Goal: Task Accomplishment & Management: Use online tool/utility

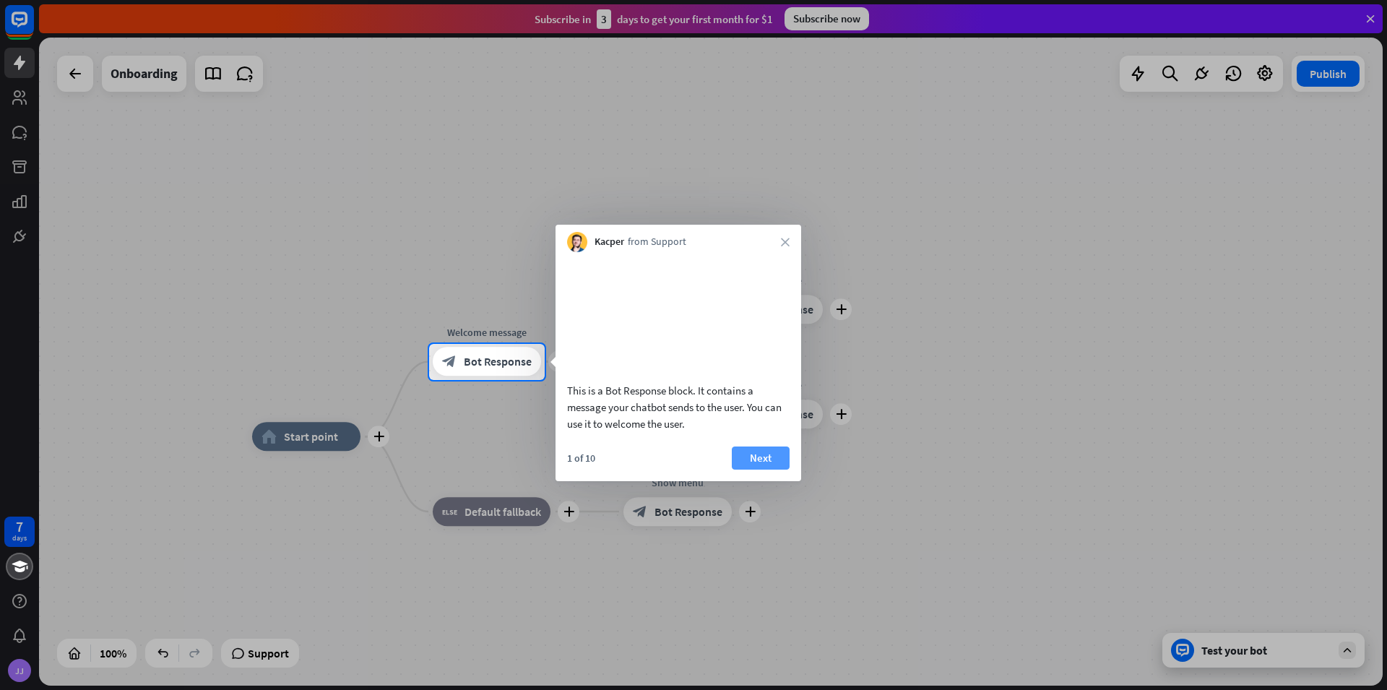
click at [759, 470] on button "Next" at bounding box center [761, 458] width 58 height 23
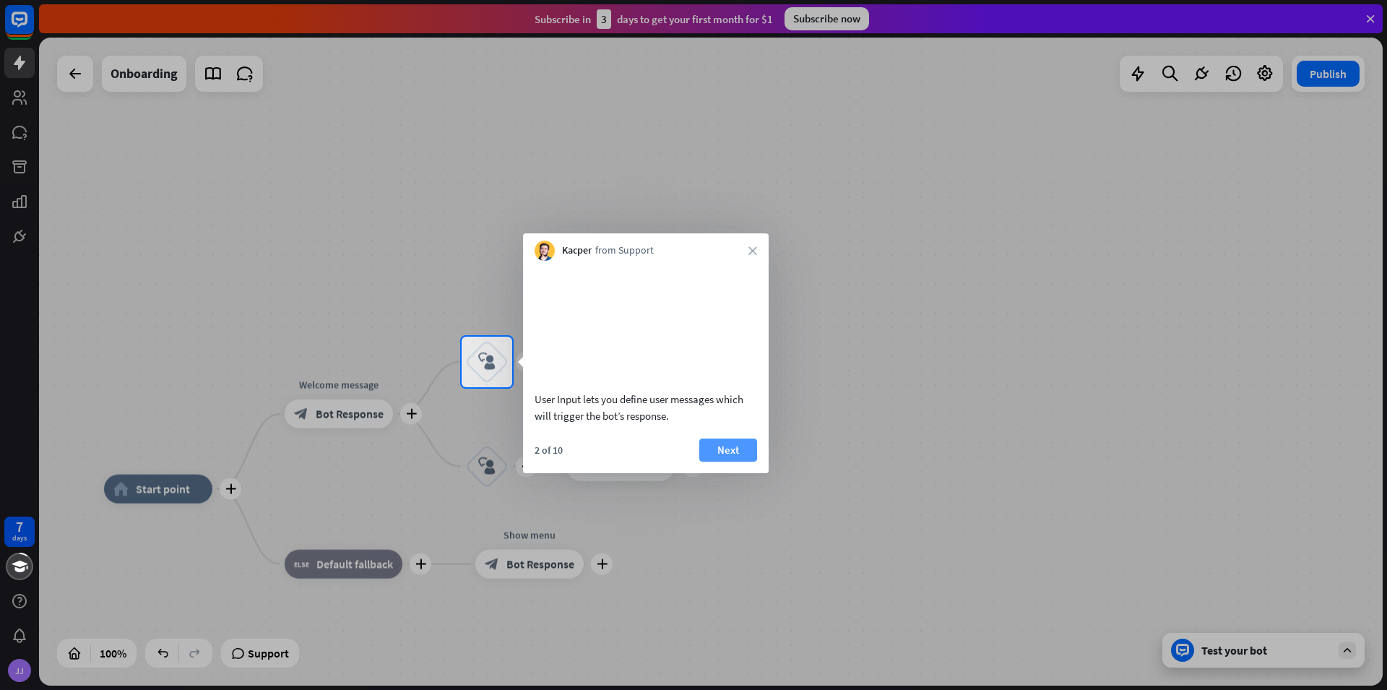
click at [739, 462] on button "Next" at bounding box center [728, 450] width 58 height 23
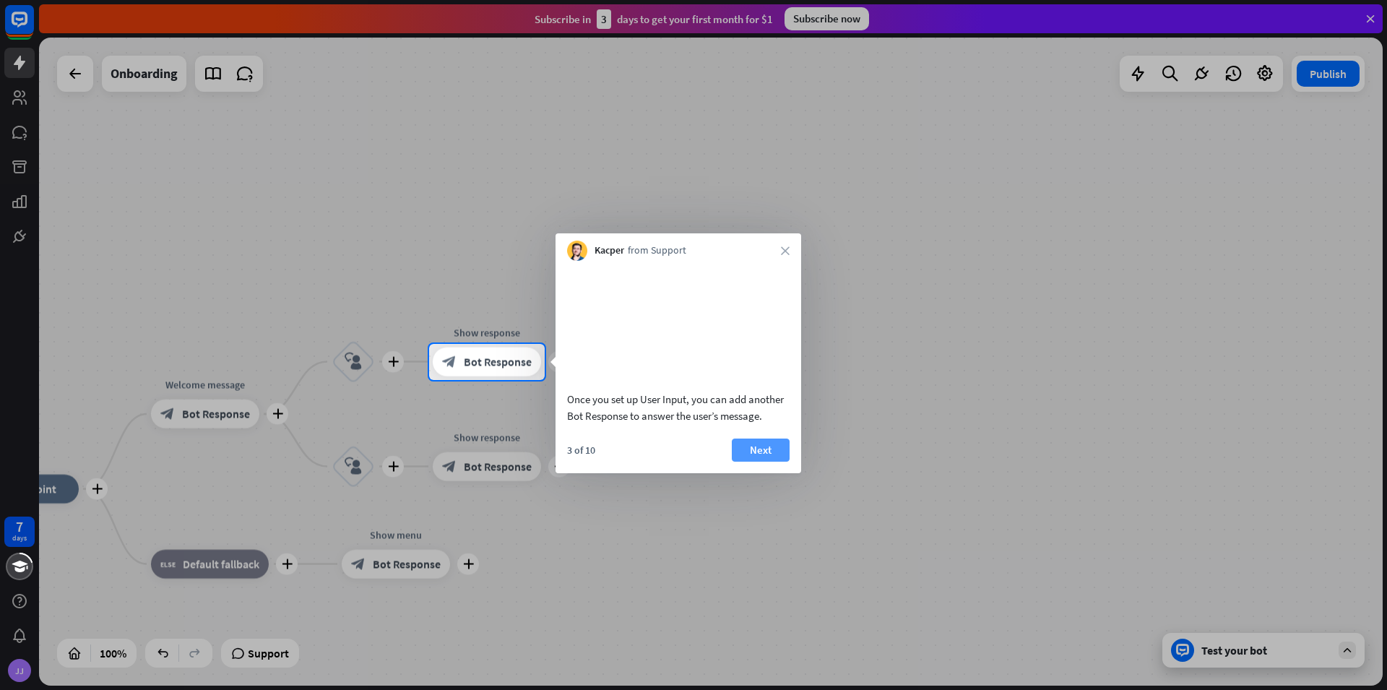
click at [758, 462] on button "Next" at bounding box center [761, 450] width 58 height 23
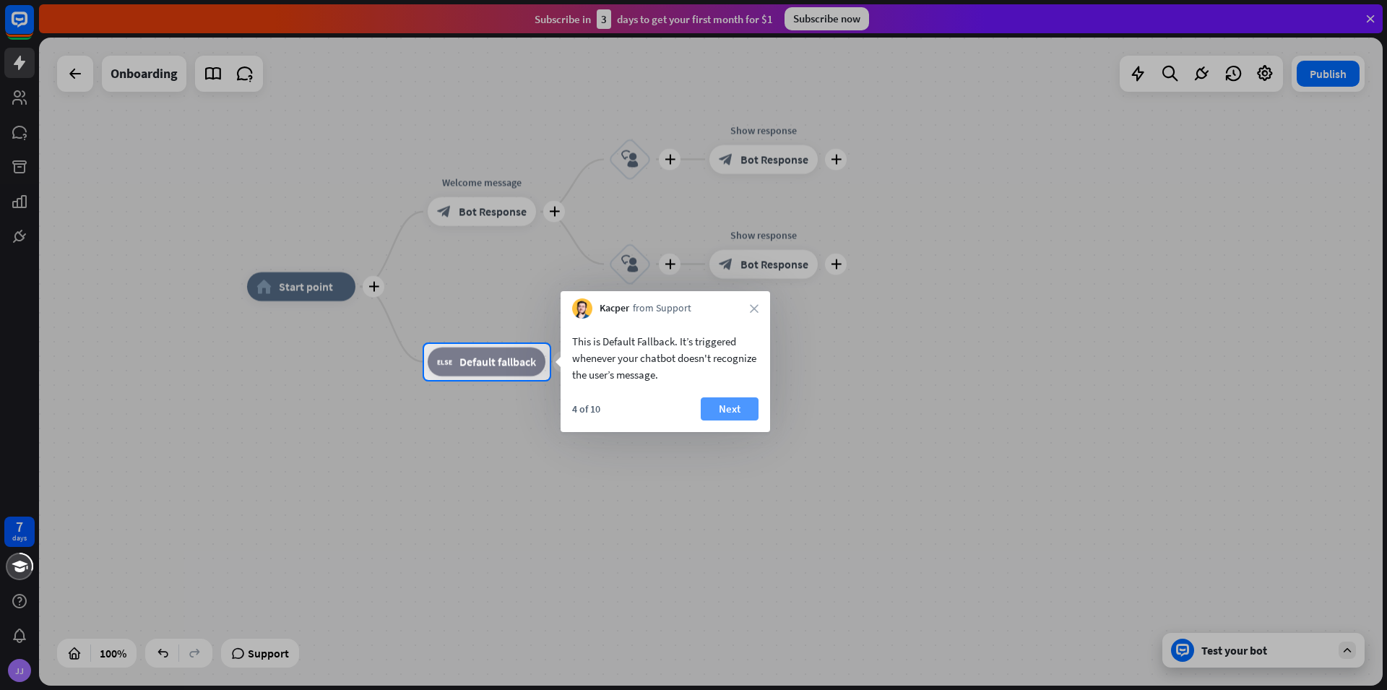
click at [740, 411] on button "Next" at bounding box center [730, 408] width 58 height 23
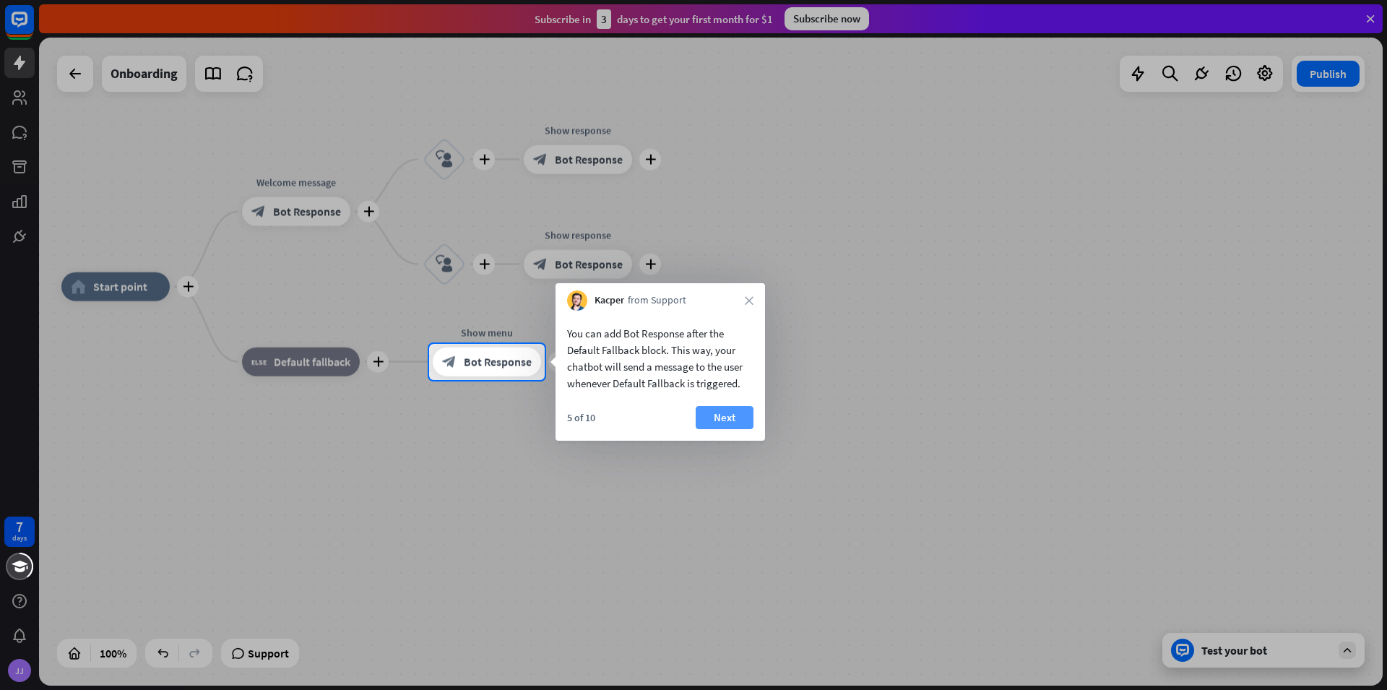
click at [728, 415] on button "Next" at bounding box center [725, 417] width 58 height 23
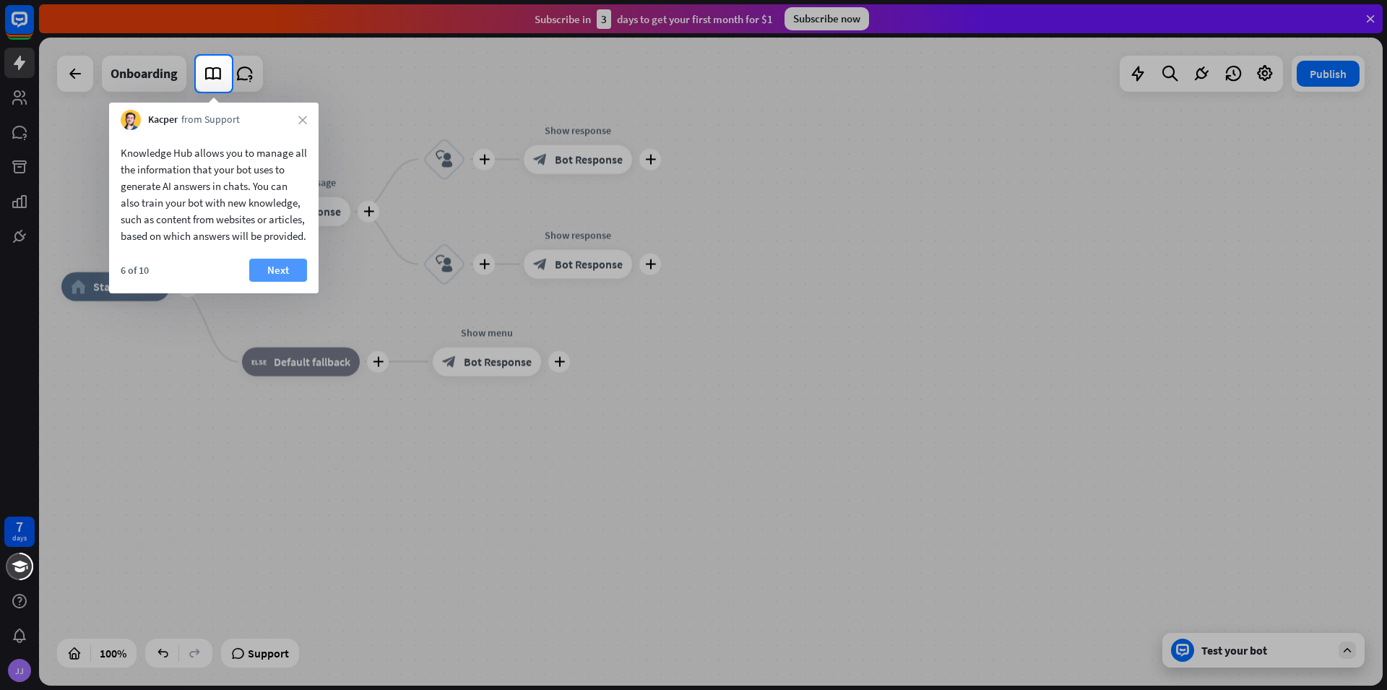
click at [272, 282] on button "Next" at bounding box center [278, 270] width 58 height 23
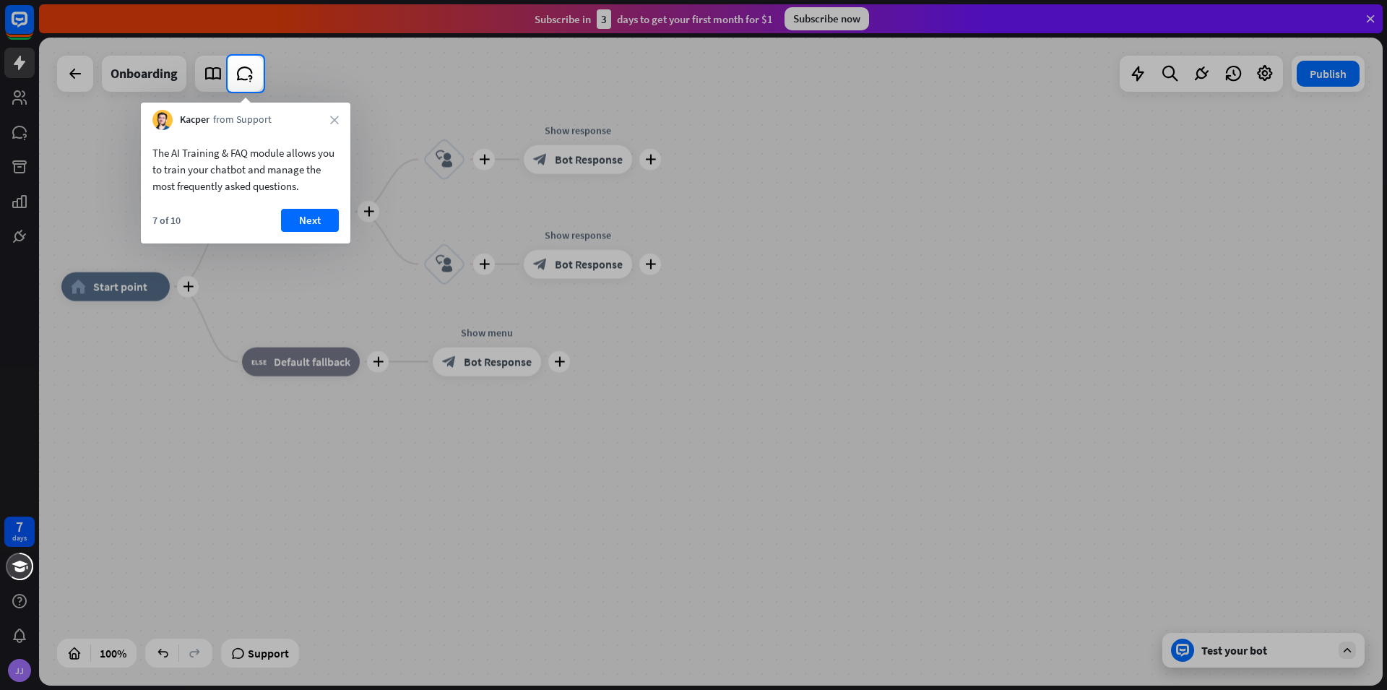
click at [307, 213] on button "Next" at bounding box center [310, 220] width 58 height 23
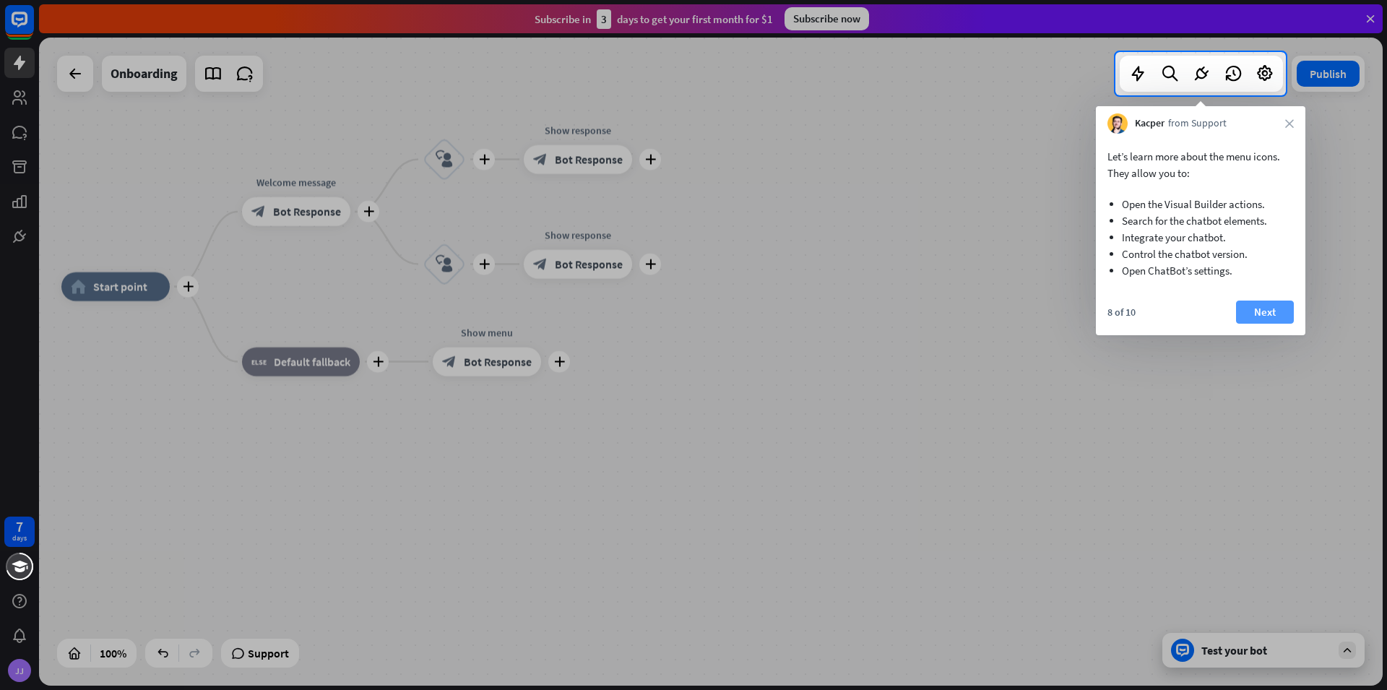
click at [1270, 318] on button "Next" at bounding box center [1265, 312] width 58 height 23
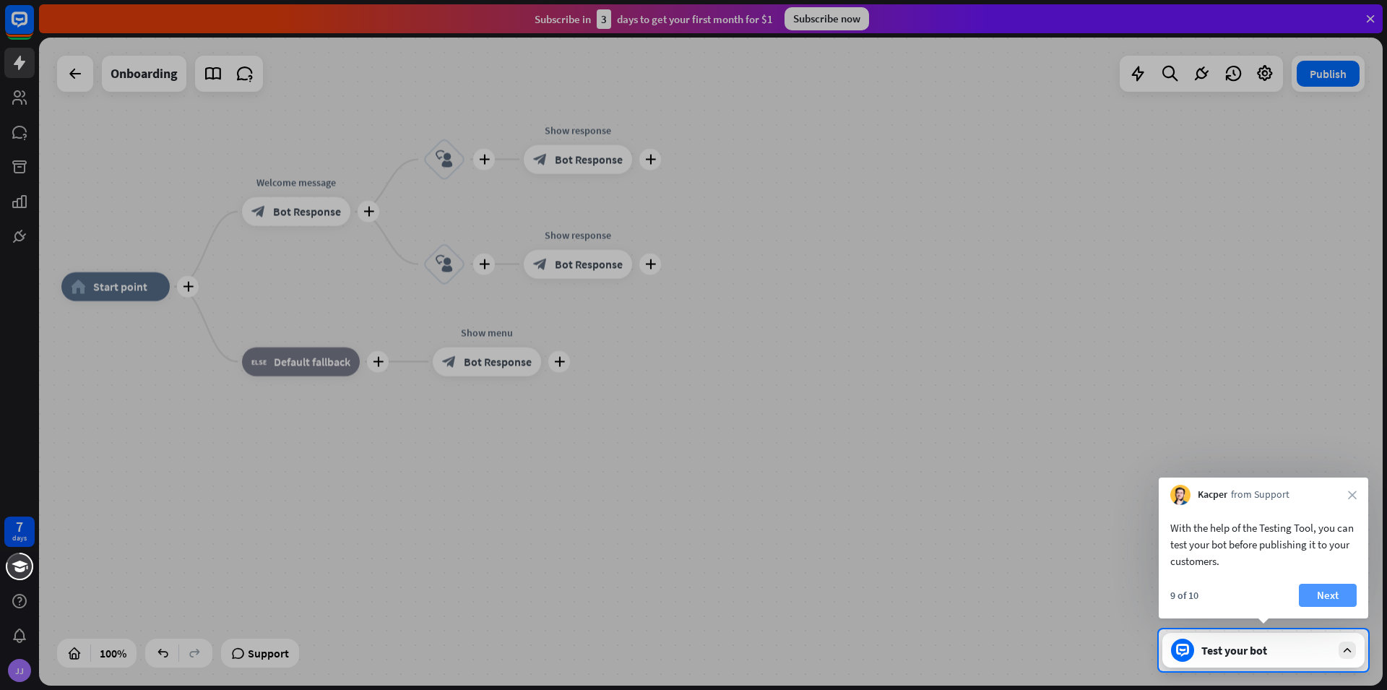
click at [1333, 596] on button "Next" at bounding box center [1328, 595] width 58 height 23
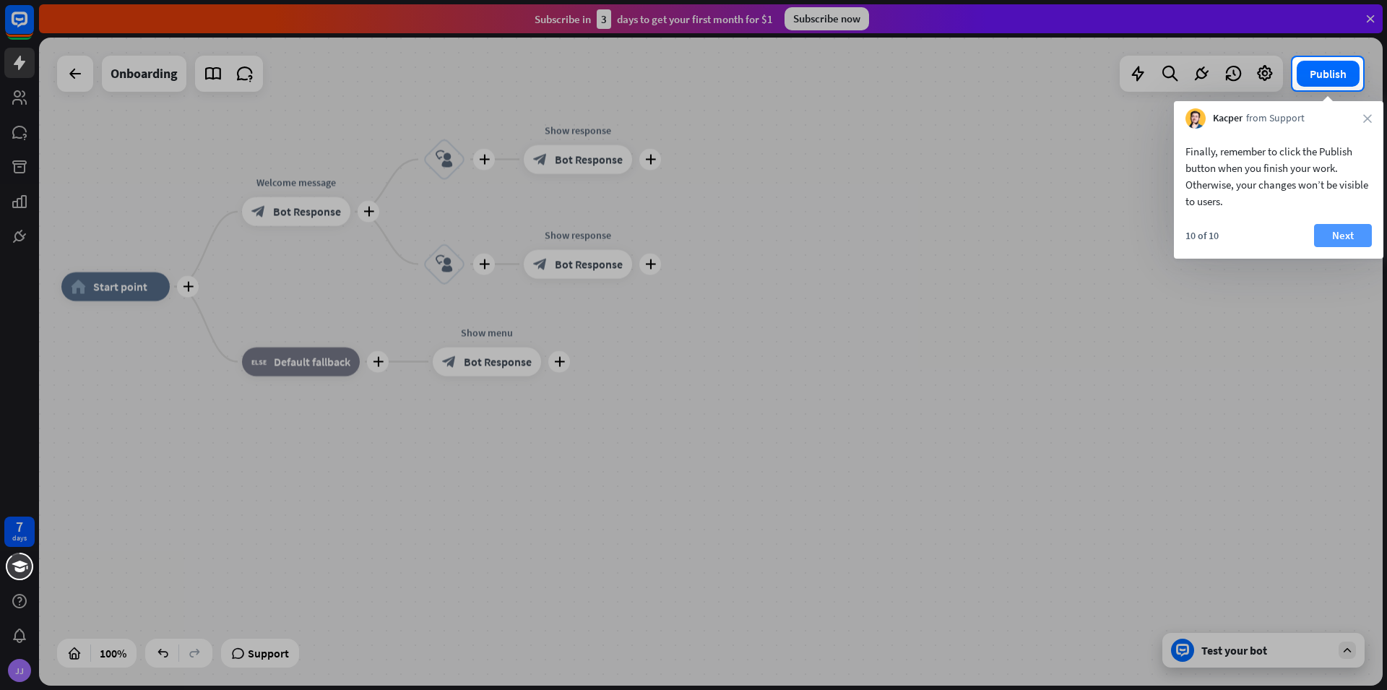
click at [1353, 235] on button "Next" at bounding box center [1343, 235] width 58 height 23
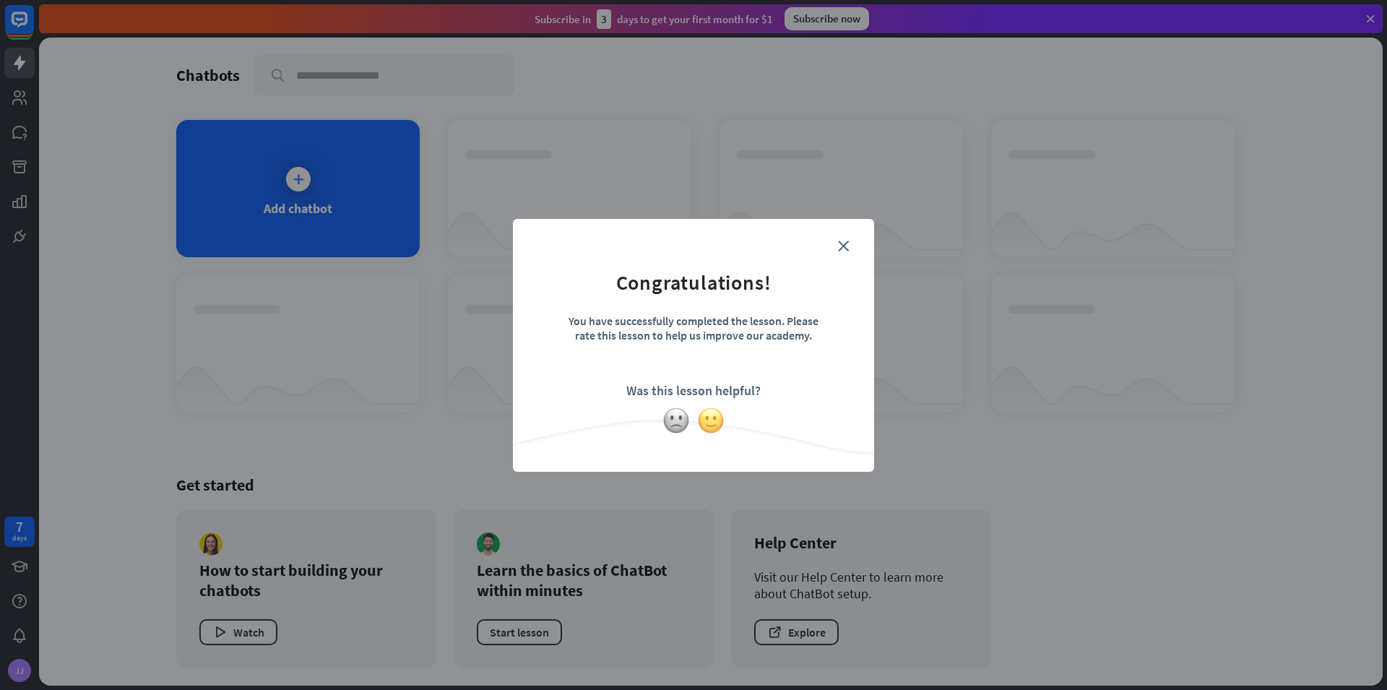
click at [718, 416] on img at bounding box center [710, 420] width 27 height 27
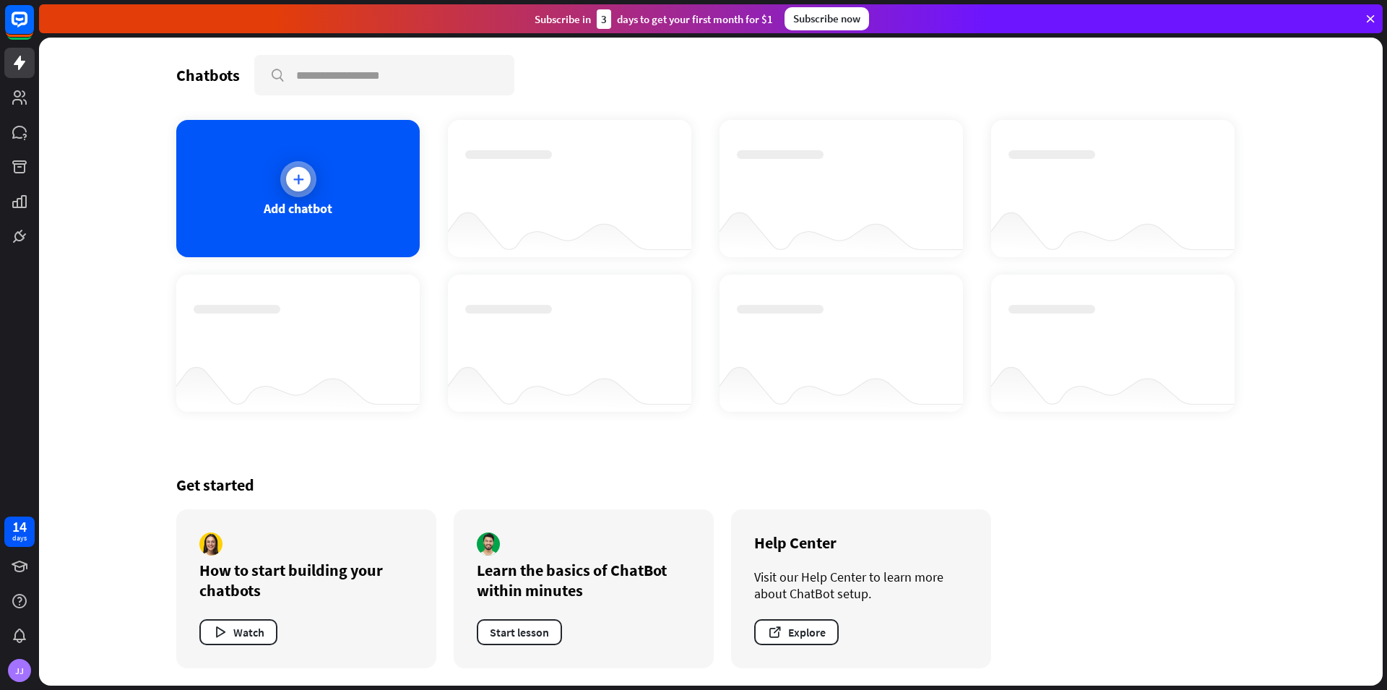
click at [293, 178] on icon at bounding box center [298, 179] width 14 height 14
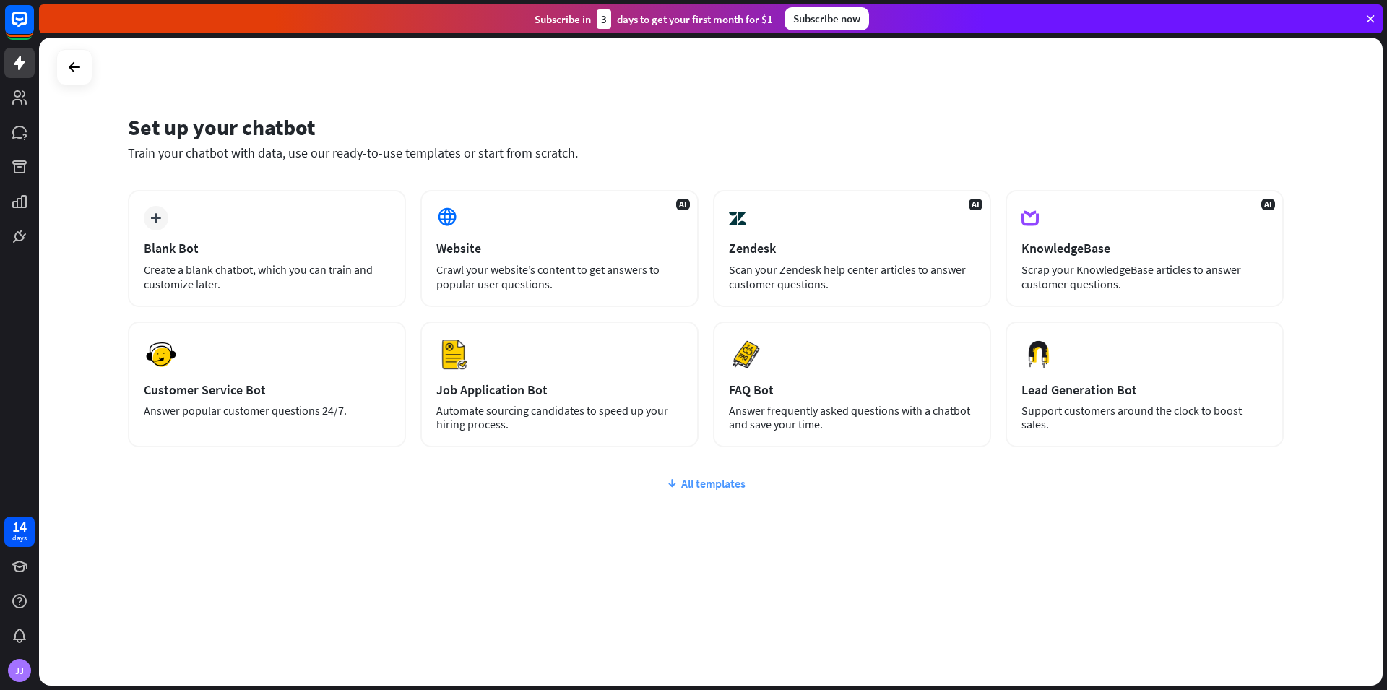
click at [682, 481] on div "All templates" at bounding box center [706, 483] width 1156 height 14
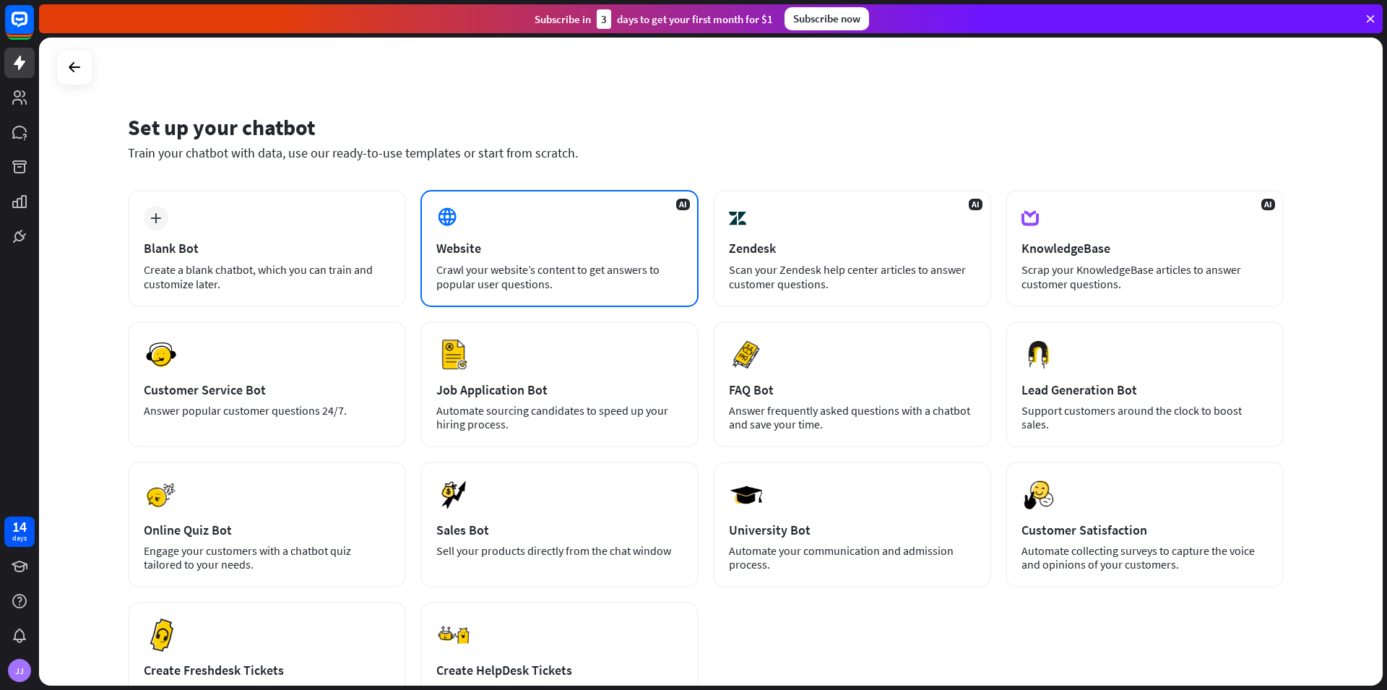
click at [536, 243] on div "Website" at bounding box center [559, 248] width 246 height 17
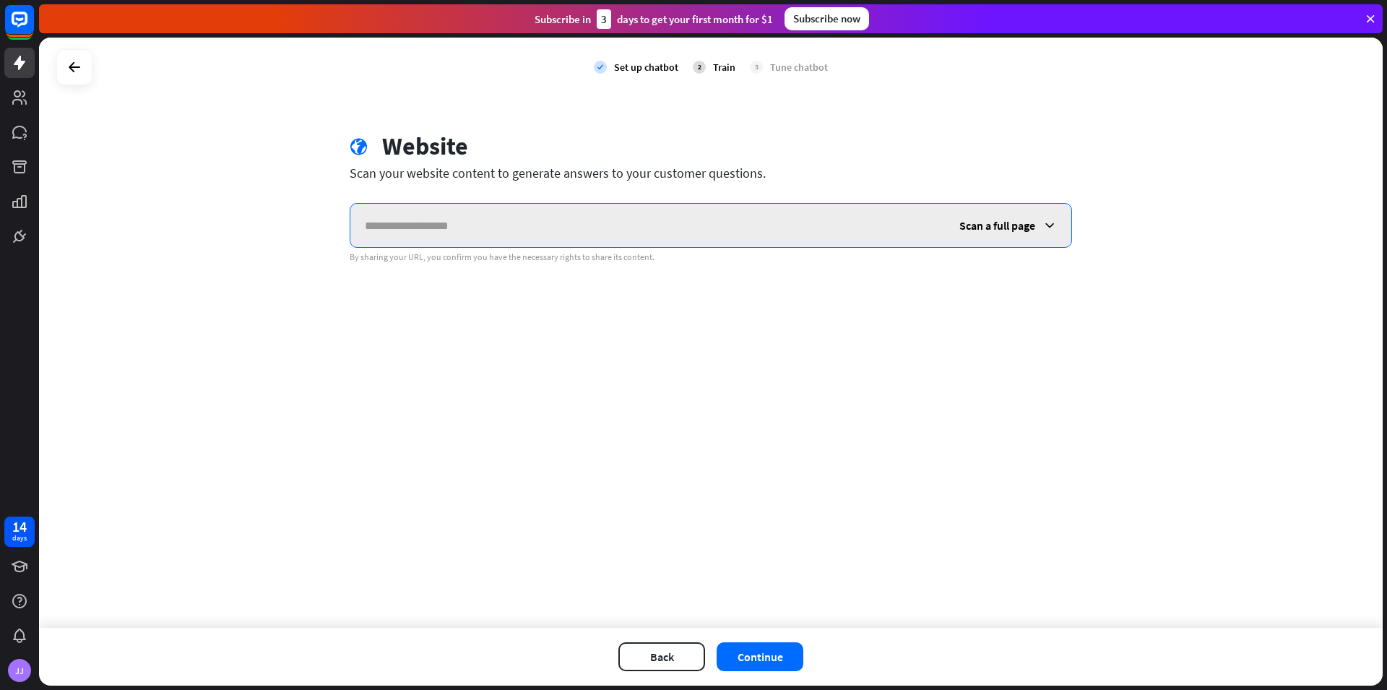
paste input "**********"
type input "**********"
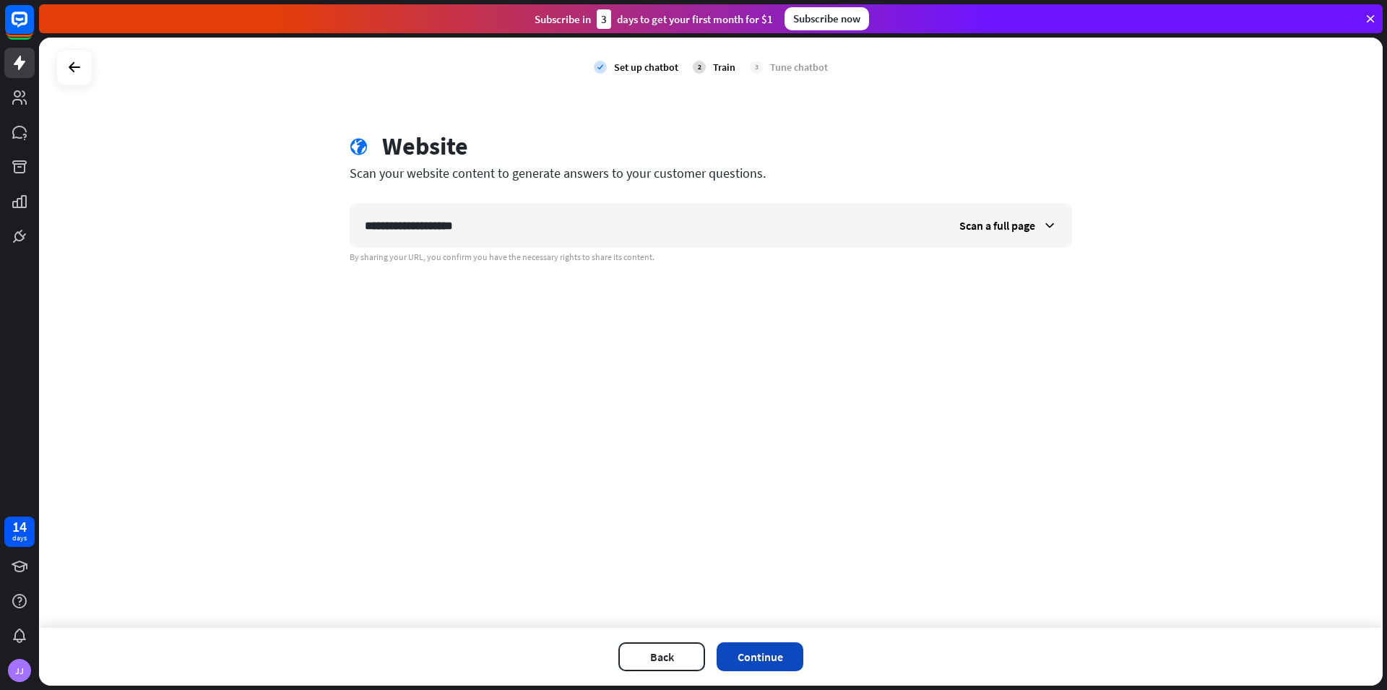
click at [751, 648] on button "Continue" at bounding box center [760, 656] width 87 height 29
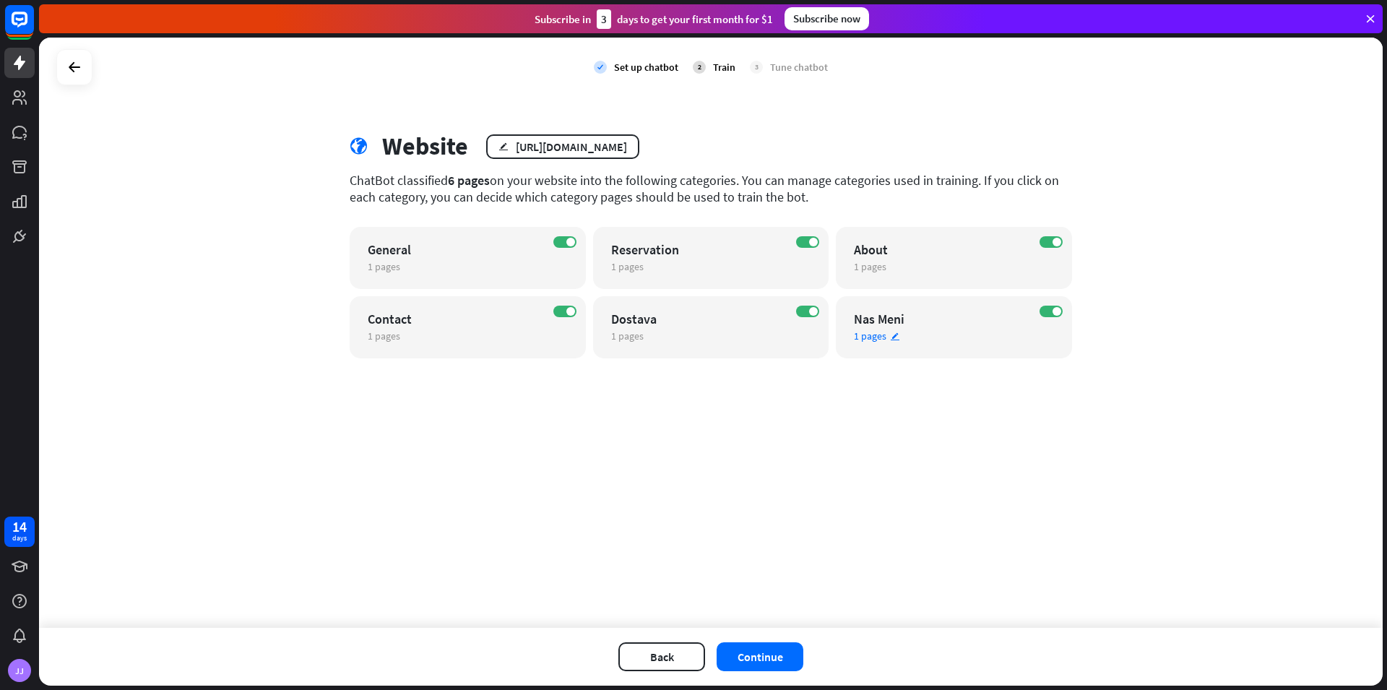
click at [979, 318] on div "Nas Meni" at bounding box center [941, 319] width 175 height 17
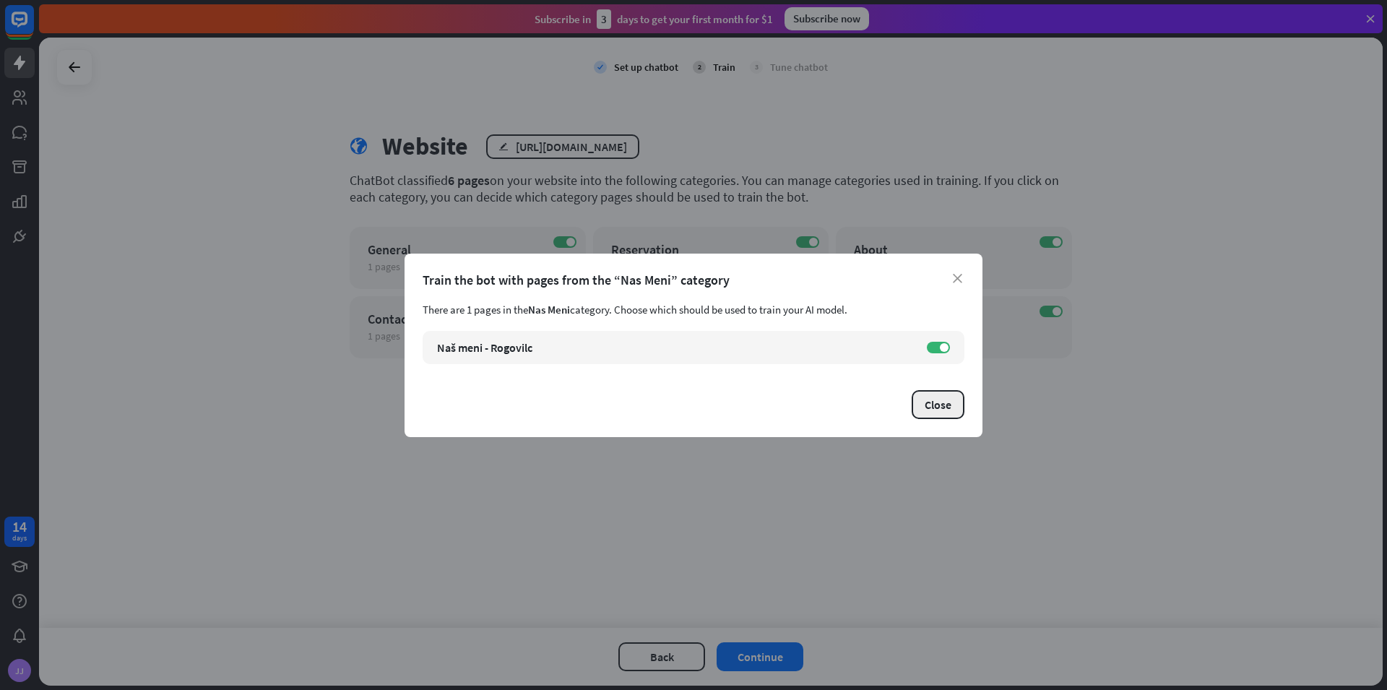
click at [949, 405] on button "Close" at bounding box center [938, 404] width 53 height 29
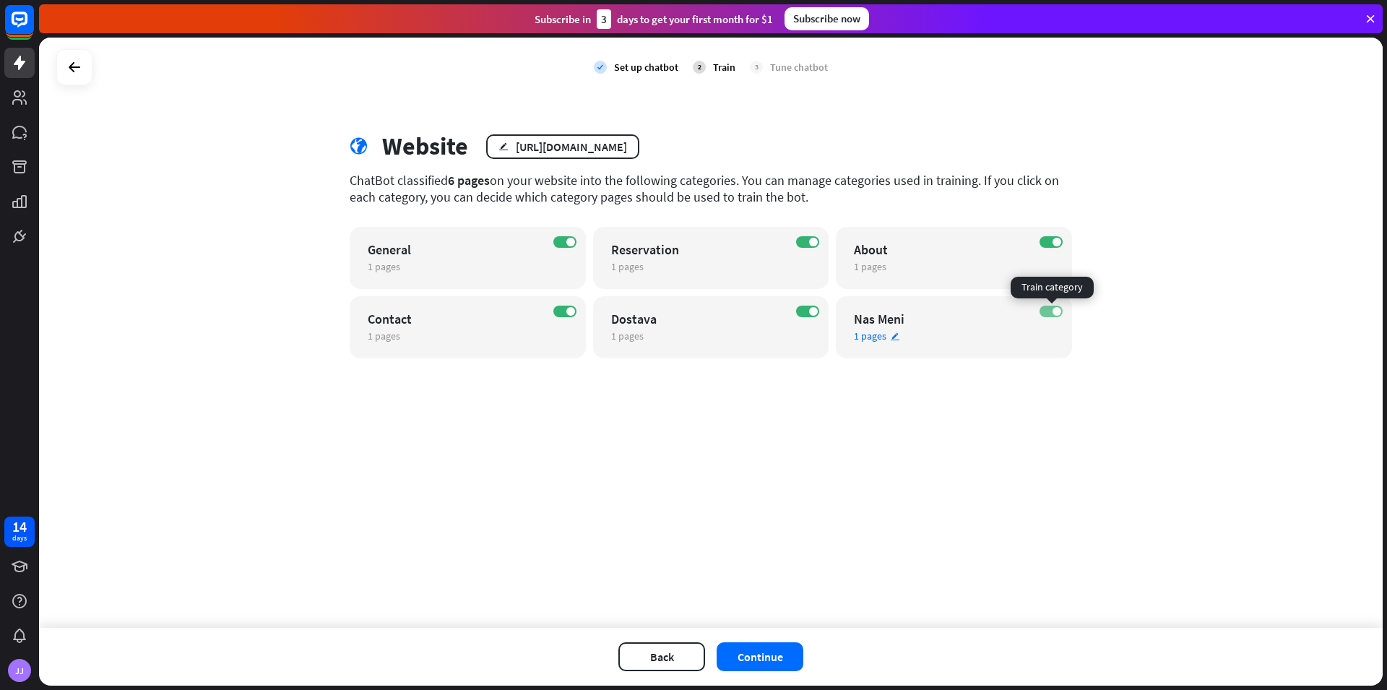
click at [1051, 316] on label "ON" at bounding box center [1051, 312] width 23 height 12
click at [1053, 311] on label "OFF" at bounding box center [1051, 312] width 23 height 12
click at [757, 657] on button "Continue" at bounding box center [760, 656] width 87 height 29
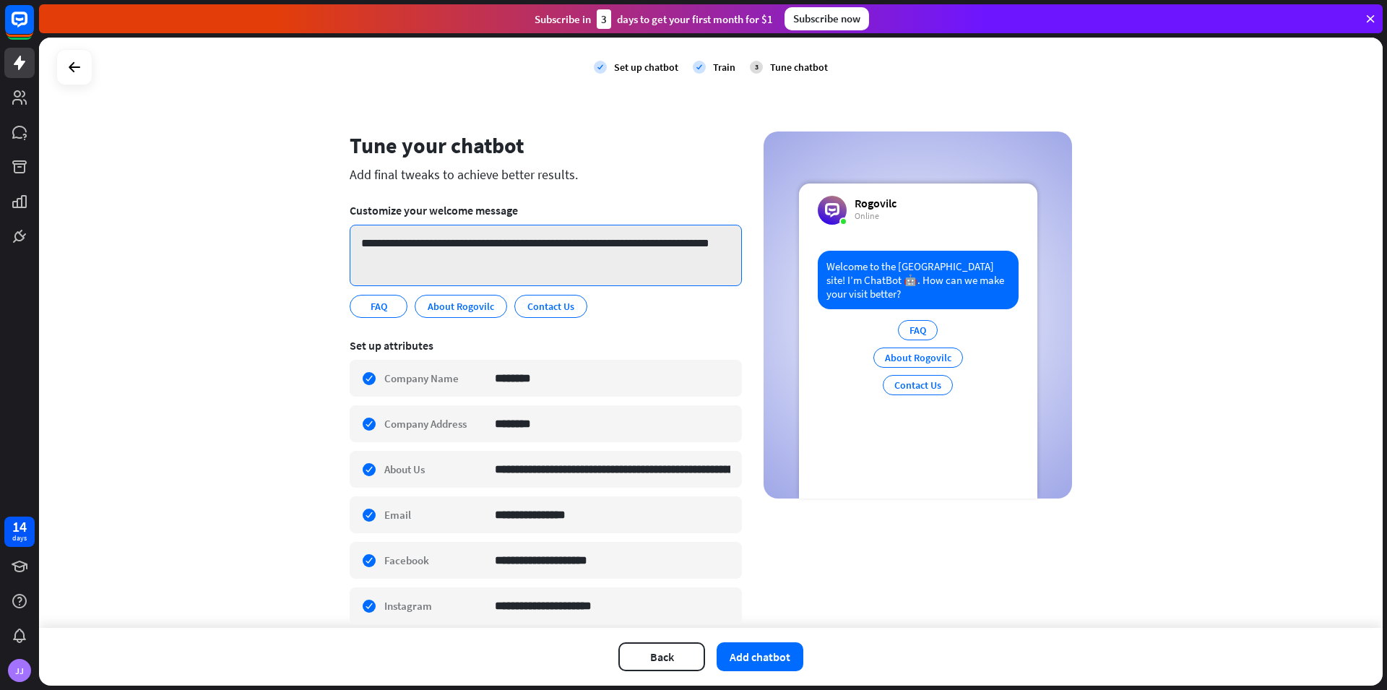
drag, startPoint x: 366, startPoint y: 244, endPoint x: 456, endPoint y: 249, distance: 90.5
click at [456, 249] on textarea "**********" at bounding box center [546, 255] width 392 height 61
drag, startPoint x: 420, startPoint y: 255, endPoint x: 319, endPoint y: 228, distance: 103.9
click at [350, 228] on textarea "**********" at bounding box center [546, 255] width 392 height 61
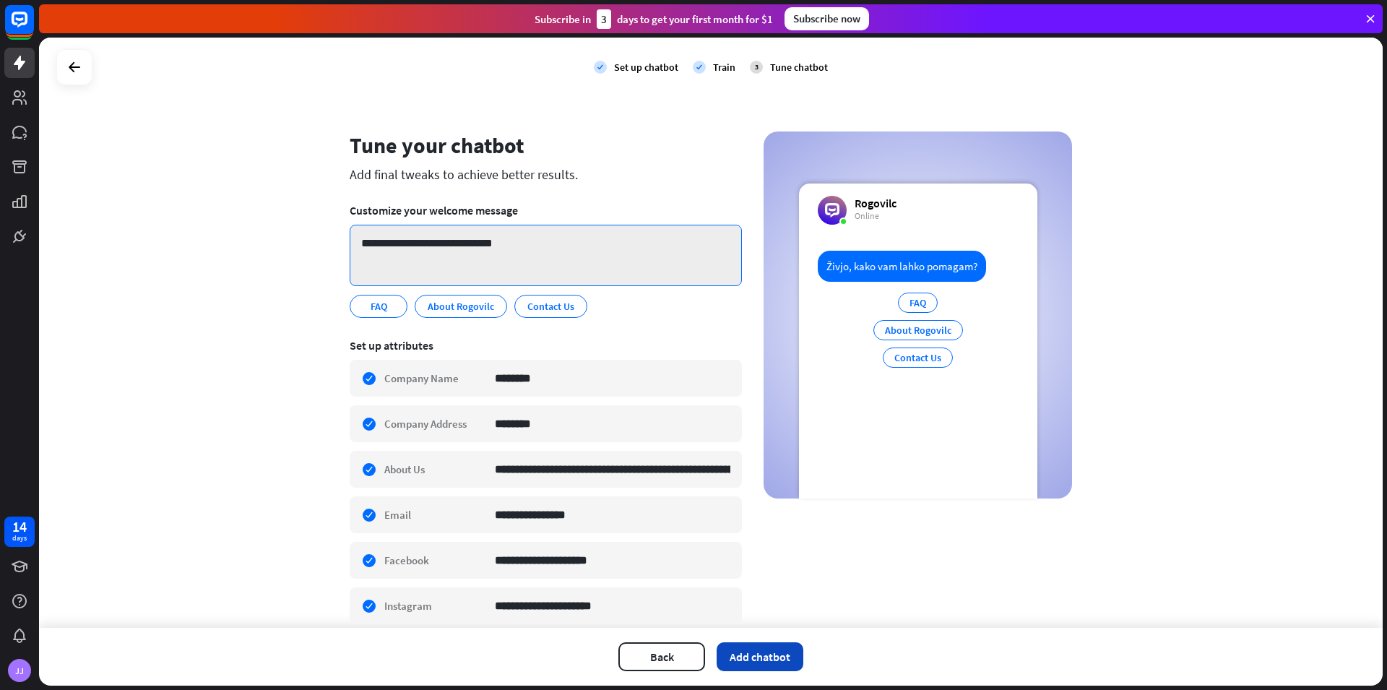
type textarea "**********"
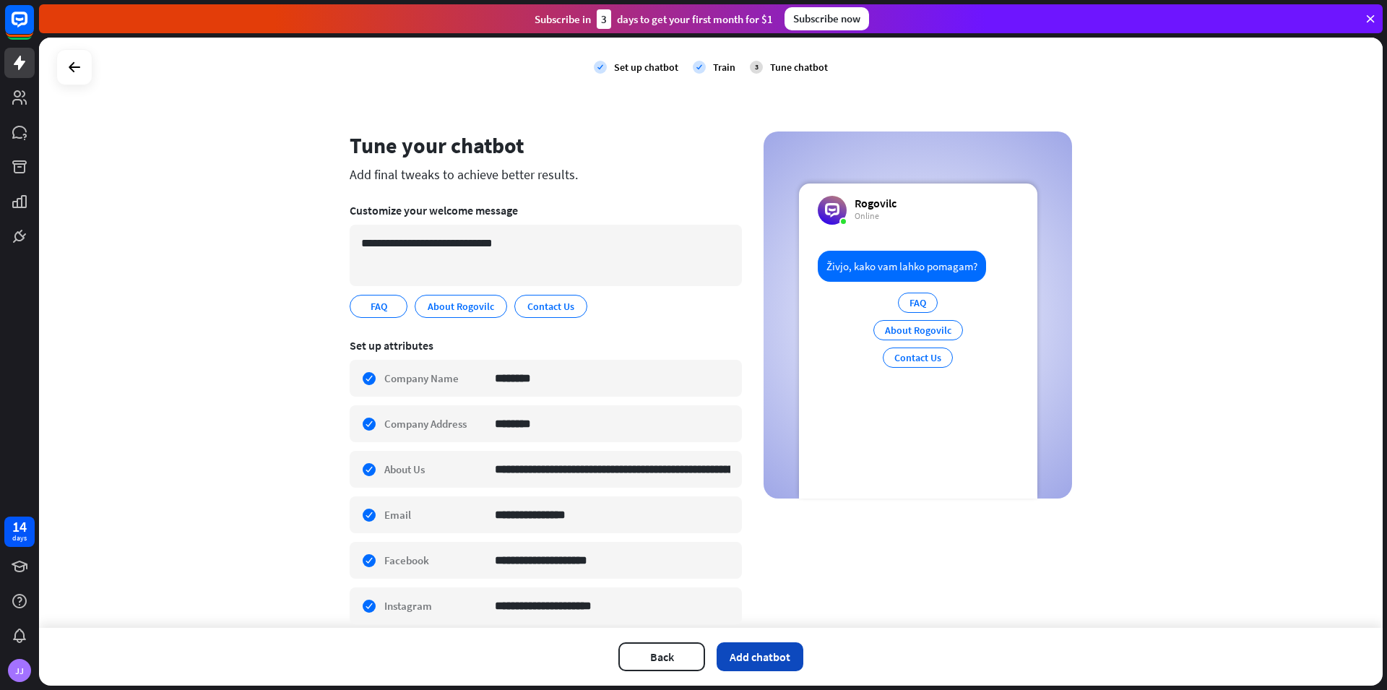
click at [767, 659] on button "Add chatbot" at bounding box center [760, 656] width 87 height 29
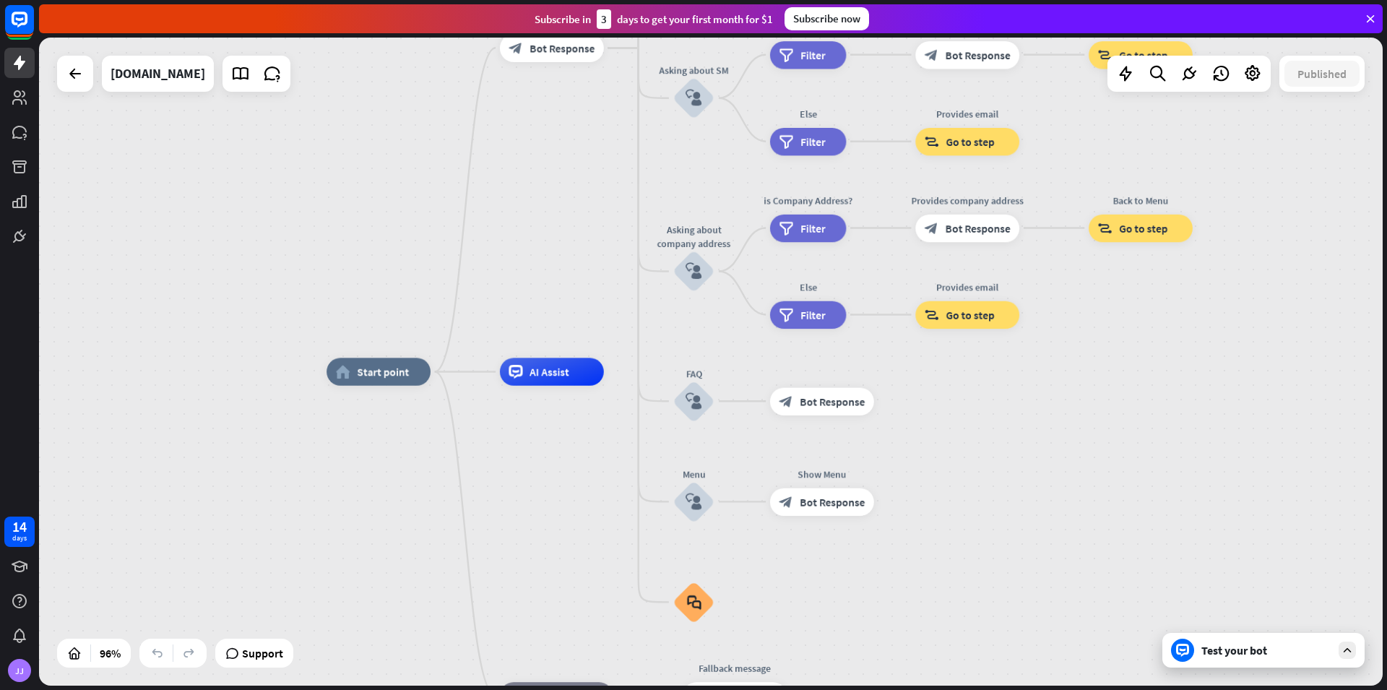
click at [1265, 650] on div "Test your bot" at bounding box center [1267, 650] width 130 height 14
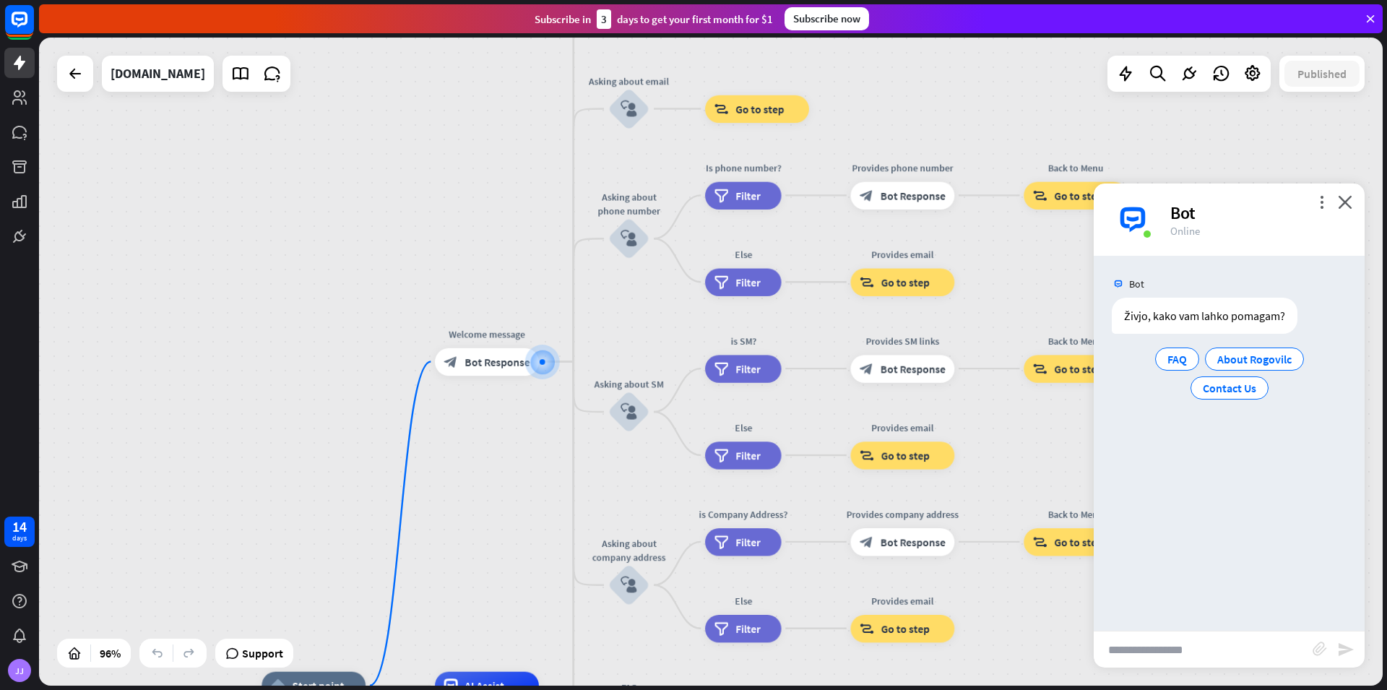
click at [1163, 646] on input "text" at bounding box center [1203, 650] width 219 height 36
type input "**********"
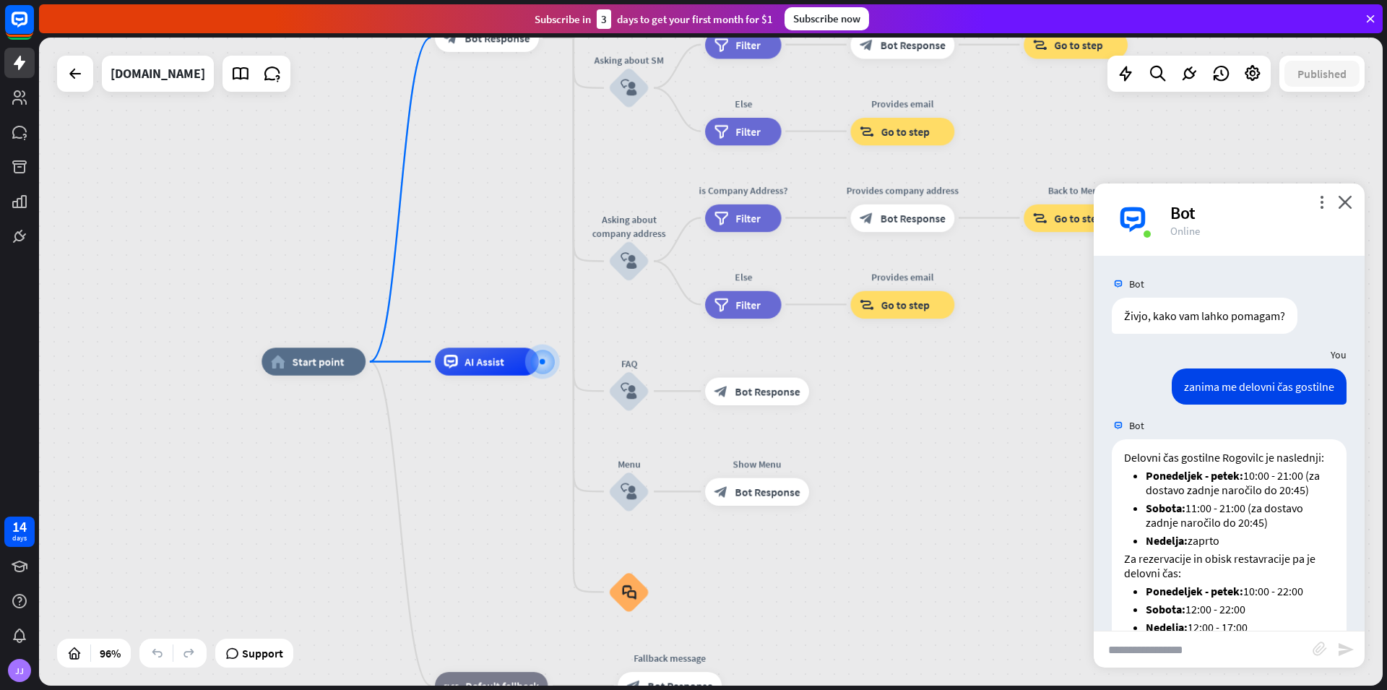
scroll to position [126, 0]
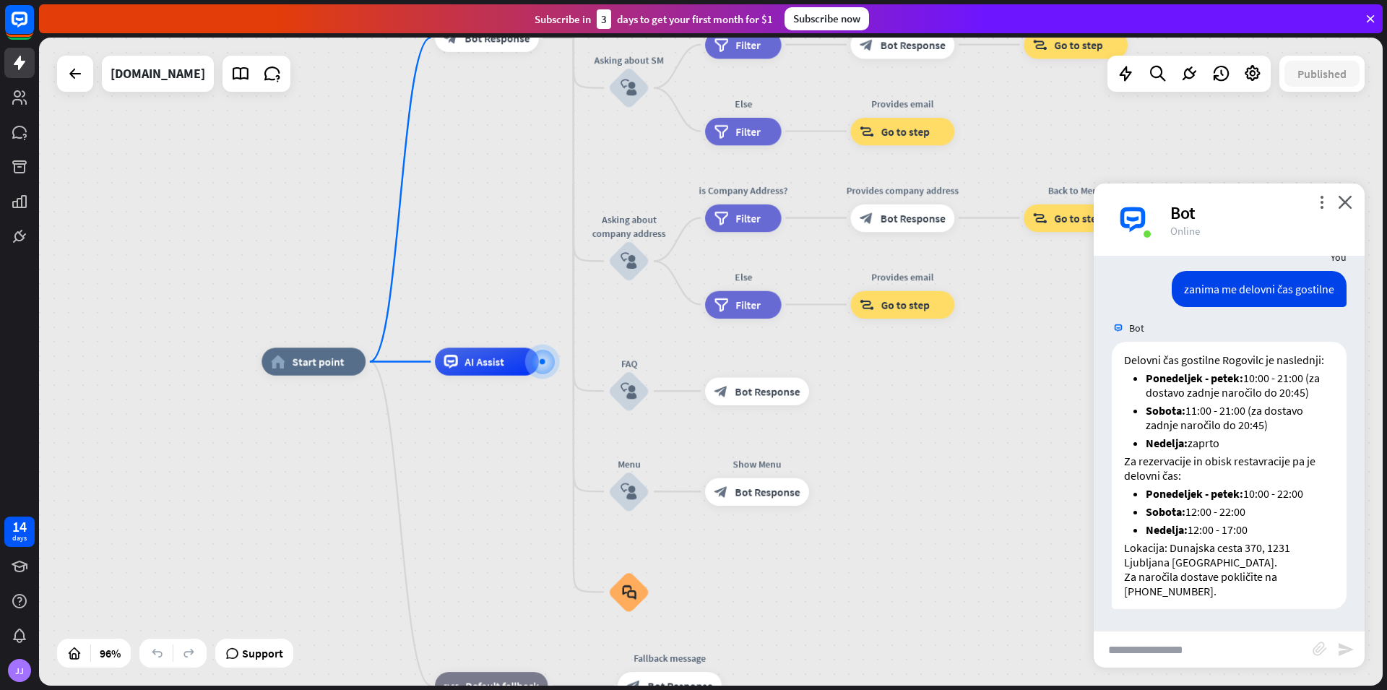
click at [1160, 647] on input "text" at bounding box center [1203, 650] width 219 height 36
type input "**********"
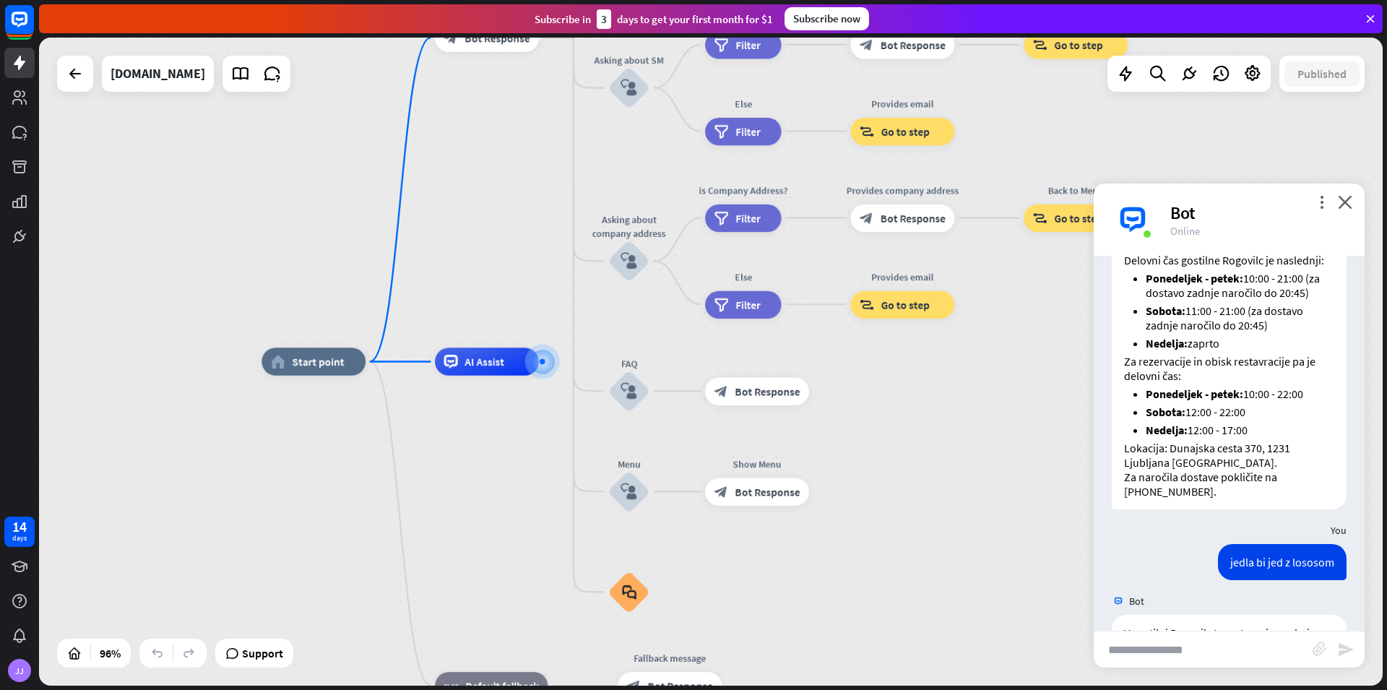
scroll to position [384, 0]
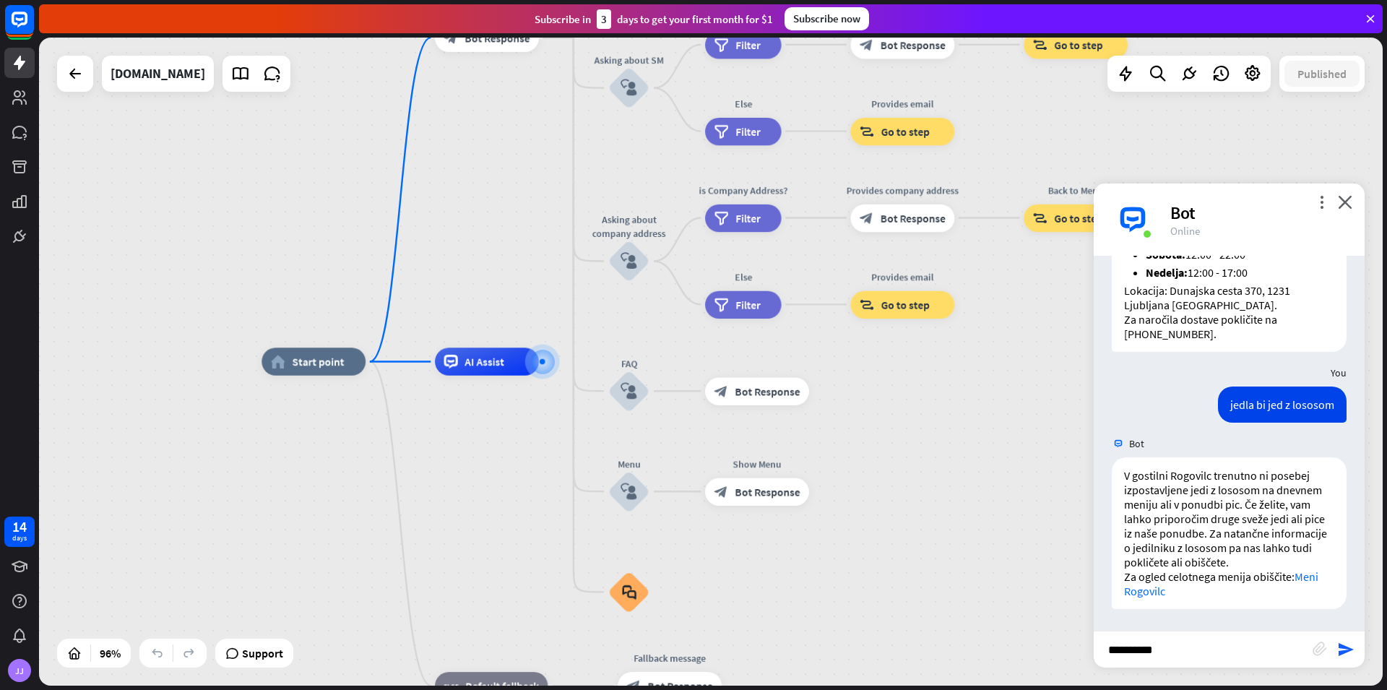
type input "**********"
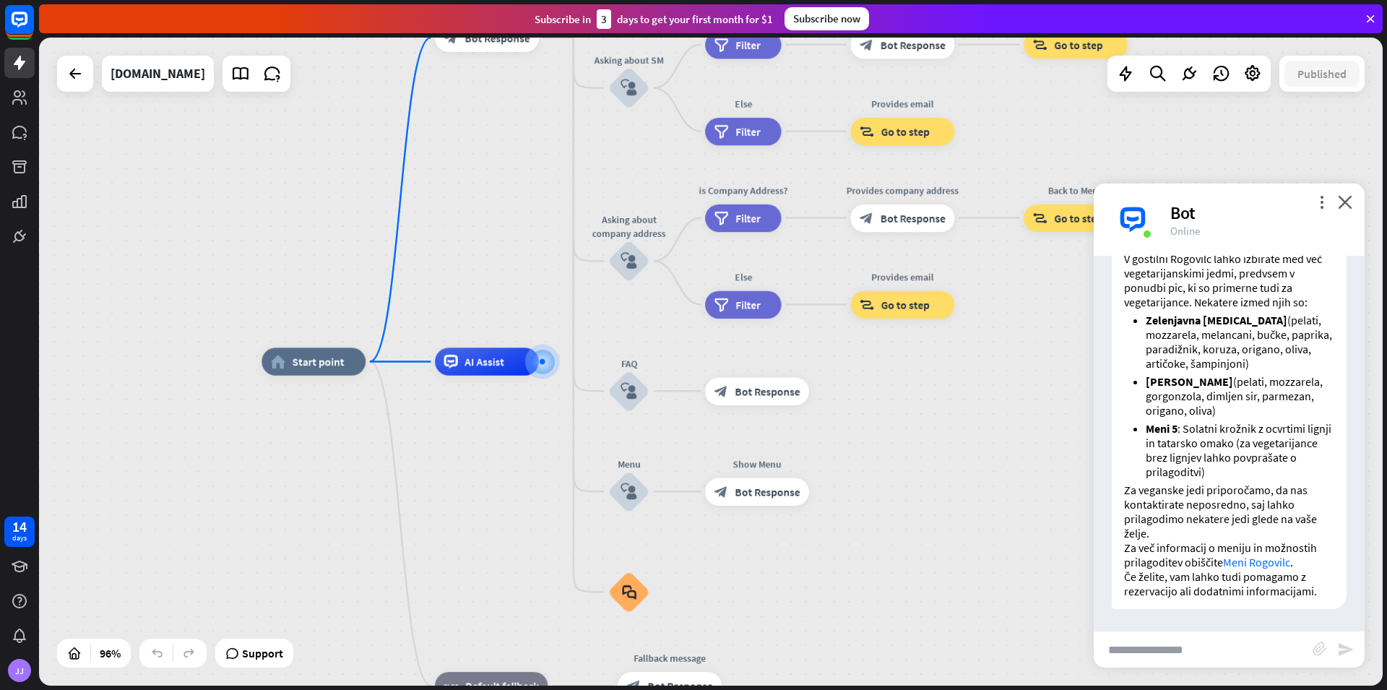
scroll to position [858, 0]
click at [1159, 653] on input "text" at bounding box center [1203, 650] width 219 height 36
type input "*****"
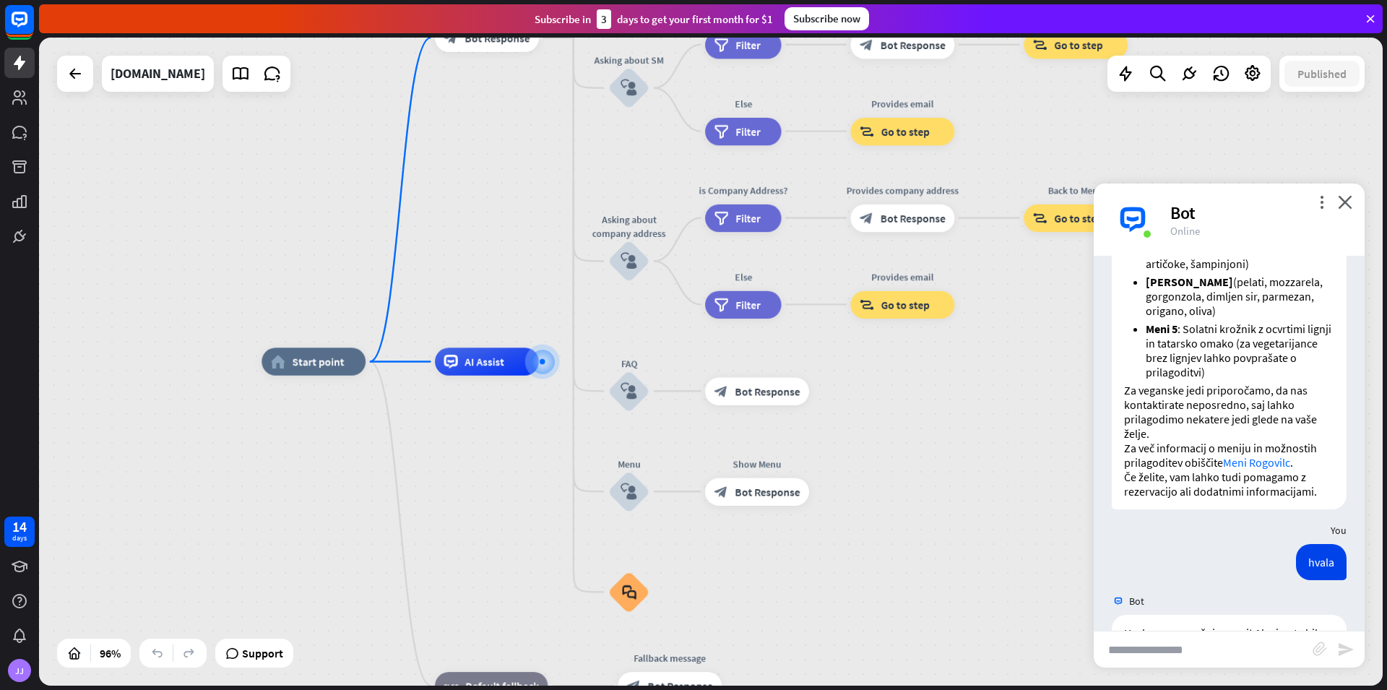
scroll to position [1115, 0]
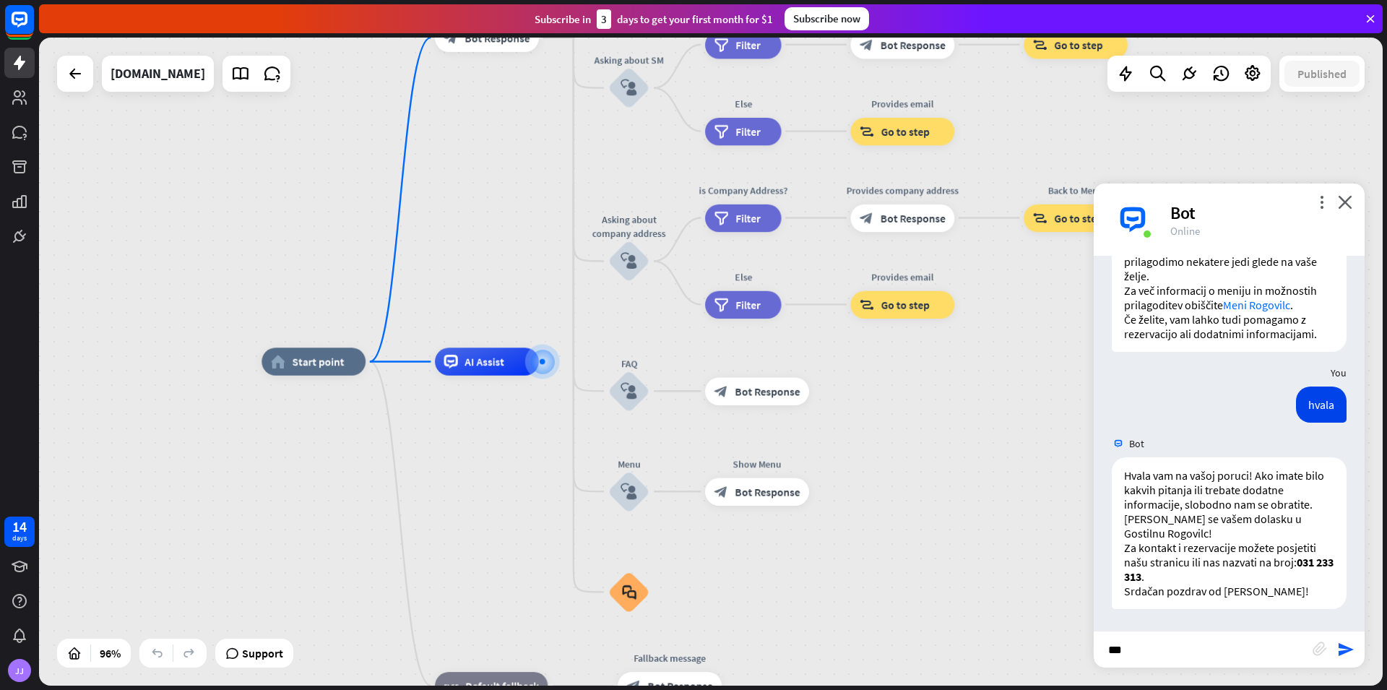
type input "****"
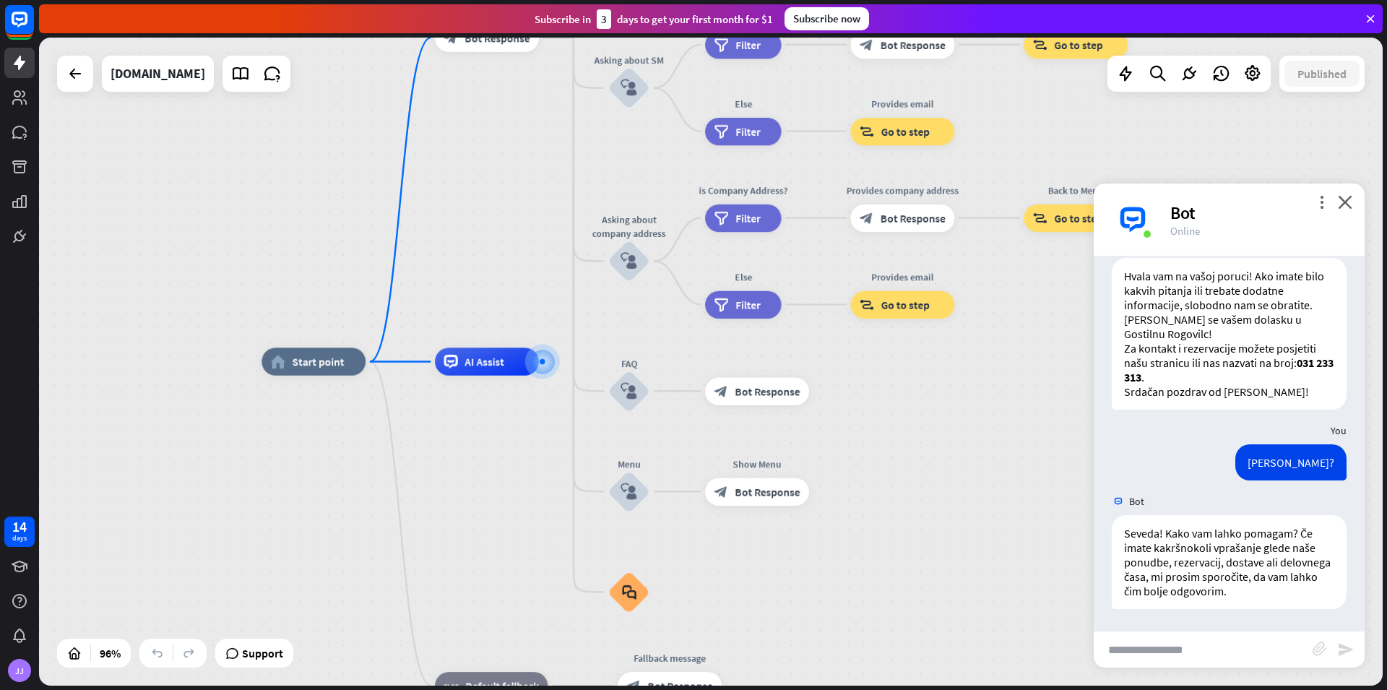
scroll to position [1314, 0]
click at [1228, 660] on input "text" at bounding box center [1203, 650] width 219 height 36
type input "**********"
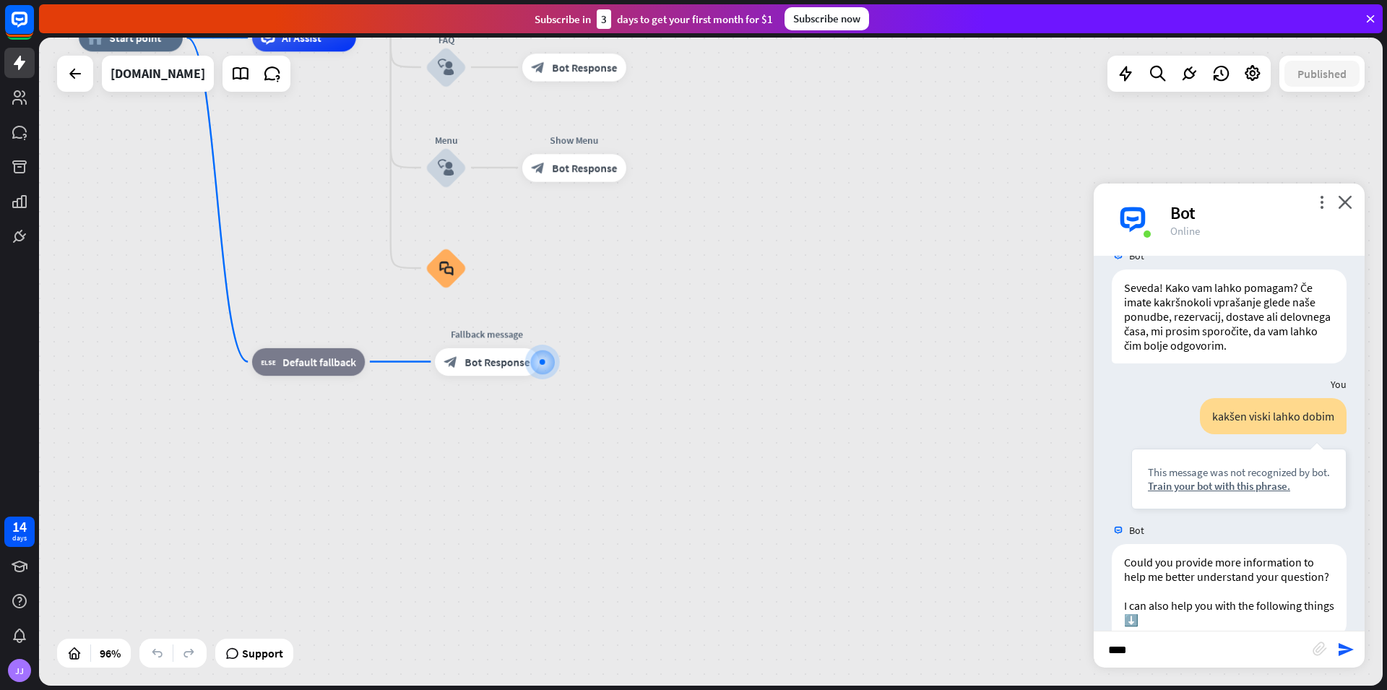
scroll to position [1643, 0]
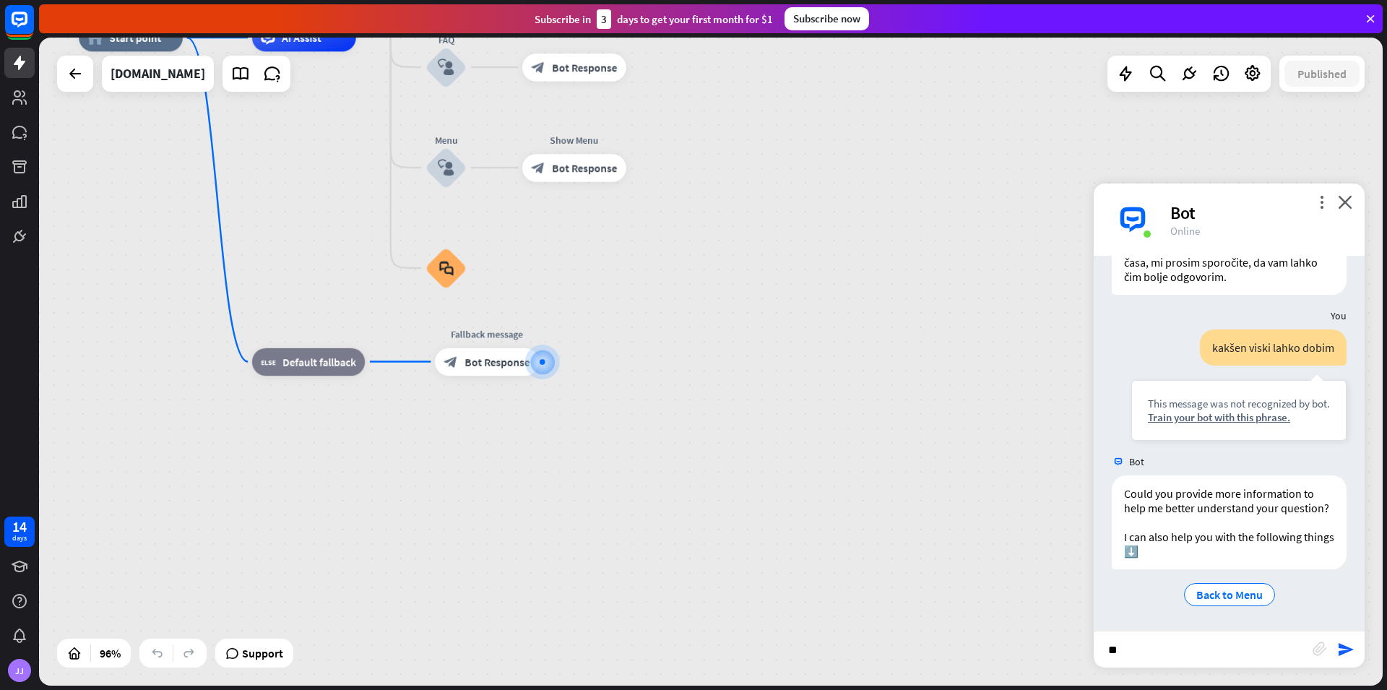
type input "*"
type input "**********"
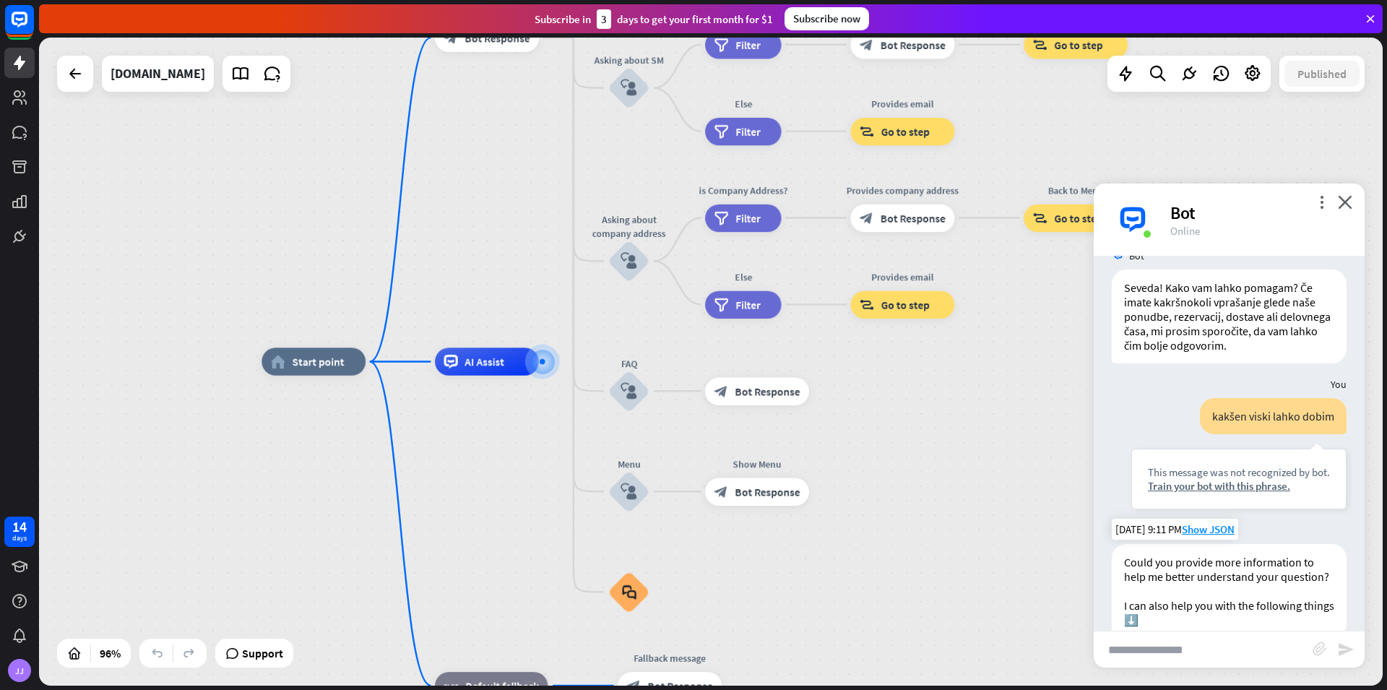
scroll to position [1861, 0]
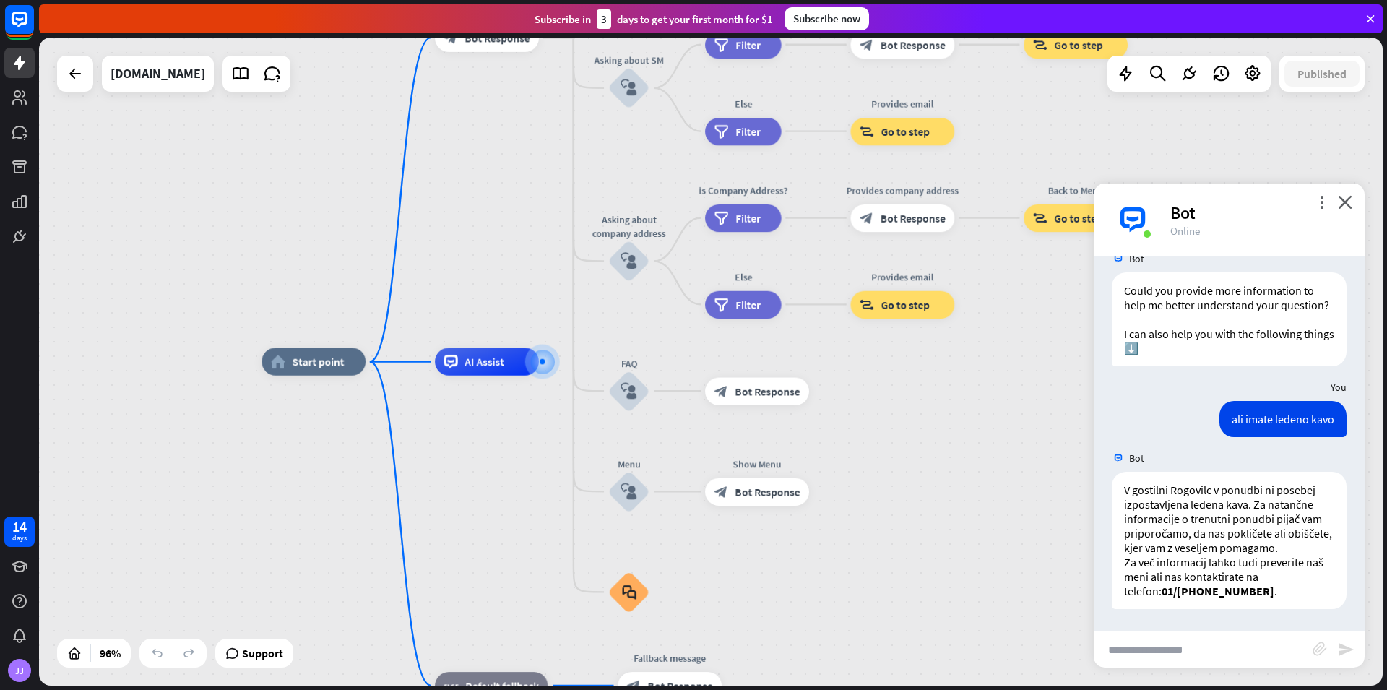
click at [1231, 653] on input "text" at bounding box center [1203, 650] width 219 height 36
type input "*"
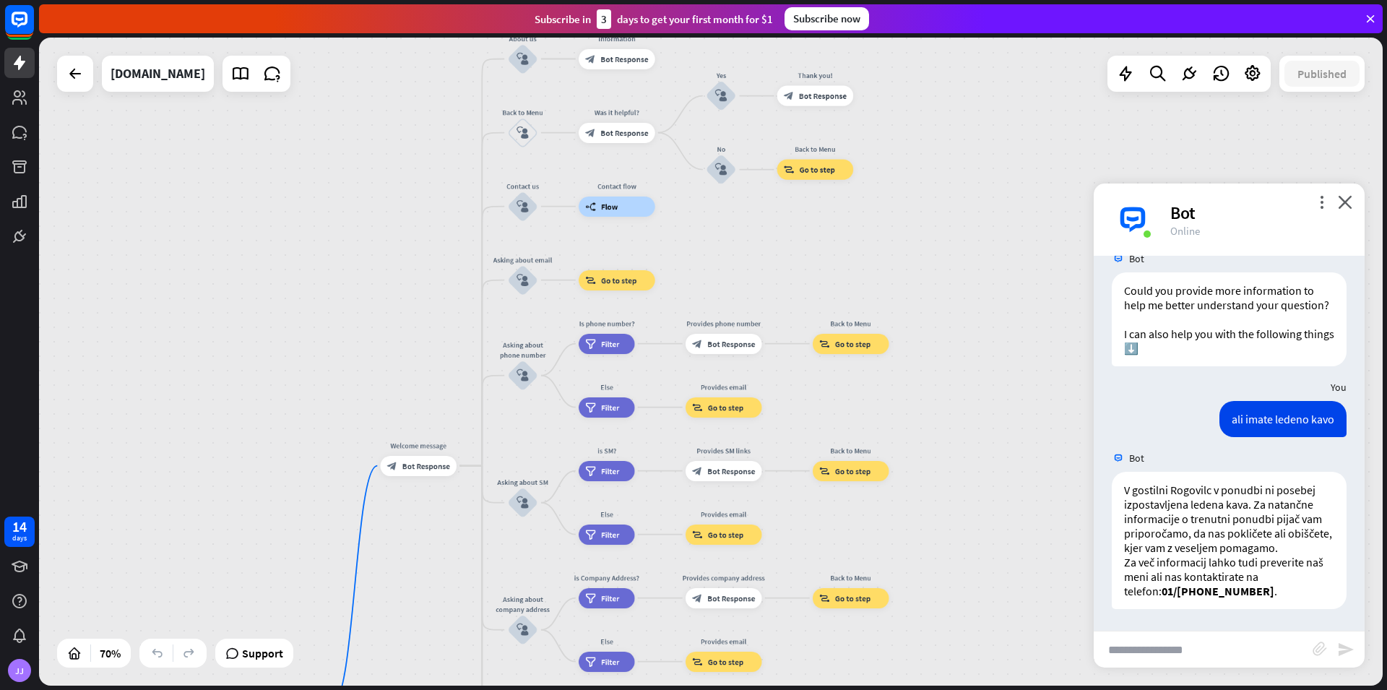
drag, startPoint x: 921, startPoint y: 433, endPoint x: 858, endPoint y: 718, distance: 292.3
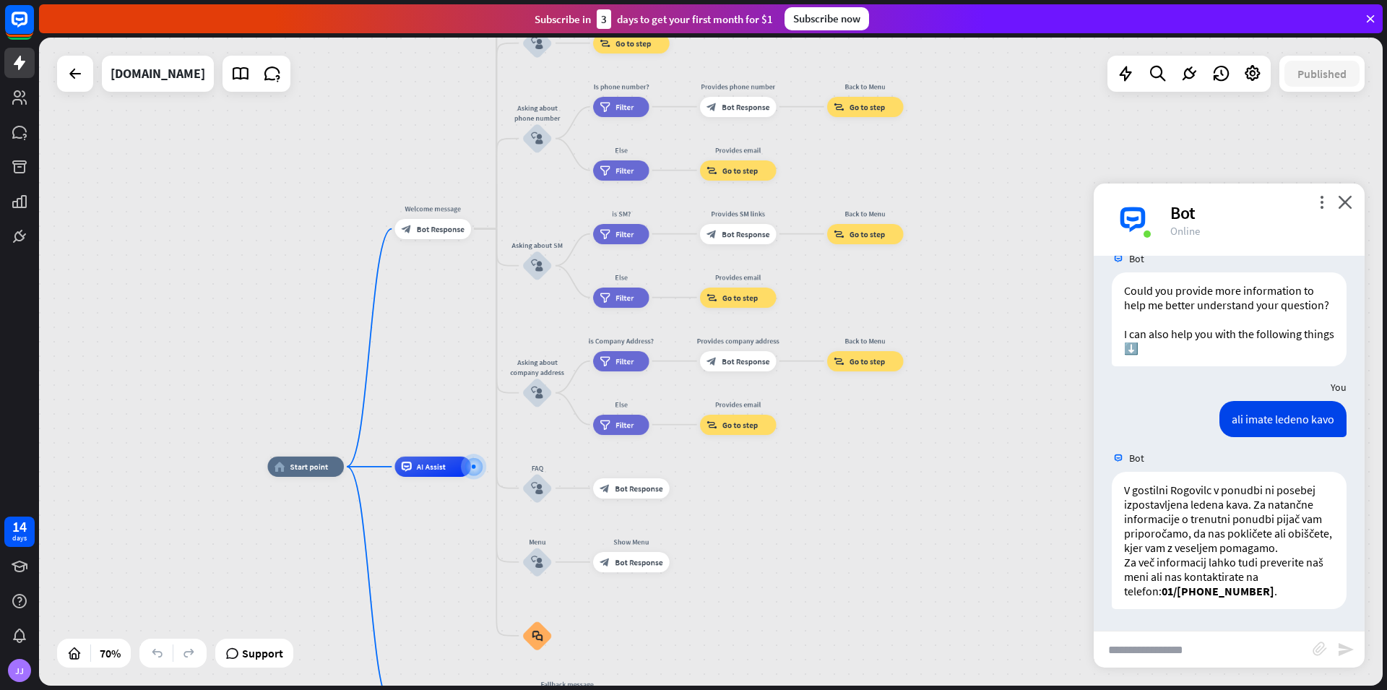
drag, startPoint x: 946, startPoint y: 268, endPoint x: 893, endPoint y: 190, distance: 94.2
click at [941, 101] on div "home_2 Start point Welcome message block_bot_response Bot Response About us blo…" at bounding box center [711, 362] width 1344 height 648
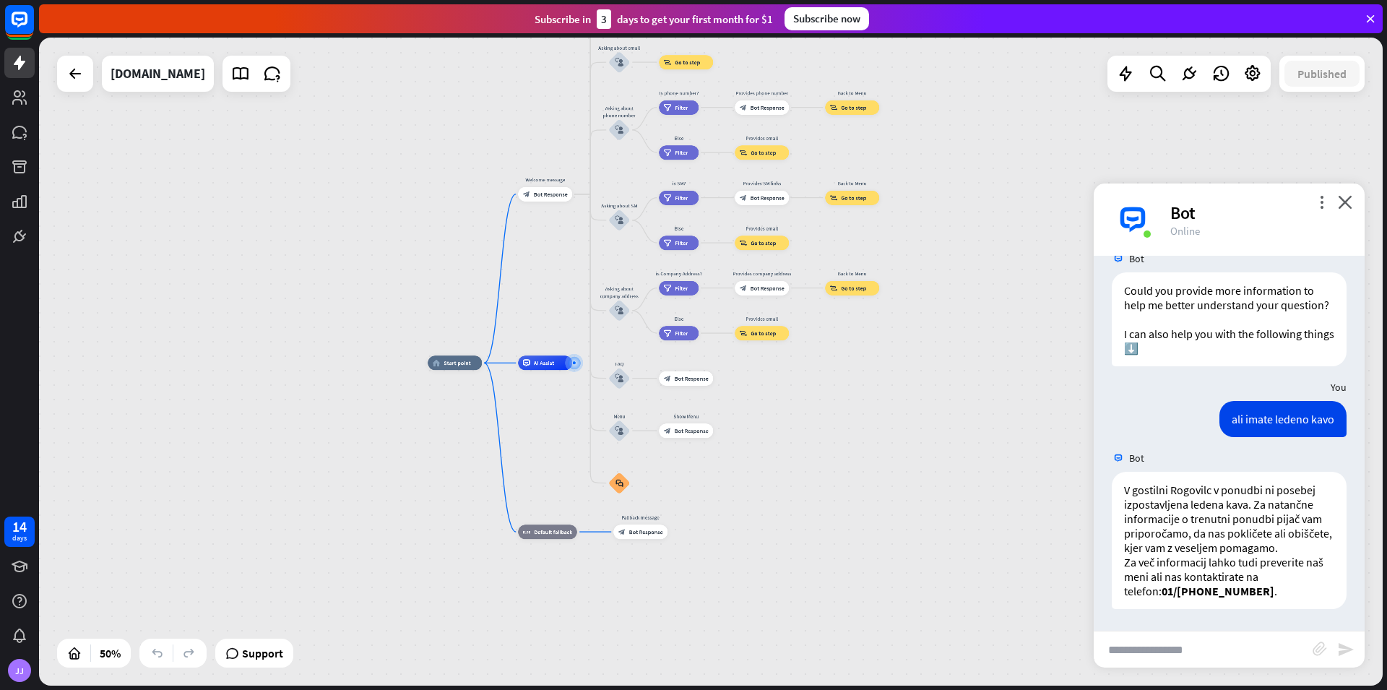
drag, startPoint x: 972, startPoint y: 471, endPoint x: 1007, endPoint y: 292, distance: 182.5
click at [1007, 292] on div "home_2 Start point Welcome message block_bot_response Bot Response About us blo…" at bounding box center [711, 362] width 1344 height 648
click at [1168, 640] on input "text" at bounding box center [1203, 650] width 219 height 36
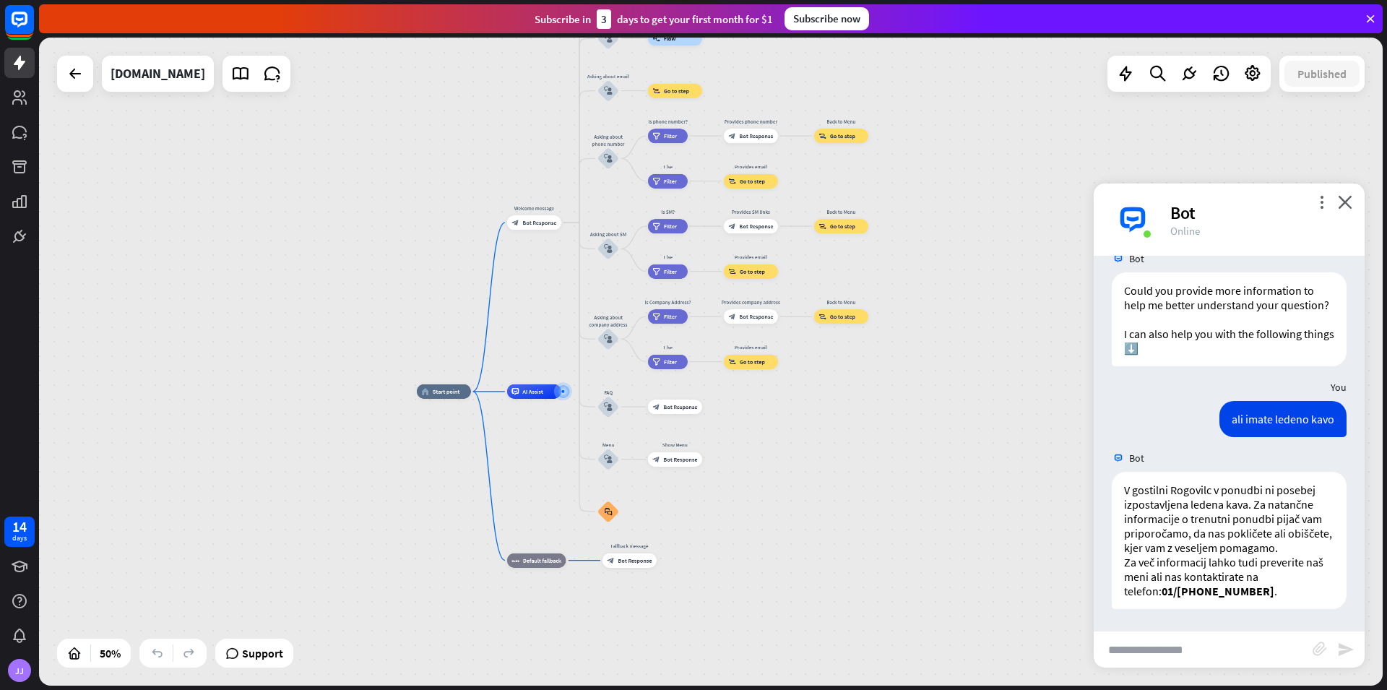
drag, startPoint x: 857, startPoint y: 418, endPoint x: 859, endPoint y: 689, distance: 271.0
click at [859, 689] on div "home_2 Start point Welcome message block_bot_response Bot Response About us blo…" at bounding box center [713, 364] width 1348 height 653
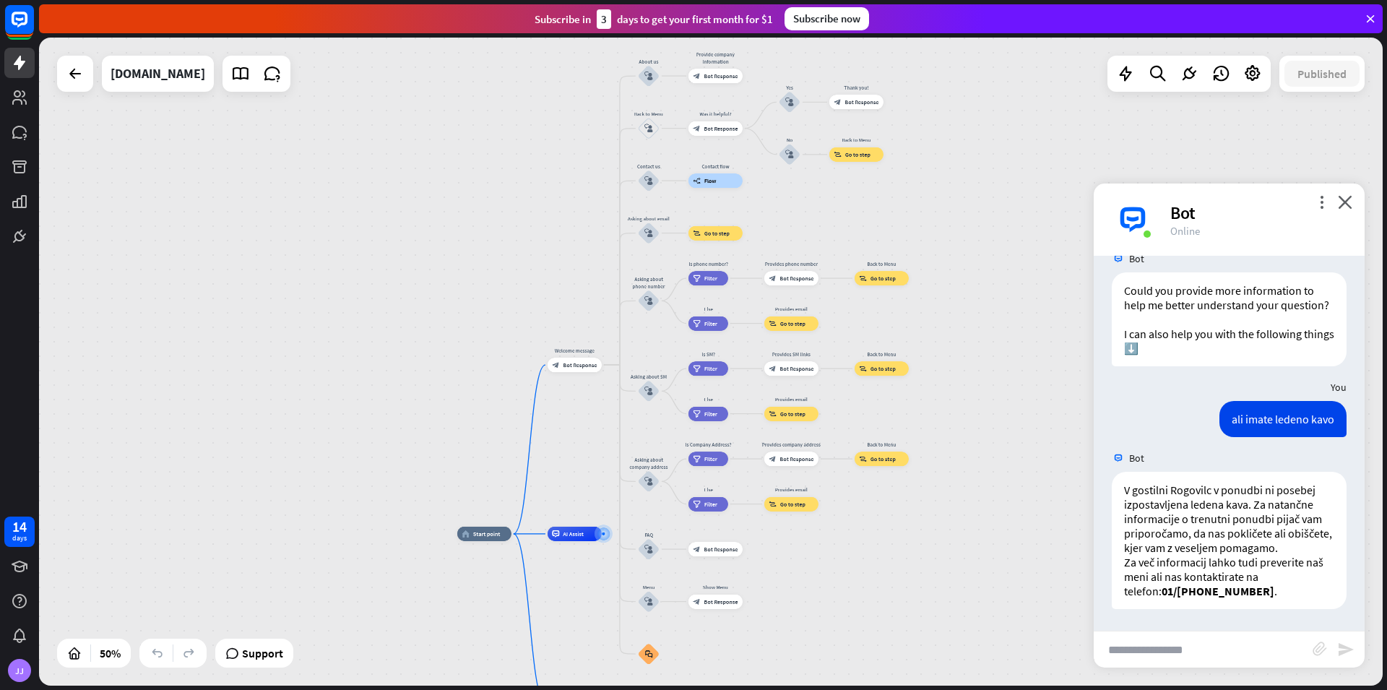
drag, startPoint x: 991, startPoint y: 385, endPoint x: 1041, endPoint y: 267, distance: 128.6
click at [1041, 267] on div "home_2 Start point Welcome message block_bot_response Bot Response About us blo…" at bounding box center [711, 362] width 1344 height 648
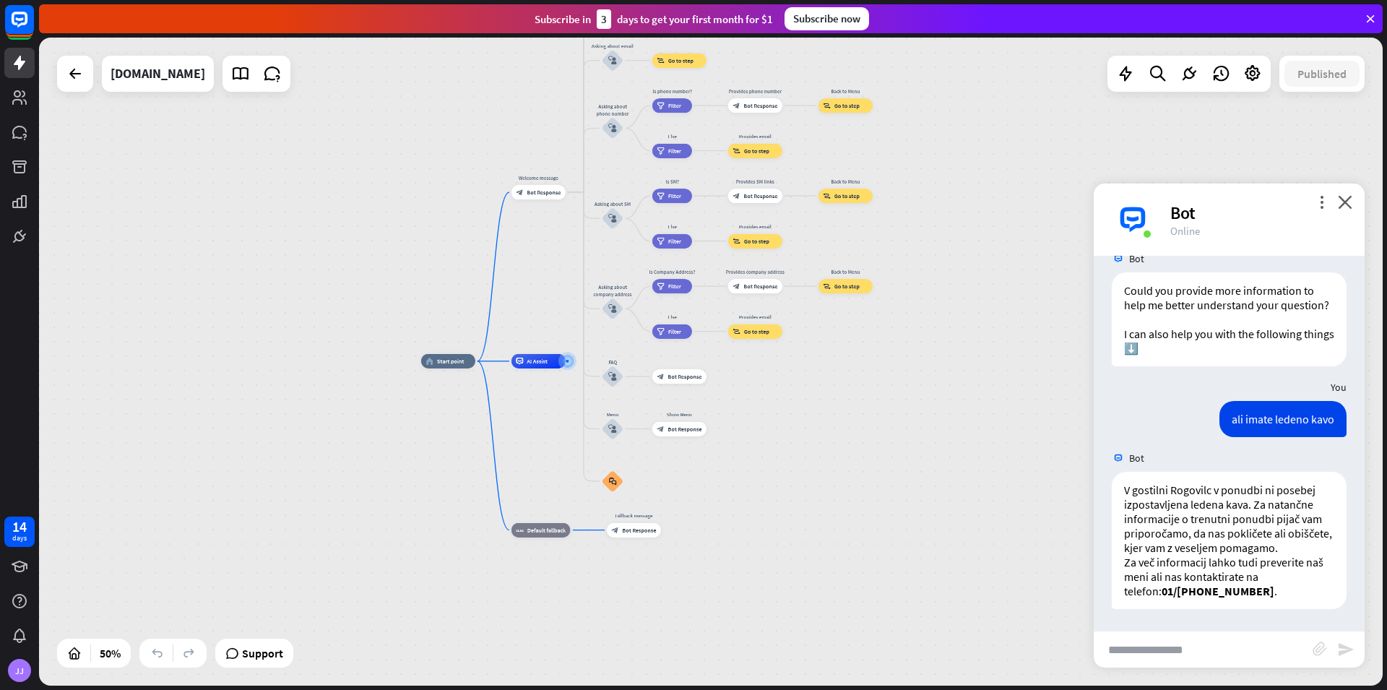
drag, startPoint x: 986, startPoint y: 332, endPoint x: 900, endPoint y: 277, distance: 101.6
click at [900, 277] on div "home_2 Start point Welcome message block_bot_response Bot Response About us blo…" at bounding box center [711, 362] width 1344 height 648
click at [707, 535] on div "home_2 Start point Welcome message block_bot_response Bot Response About us blo…" at bounding box center [757, 523] width 672 height 324
click at [1192, 645] on input "text" at bounding box center [1203, 650] width 219 height 36
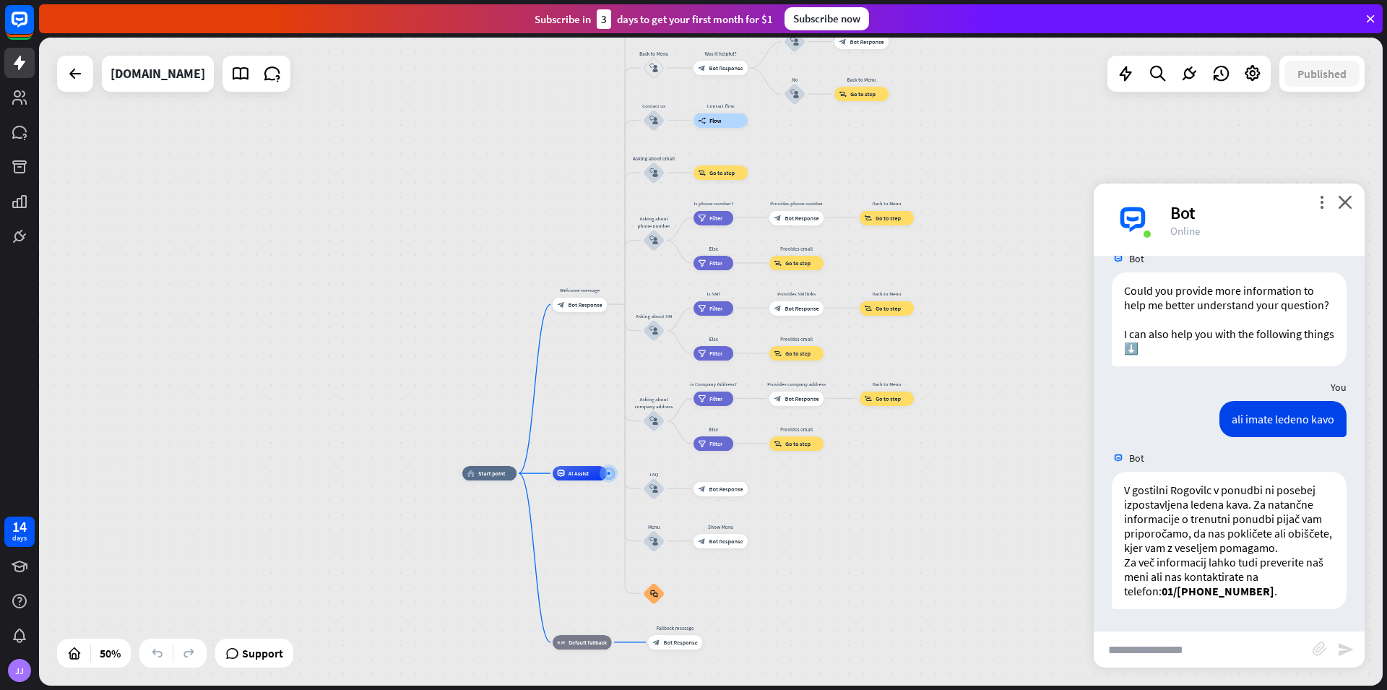
drag, startPoint x: 955, startPoint y: 346, endPoint x: 997, endPoint y: 460, distance: 120.9
click at [997, 460] on div "home_2 Start point Welcome message block_bot_response Bot Response About us blo…" at bounding box center [711, 362] width 1344 height 648
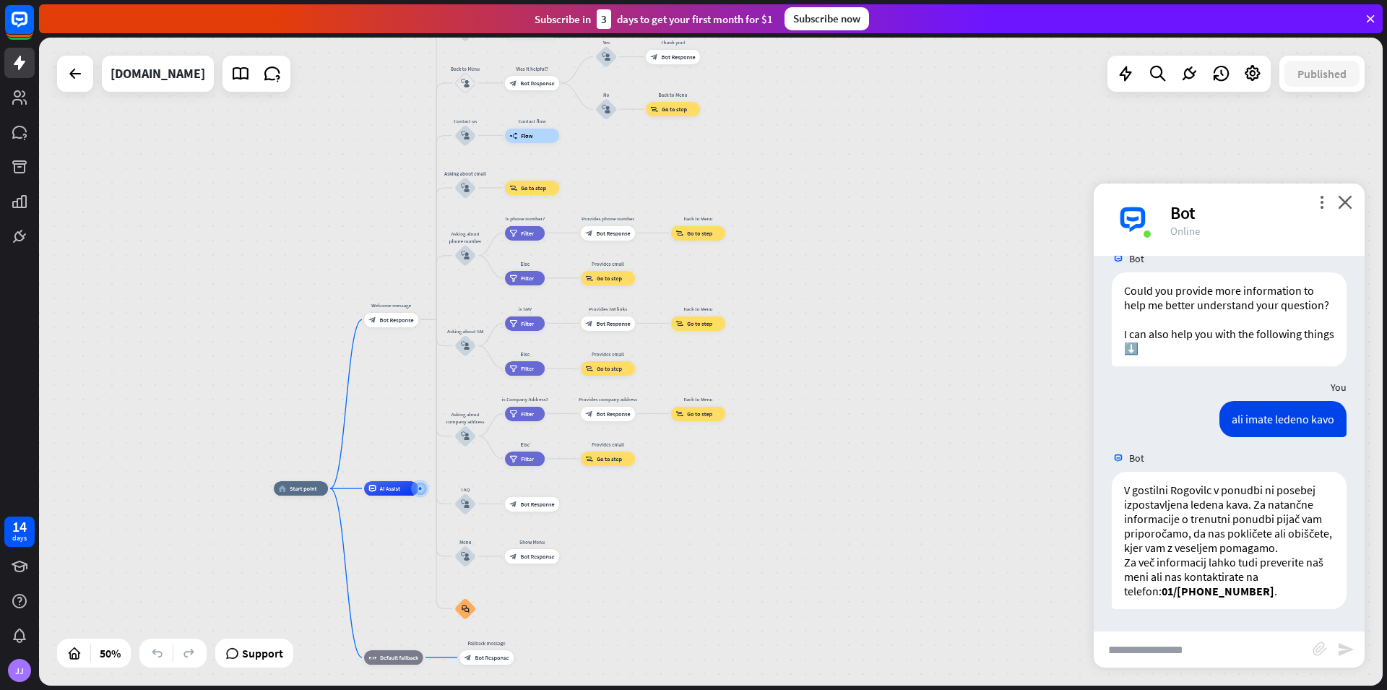
drag, startPoint x: 801, startPoint y: 614, endPoint x: 681, endPoint y: 621, distance: 120.2
click at [681, 621] on div "home_2 Start point Welcome message block_bot_response Bot Response About us blo…" at bounding box center [610, 650] width 672 height 324
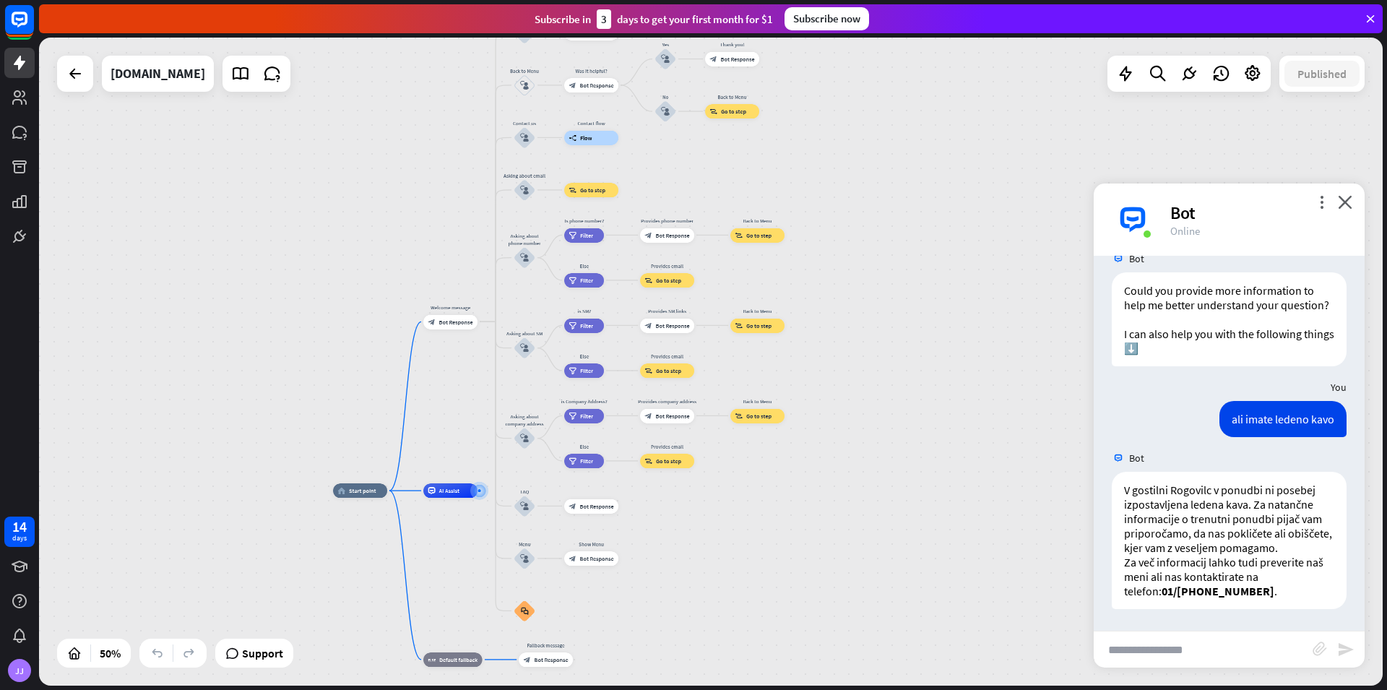
drag, startPoint x: 952, startPoint y: 423, endPoint x: 1012, endPoint y: 426, distance: 59.3
click at [1012, 426] on div "home_2 Start point Welcome message block_bot_response Bot Response About us blo…" at bounding box center [711, 362] width 1344 height 648
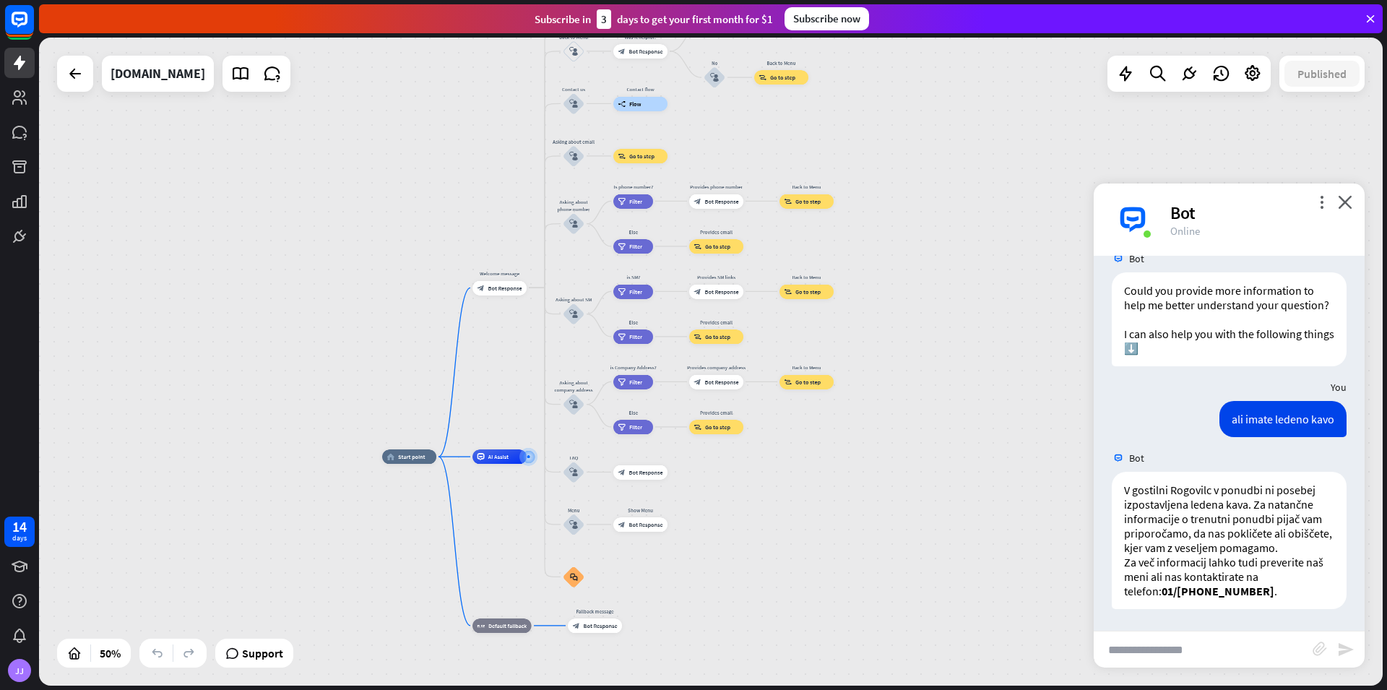
drag, startPoint x: 884, startPoint y: 546, endPoint x: 912, endPoint y: 460, distance: 90.3
click at [912, 460] on div "home_2 Start point Welcome message block_bot_response Bot Response About us blo…" at bounding box center [718, 619] width 672 height 324
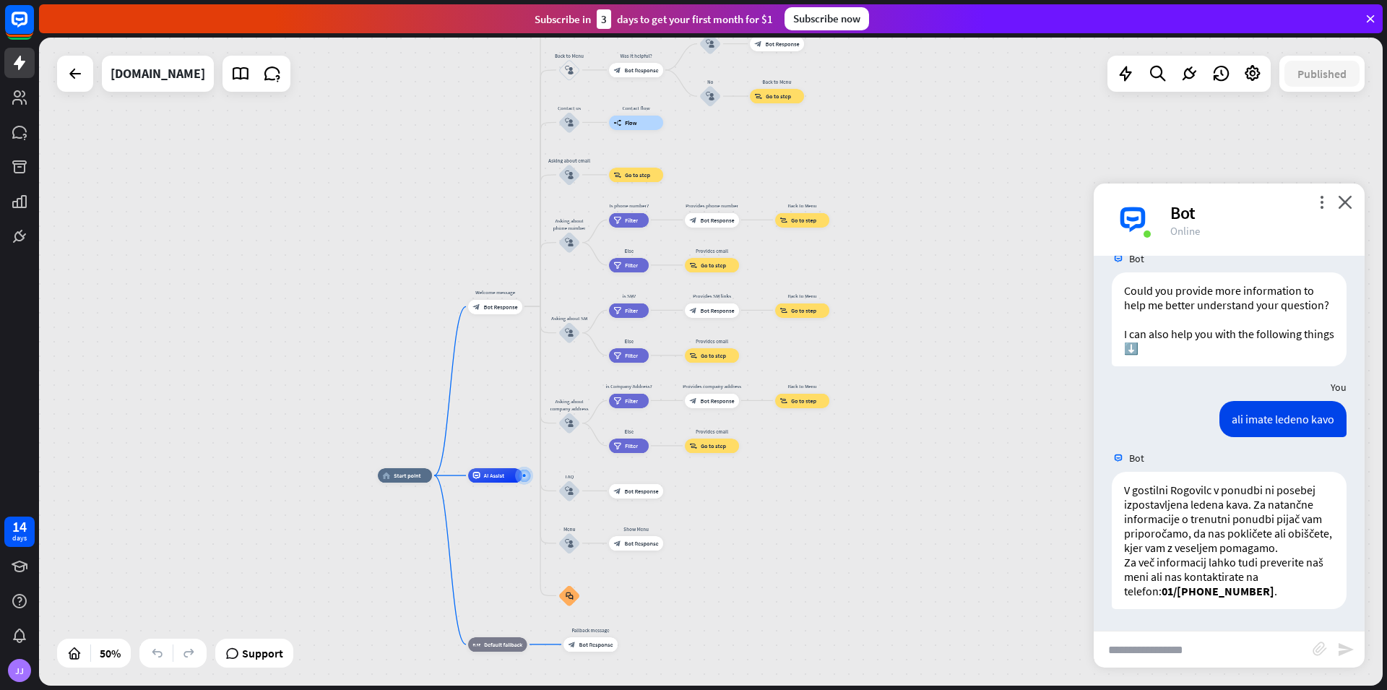
drag, startPoint x: 838, startPoint y: 473, endPoint x: 833, endPoint y: 492, distance: 19.5
click at [833, 492] on div "home_2 Start point Welcome message block_bot_response Bot Response About us blo…" at bounding box center [714, 637] width 672 height 324
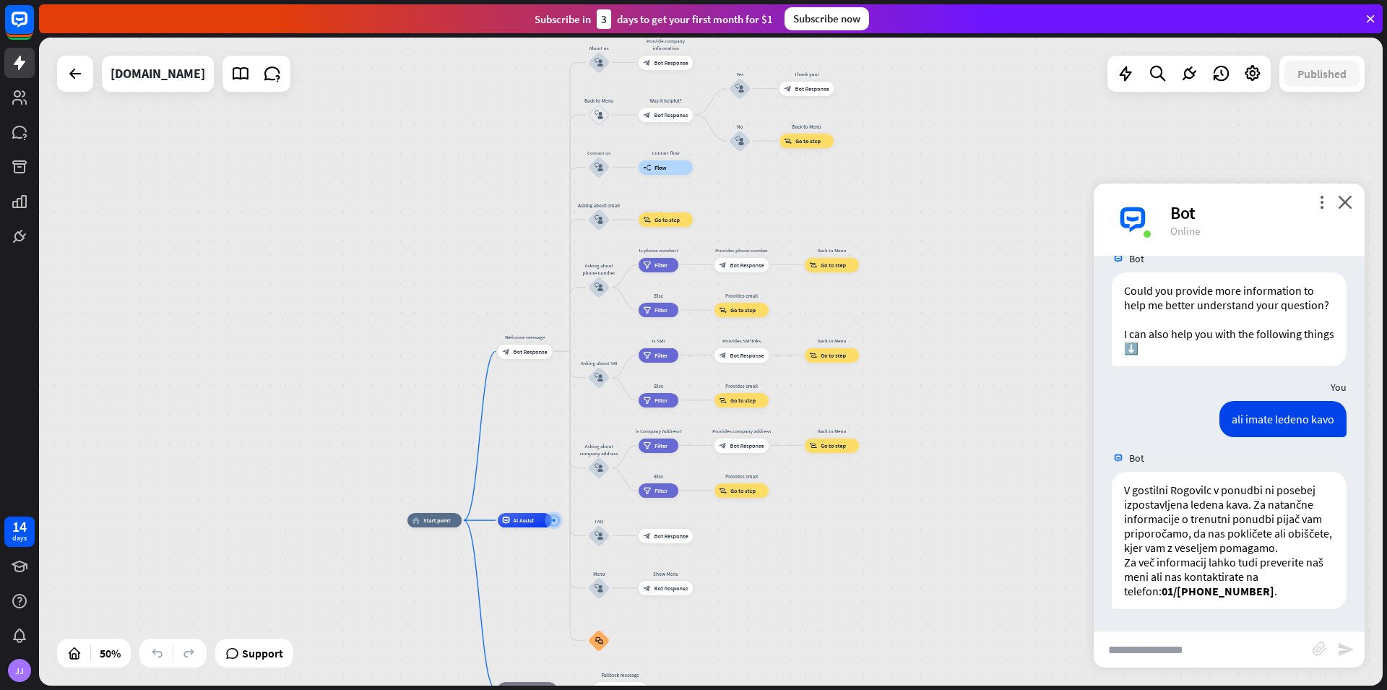
drag, startPoint x: 990, startPoint y: 447, endPoint x: 989, endPoint y: 332, distance: 114.9
click at [989, 332] on div "home_2 Start point Welcome message block_bot_response Bot Response About us blo…" at bounding box center [711, 362] width 1344 height 648
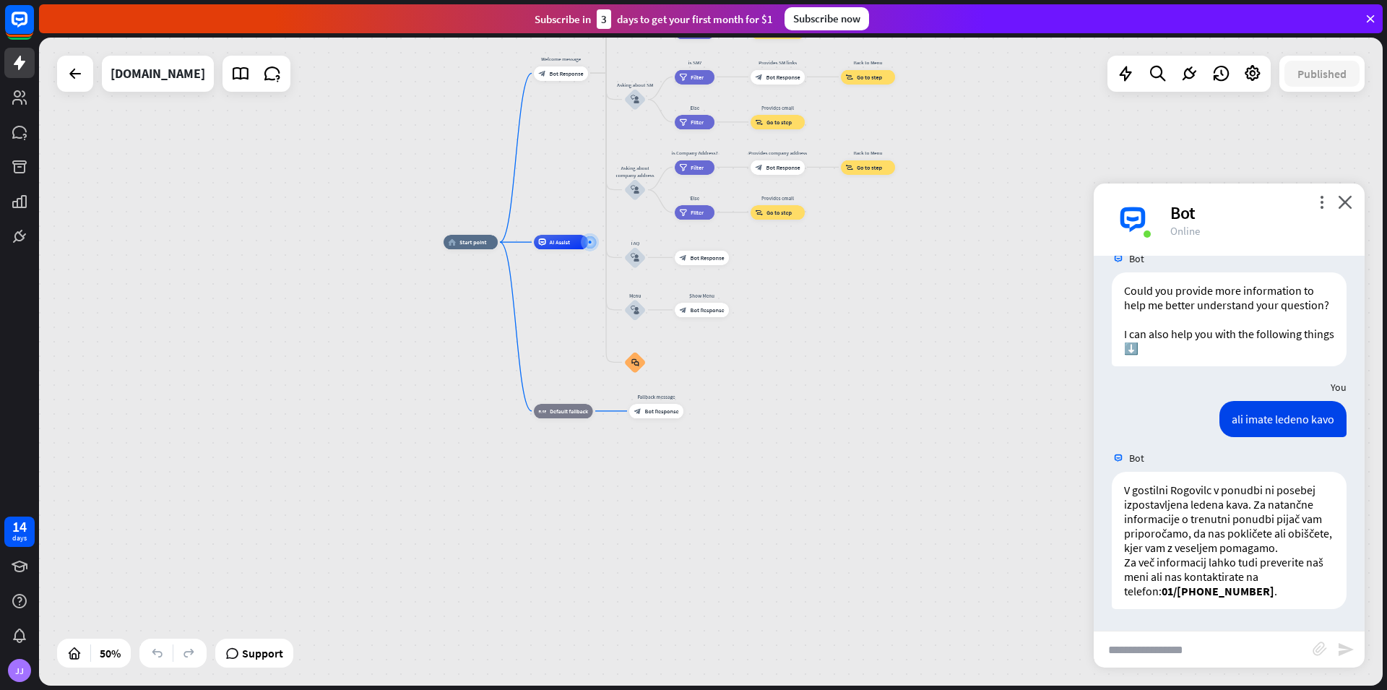
drag, startPoint x: 877, startPoint y: 470, endPoint x: 866, endPoint y: 319, distance: 152.1
click at [876, 313] on div "home_2 Start point Welcome message block_bot_response Bot Response About us blo…" at bounding box center [780, 404] width 672 height 324
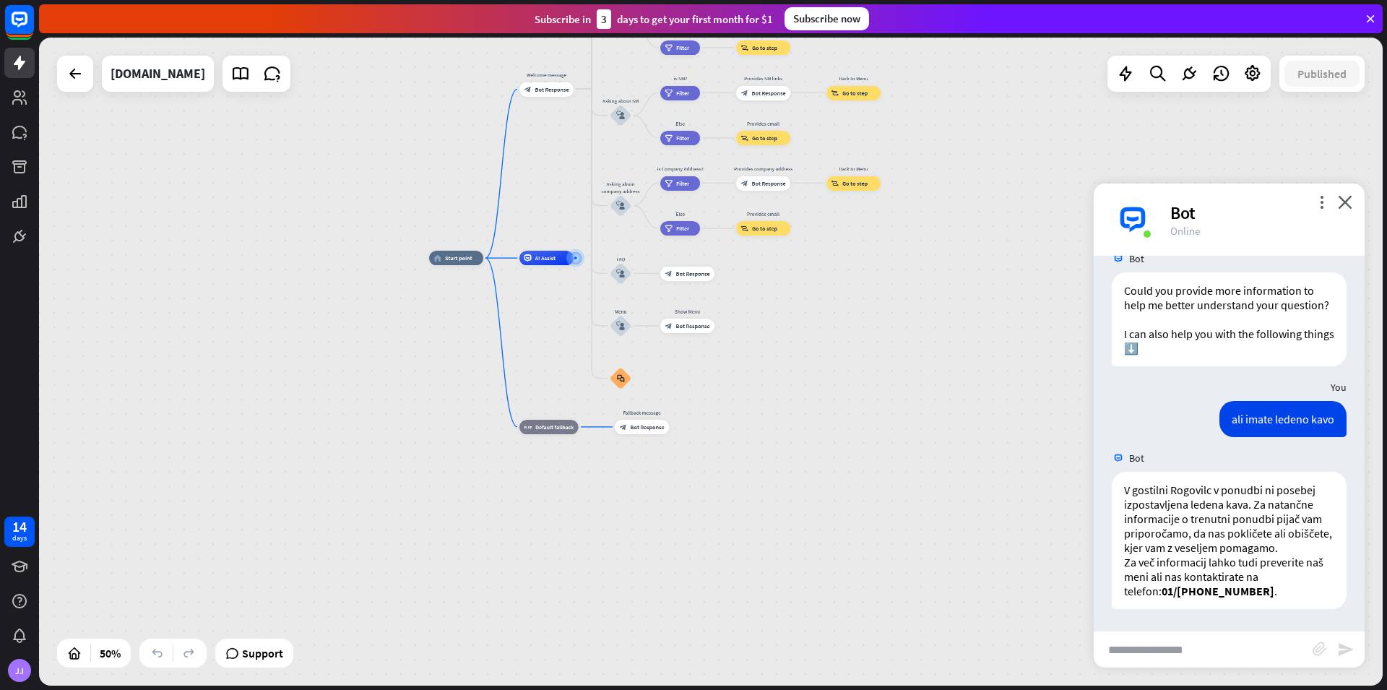
drag, startPoint x: 1018, startPoint y: 297, endPoint x: 1004, endPoint y: 604, distance: 307.5
click at [1004, 582] on div "home_2 Start point Welcome message block_bot_response Bot Response About us blo…" at bounding box center [765, 420] width 672 height 324
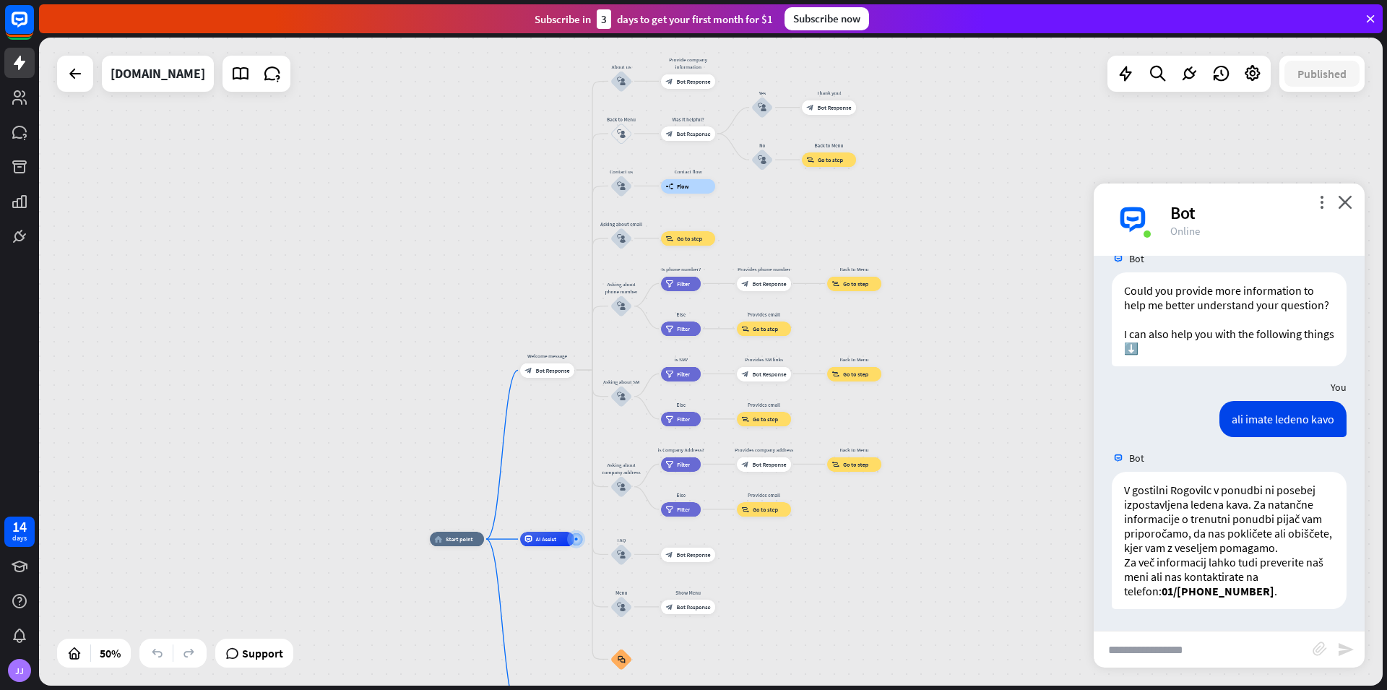
drag, startPoint x: 968, startPoint y: 304, endPoint x: 983, endPoint y: 277, distance: 30.7
click at [983, 277] on div "home_2 Start point Welcome message block_bot_response Bot Response About us blo…" at bounding box center [711, 362] width 1344 height 648
click at [1348, 199] on icon "close" at bounding box center [1345, 202] width 14 height 14
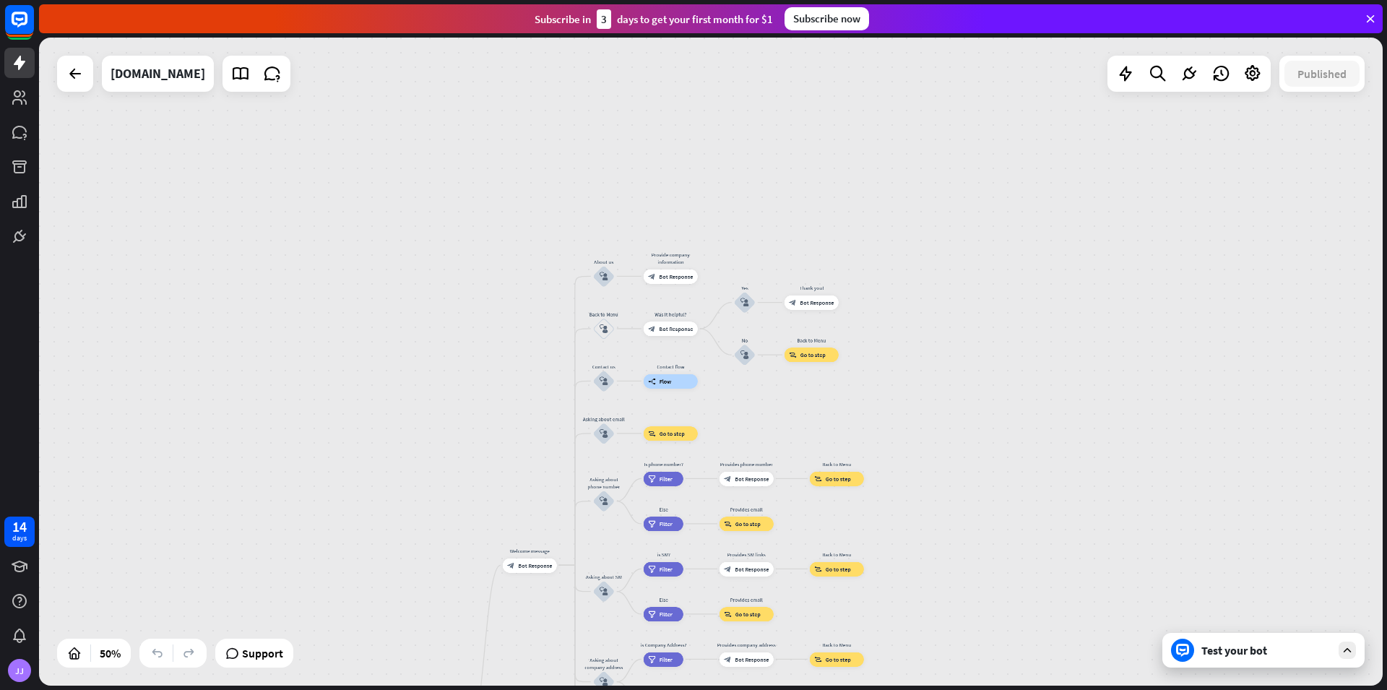
drag, startPoint x: 404, startPoint y: 344, endPoint x: 364, endPoint y: 523, distance: 183.6
click at [386, 539] on div "home_2 Start point Welcome message block_bot_response Bot Response About us blo…" at bounding box center [711, 362] width 1344 height 648
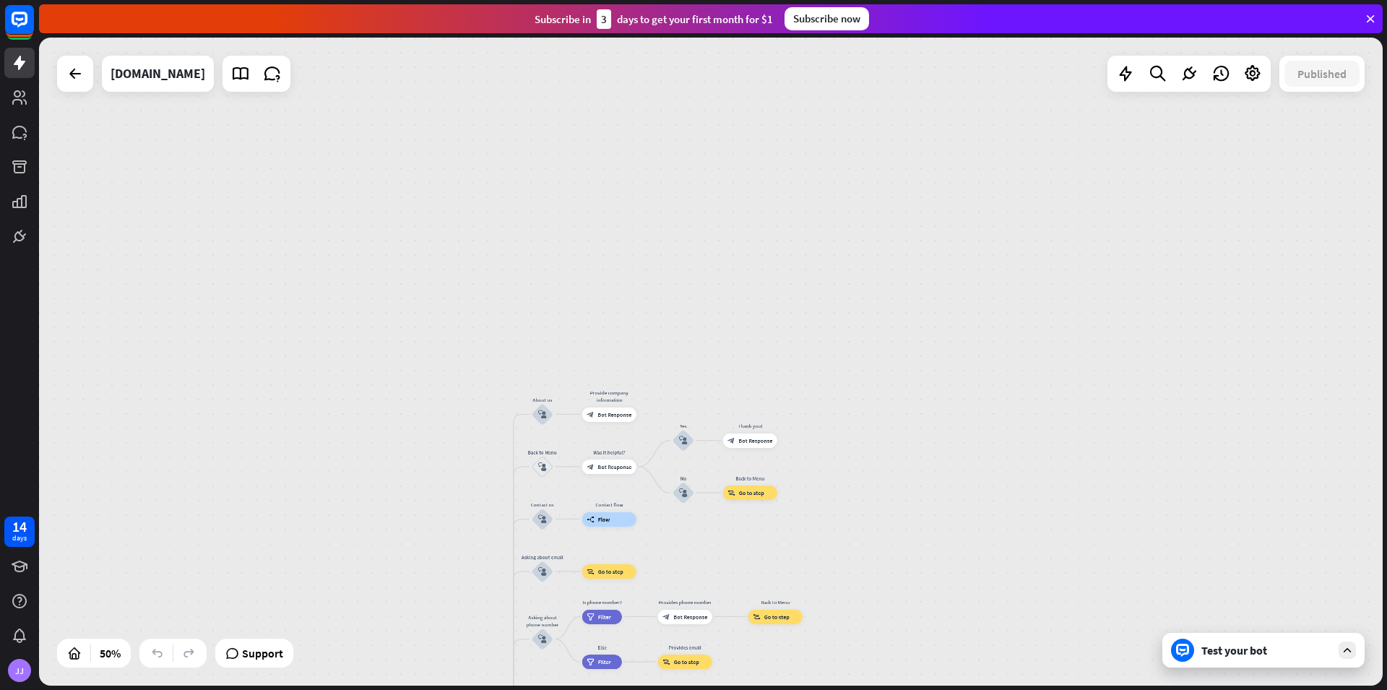
drag, startPoint x: 359, startPoint y: 415, endPoint x: 353, endPoint y: 424, distance: 11.0
click at [353, 424] on div "home_2 Start point Welcome message block_bot_response Bot Response About us blo…" at bounding box center [711, 362] width 1344 height 648
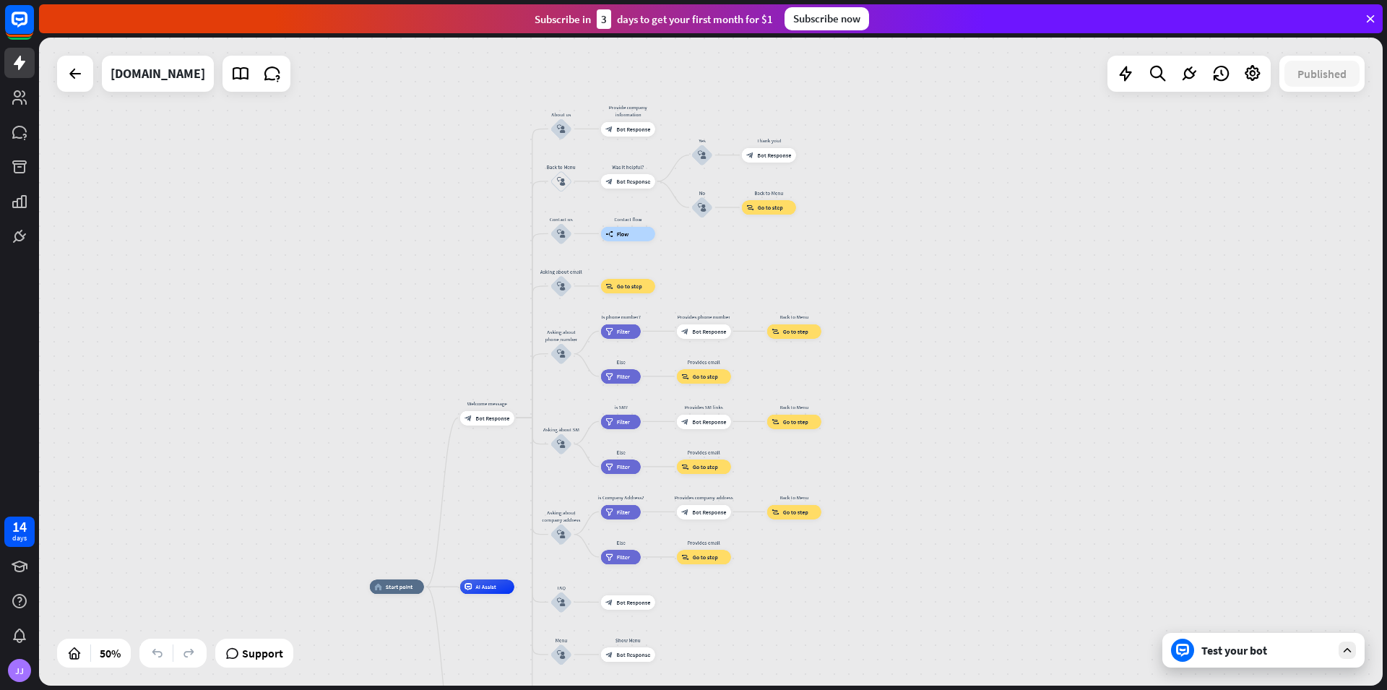
drag, startPoint x: 431, startPoint y: 436, endPoint x: 452, endPoint y: 148, distance: 289.0
click at [452, 148] on div "home_2 Start point Welcome message block_bot_response Bot Response About us blo…" at bounding box center [711, 362] width 1344 height 648
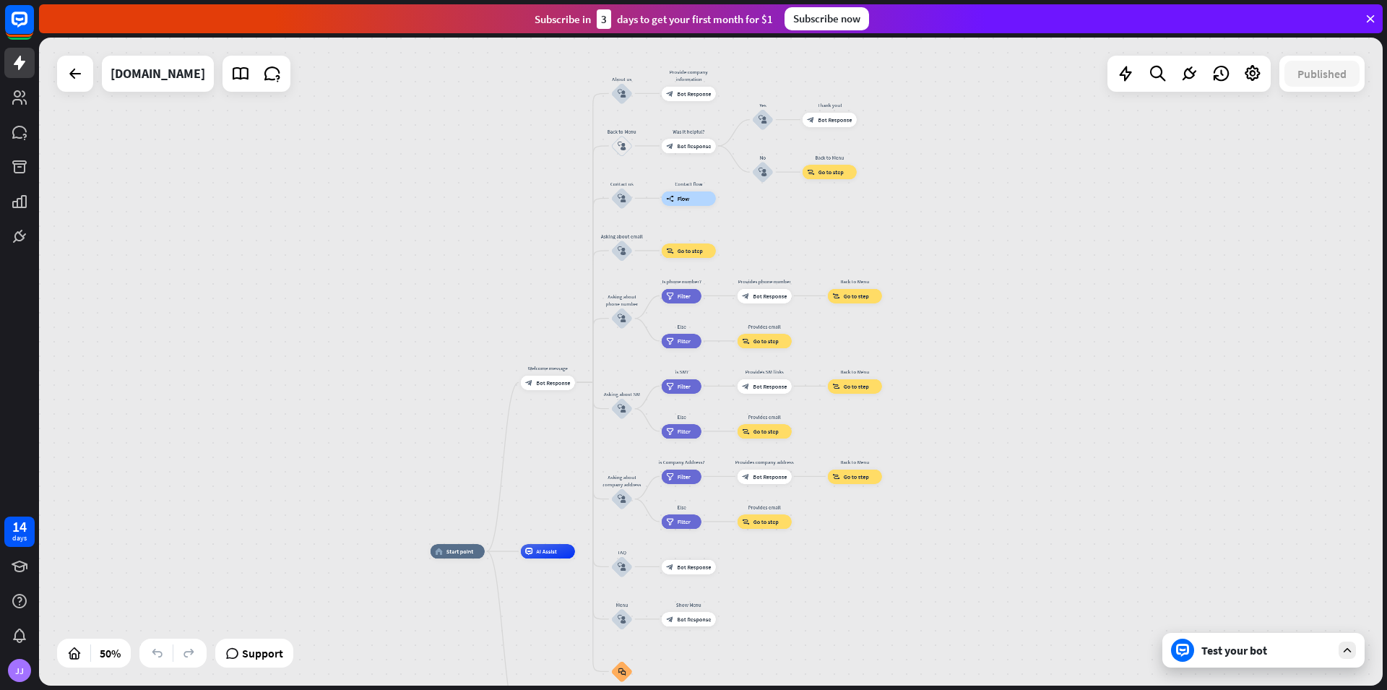
drag, startPoint x: 1135, startPoint y: 137, endPoint x: 1195, endPoint y: 101, distance: 70.3
click at [1195, 101] on div "home_2 Start point Welcome message block_bot_response Bot Response About us blo…" at bounding box center [711, 362] width 1344 height 648
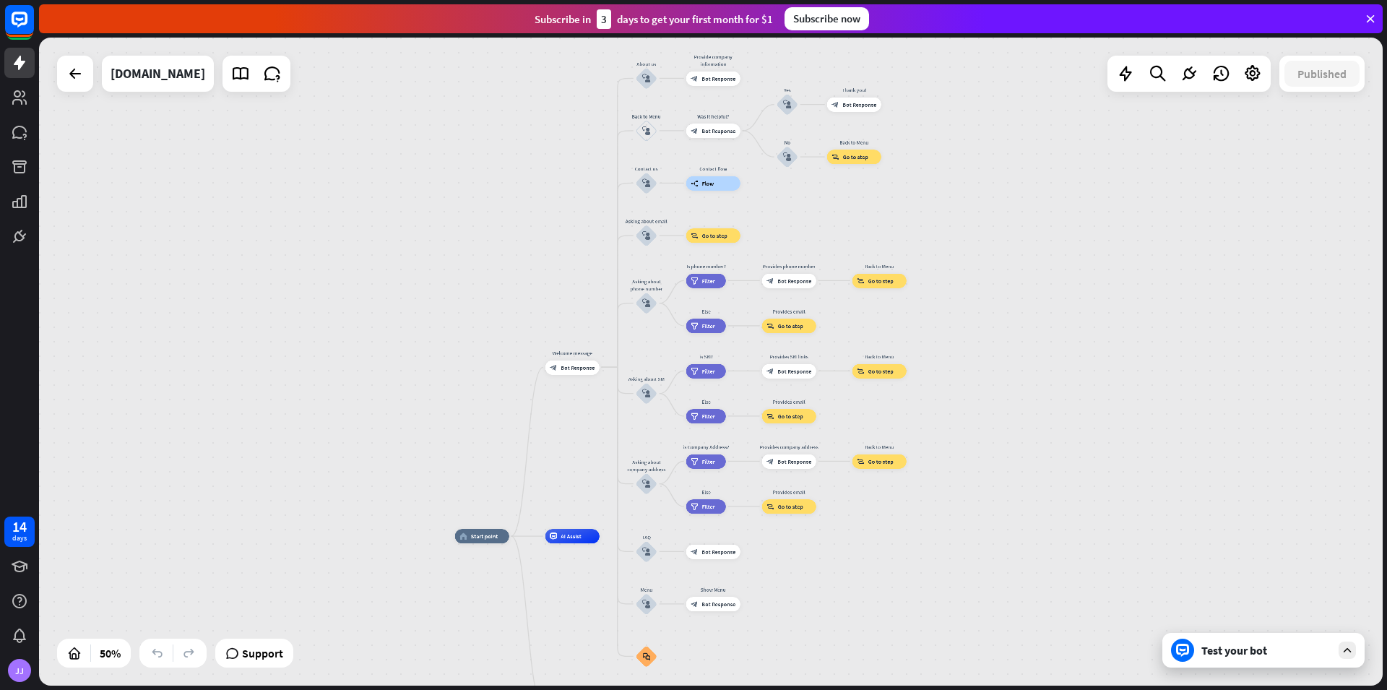
drag, startPoint x: 1051, startPoint y: 353, endPoint x: 1096, endPoint y: 236, distance: 125.3
click at [1096, 235] on div "home_2 Start point Welcome message block_bot_response Bot Response About us blo…" at bounding box center [711, 362] width 1344 height 648
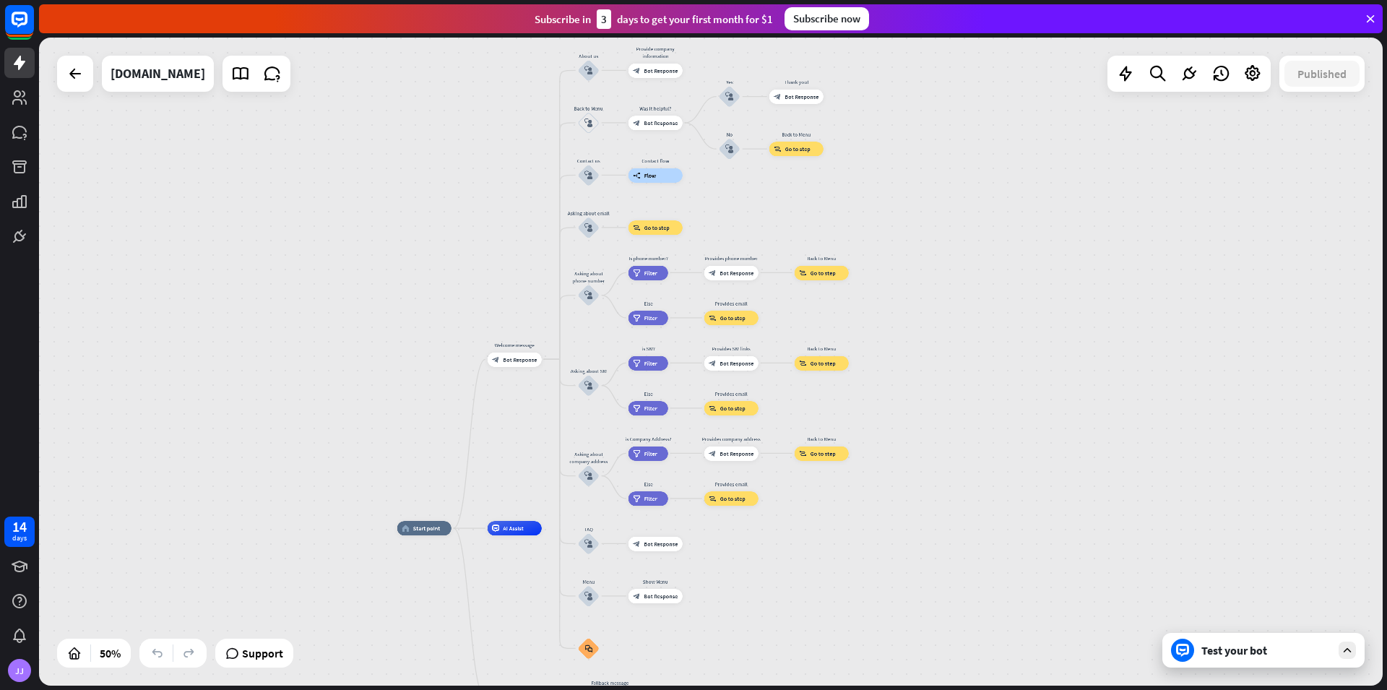
drag, startPoint x: 283, startPoint y: 237, endPoint x: 266, endPoint y: 352, distance: 116.2
click at [266, 352] on div "home_2 Start point Welcome message block_bot_response Bot Response About us blo…" at bounding box center [711, 362] width 1344 height 648
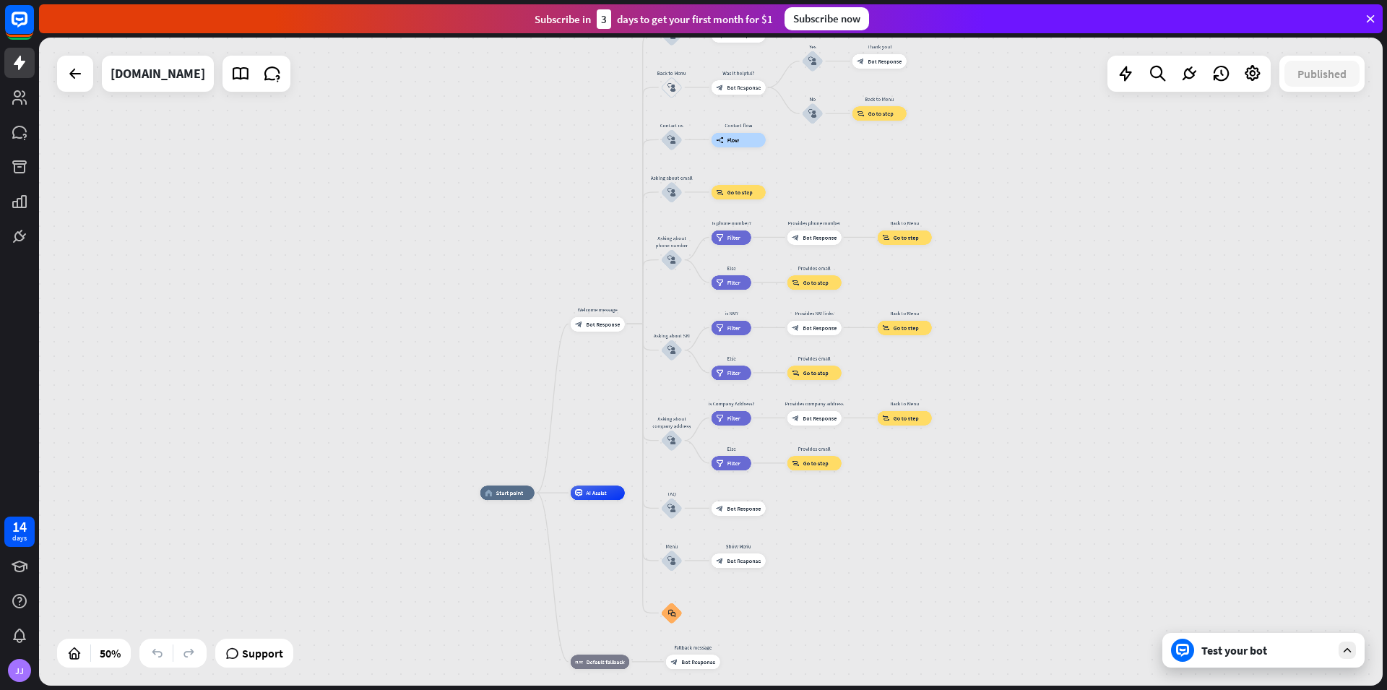
drag, startPoint x: 347, startPoint y: 315, endPoint x: 372, endPoint y: 340, distance: 35.3
click at [373, 339] on div "home_2 Start point Welcome message block_bot_response Bot Response About us blo…" at bounding box center [711, 362] width 1344 height 648
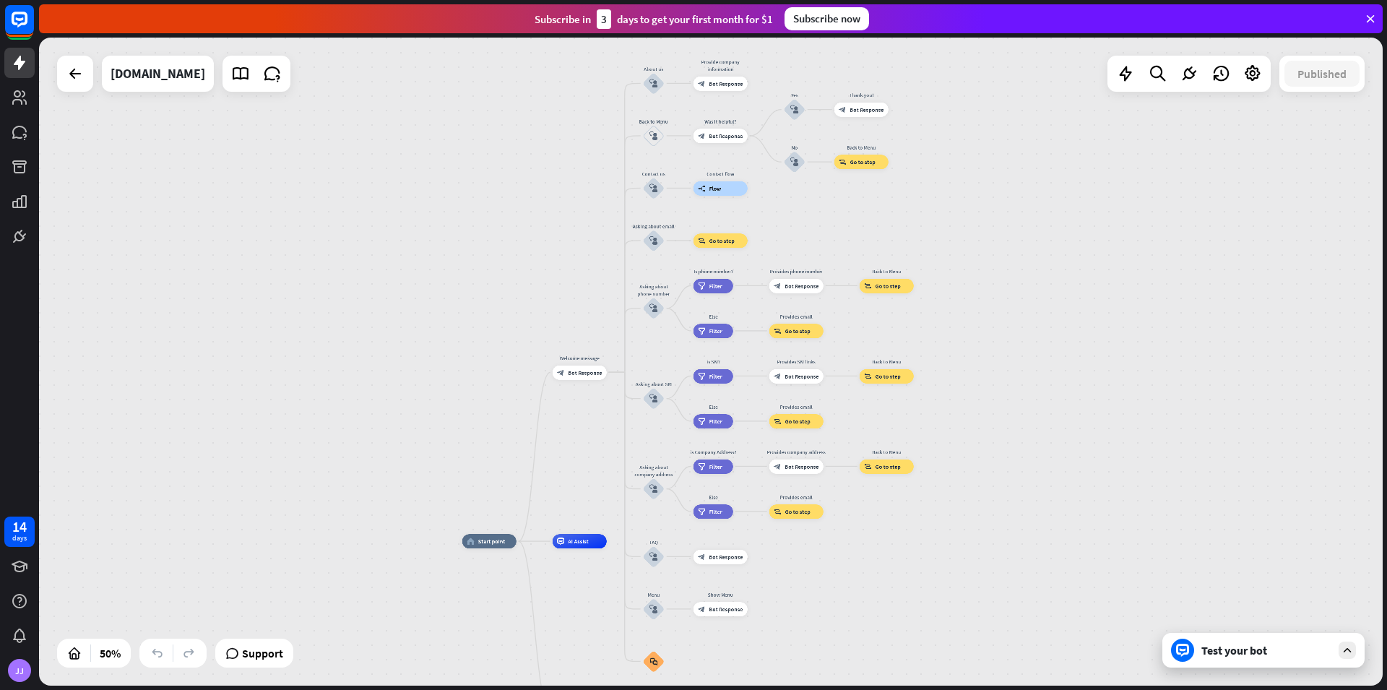
drag, startPoint x: 453, startPoint y: 275, endPoint x: 462, endPoint y: 293, distance: 20.0
click at [462, 293] on div "home_2 Start point Welcome message block_bot_response Bot Response About us blo…" at bounding box center [711, 362] width 1344 height 648
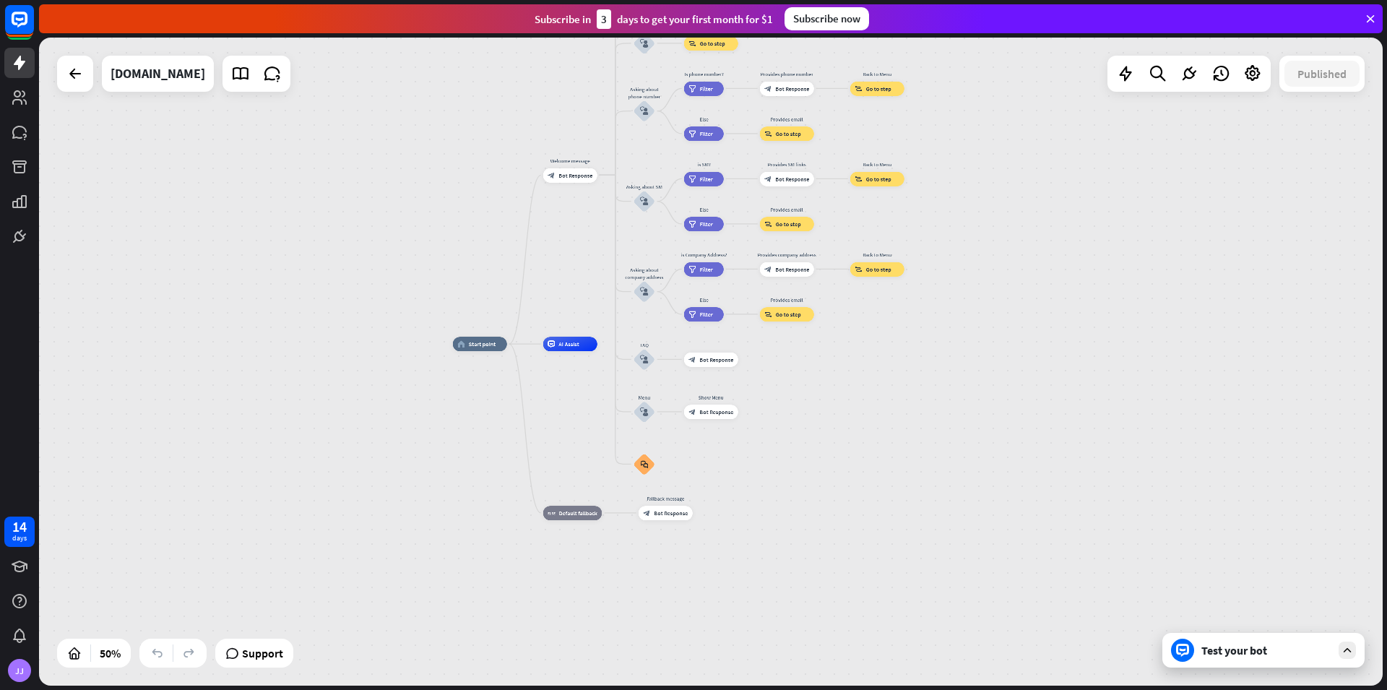
drag, startPoint x: 338, startPoint y: 194, endPoint x: 339, endPoint y: 135, distance: 58.5
click at [339, 135] on div "home_2 Start point Welcome message block_bot_response Bot Response About us blo…" at bounding box center [711, 362] width 1344 height 648
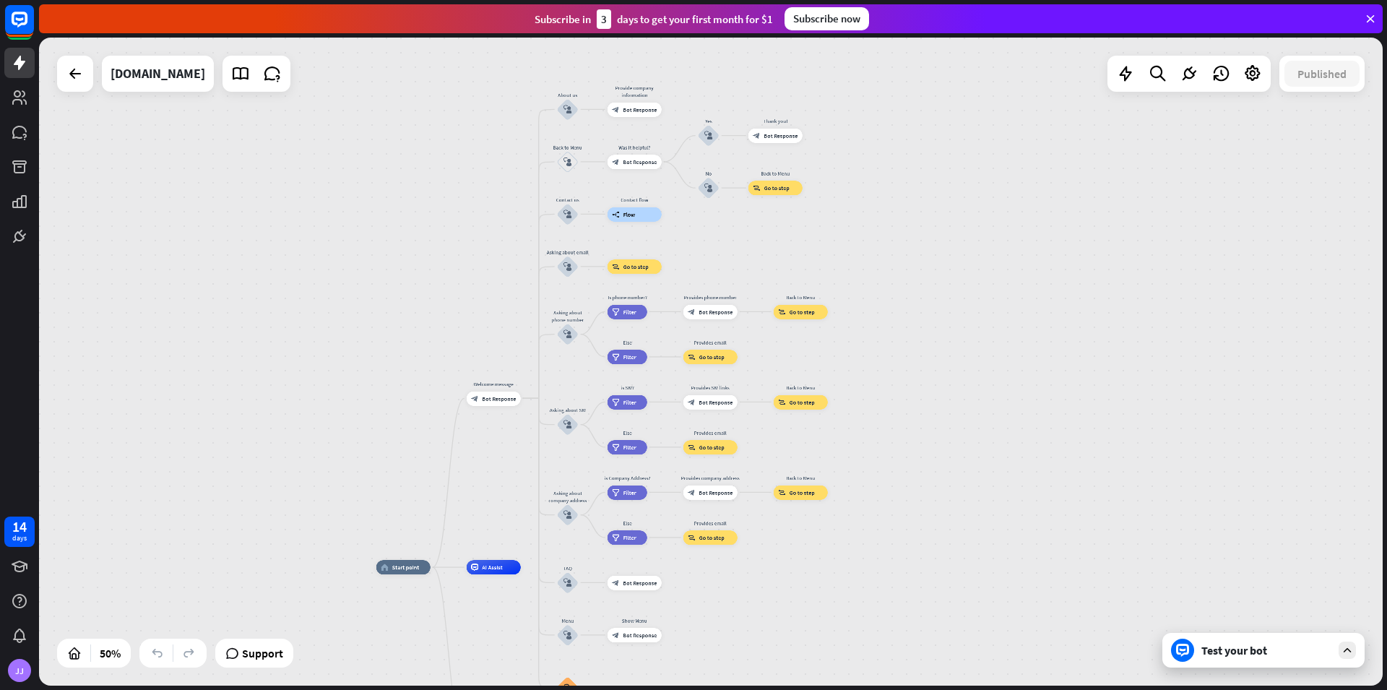
drag, startPoint x: 471, startPoint y: 157, endPoint x: 408, endPoint y: 370, distance: 222.2
click at [406, 371] on div "home_2 Start point Welcome message block_bot_response Bot Response About us blo…" at bounding box center [711, 362] width 1344 height 648
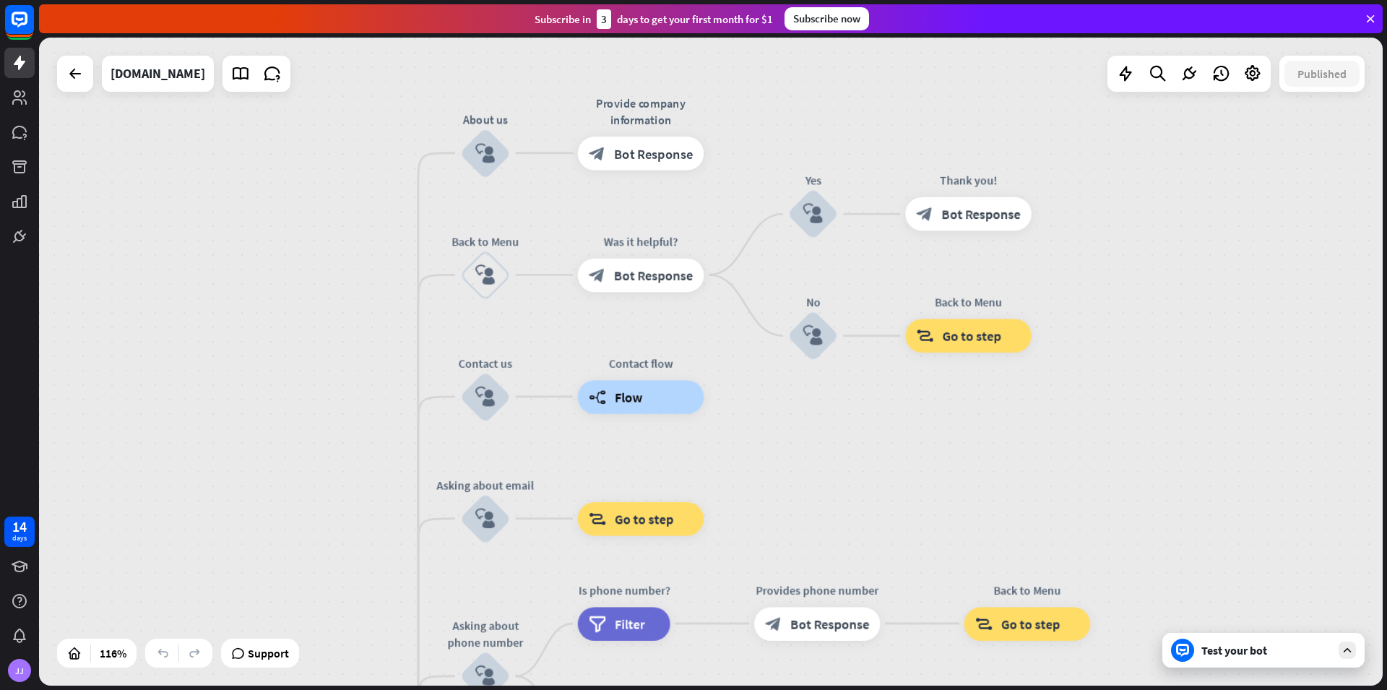
drag, startPoint x: 618, startPoint y: 160, endPoint x: 565, endPoint y: 218, distance: 77.7
click at [565, 218] on div "home_2 Start point Welcome message block_bot_response Bot Response About us blo…" at bounding box center [711, 362] width 1344 height 648
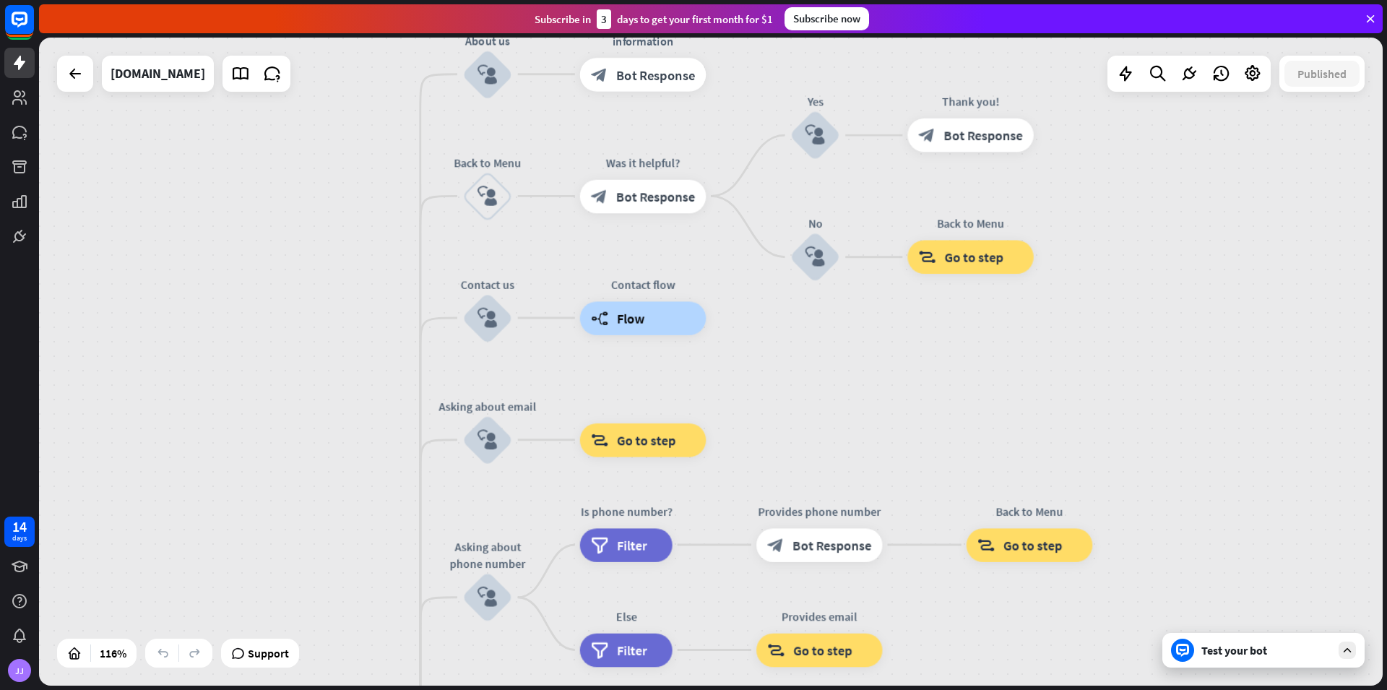
drag, startPoint x: 819, startPoint y: 397, endPoint x: 819, endPoint y: 383, distance: 13.7
click at [819, 383] on div "home_2 Start point Welcome message block_bot_response Bot Response About us blo…" at bounding box center [711, 362] width 1344 height 648
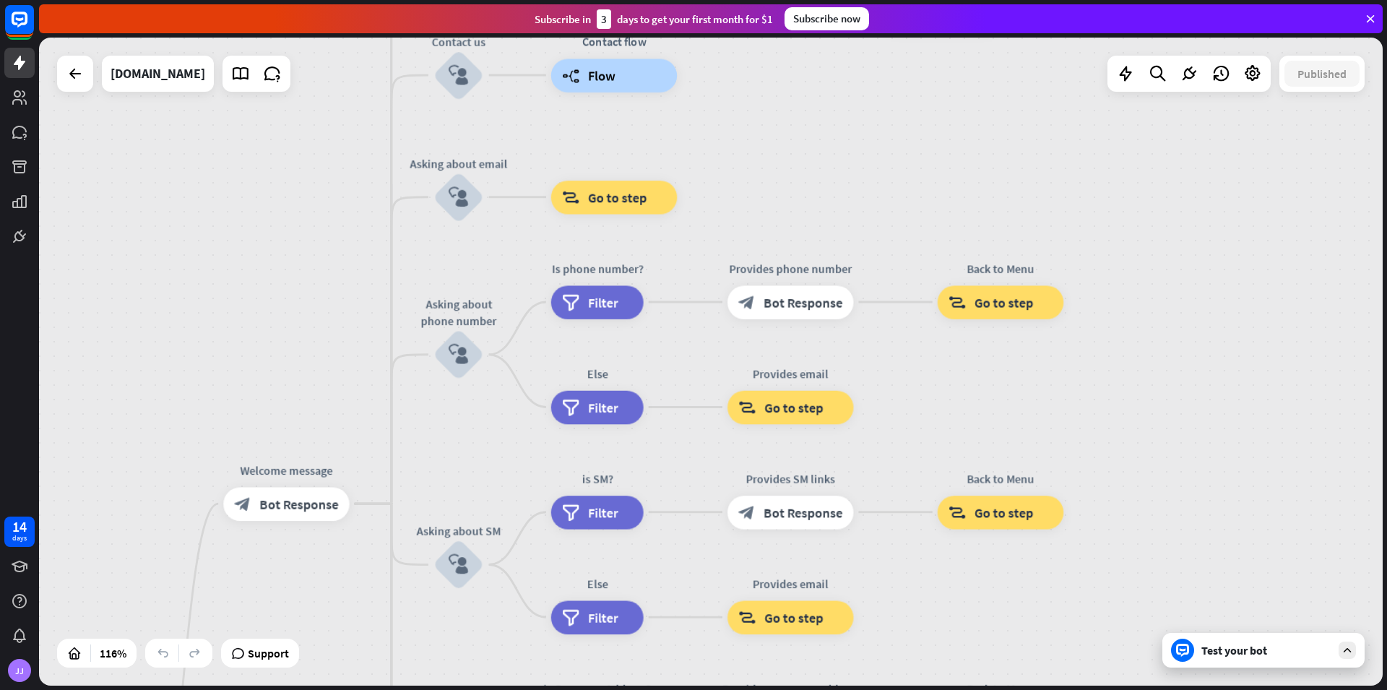
drag, startPoint x: 848, startPoint y: 370, endPoint x: 812, endPoint y: 172, distance: 201.4
click at [812, 172] on div "home_2 Start point Welcome message block_bot_response Bot Response About us blo…" at bounding box center [711, 362] width 1344 height 648
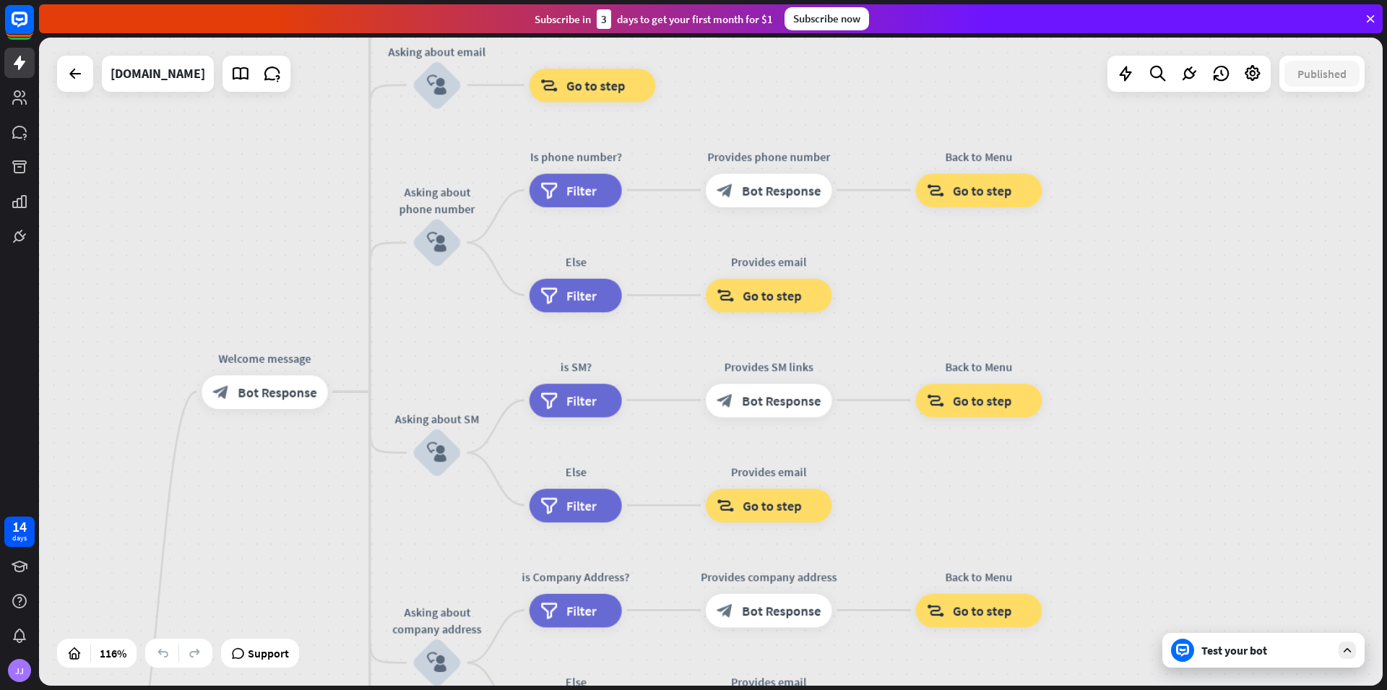
drag, startPoint x: 1252, startPoint y: 454, endPoint x: 1238, endPoint y: 352, distance: 102.9
click at [1238, 352] on div "home_2 Start point Welcome message block_bot_response Bot Response About us blo…" at bounding box center [711, 362] width 1344 height 648
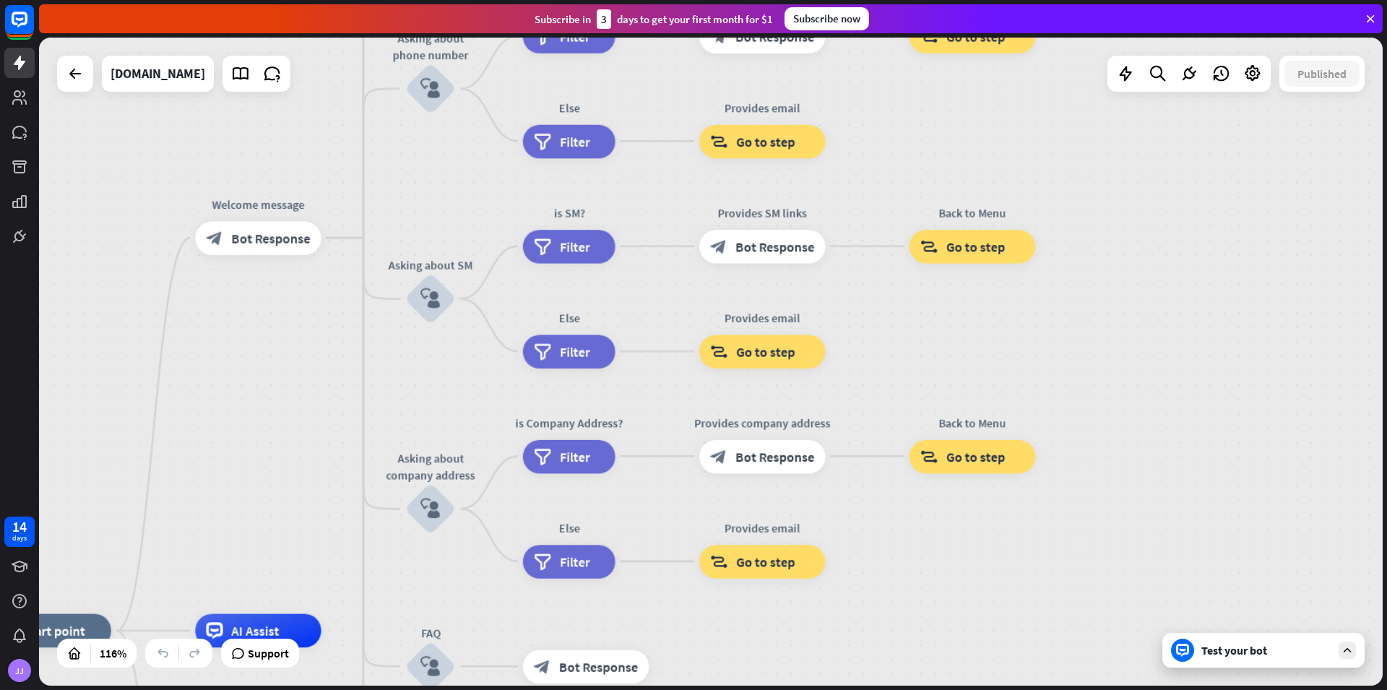
drag, startPoint x: 1228, startPoint y: 465, endPoint x: 1222, endPoint y: 311, distance: 154.1
click at [1222, 311] on div "home_2 Start point Welcome message block_bot_response Bot Response About us blo…" at bounding box center [711, 362] width 1344 height 648
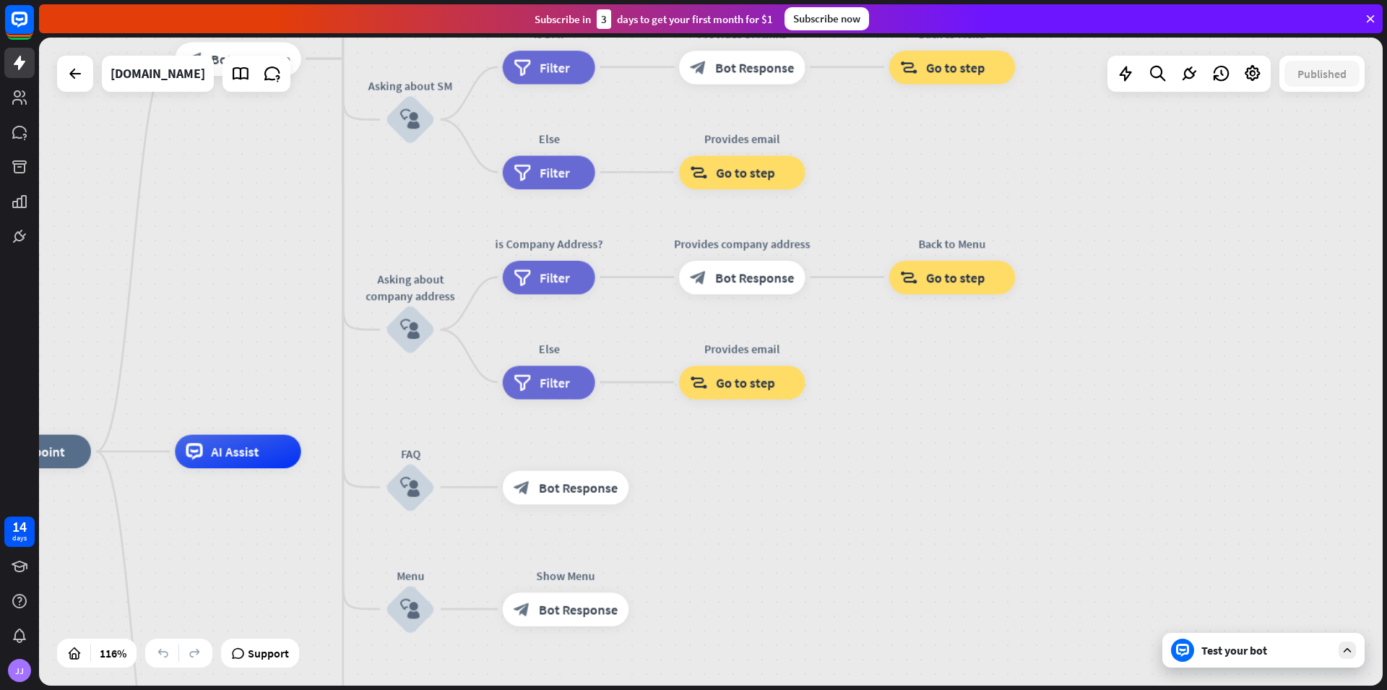
drag, startPoint x: 1249, startPoint y: 469, endPoint x: 1226, endPoint y: 294, distance: 176.4
click at [1230, 293] on div "home_2 Start point Welcome message block_bot_response Bot Response About us blo…" at bounding box center [711, 362] width 1344 height 648
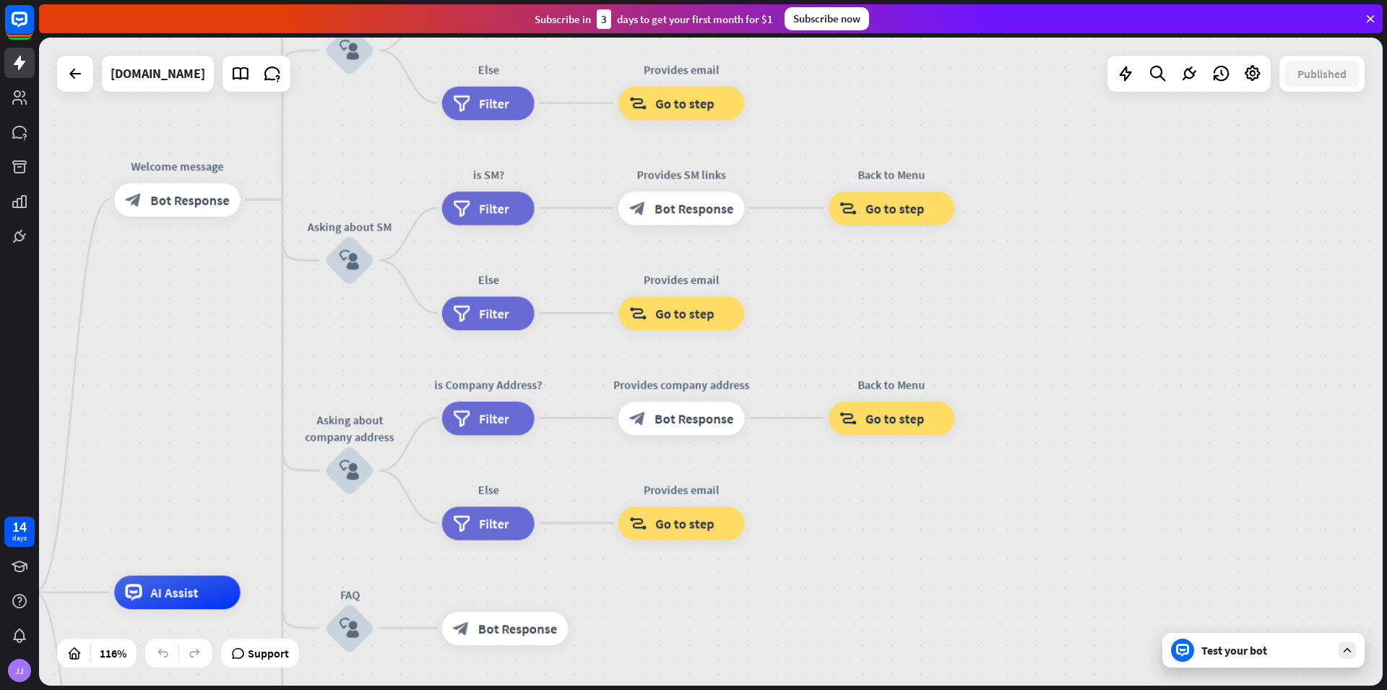
drag, startPoint x: 987, startPoint y: 462, endPoint x: 943, endPoint y: 666, distance: 208.5
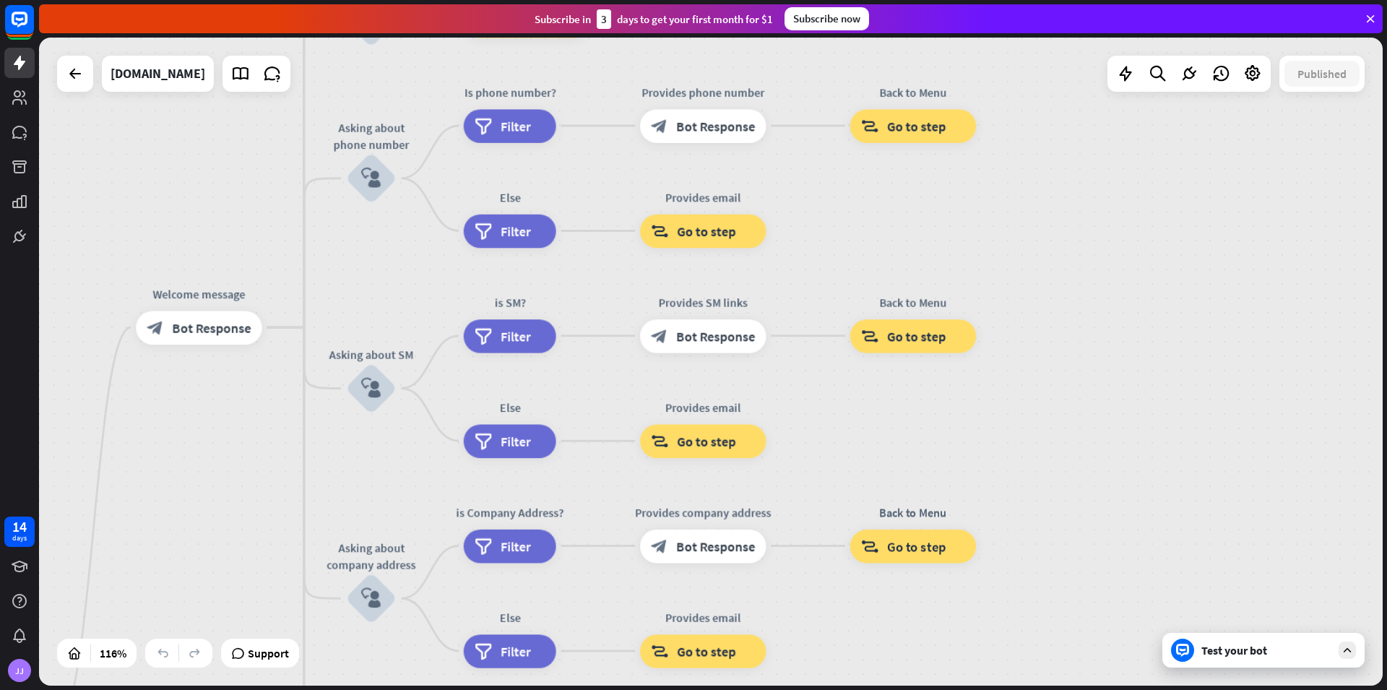
drag, startPoint x: 1069, startPoint y: 510, endPoint x: 1137, endPoint y: 666, distance: 170.2
click at [1137, 666] on div "home_2 Start point Welcome message block_bot_response Bot Response About us blo…" at bounding box center [711, 362] width 1344 height 648
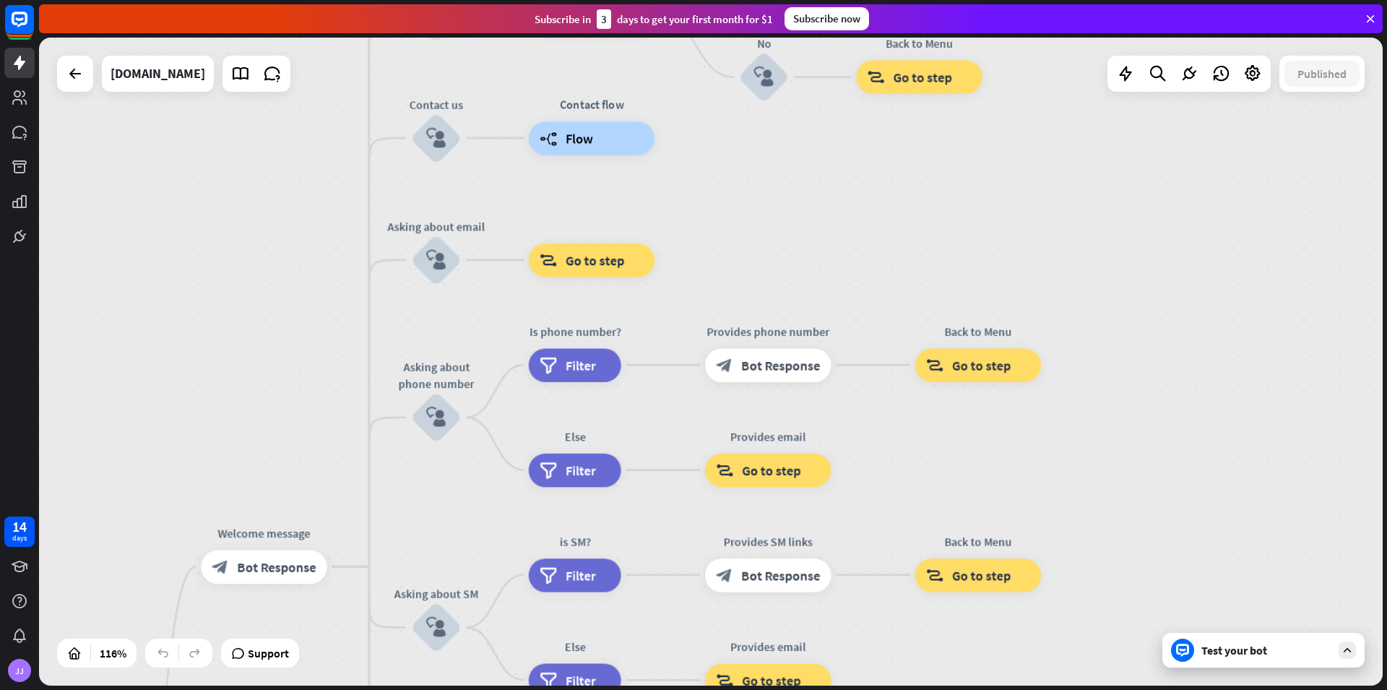
drag, startPoint x: 1125, startPoint y: 291, endPoint x: 1114, endPoint y: 471, distance: 180.3
click at [1114, 471] on div "home_2 Start point Welcome message block_bot_response Bot Response About us blo…" at bounding box center [711, 362] width 1344 height 648
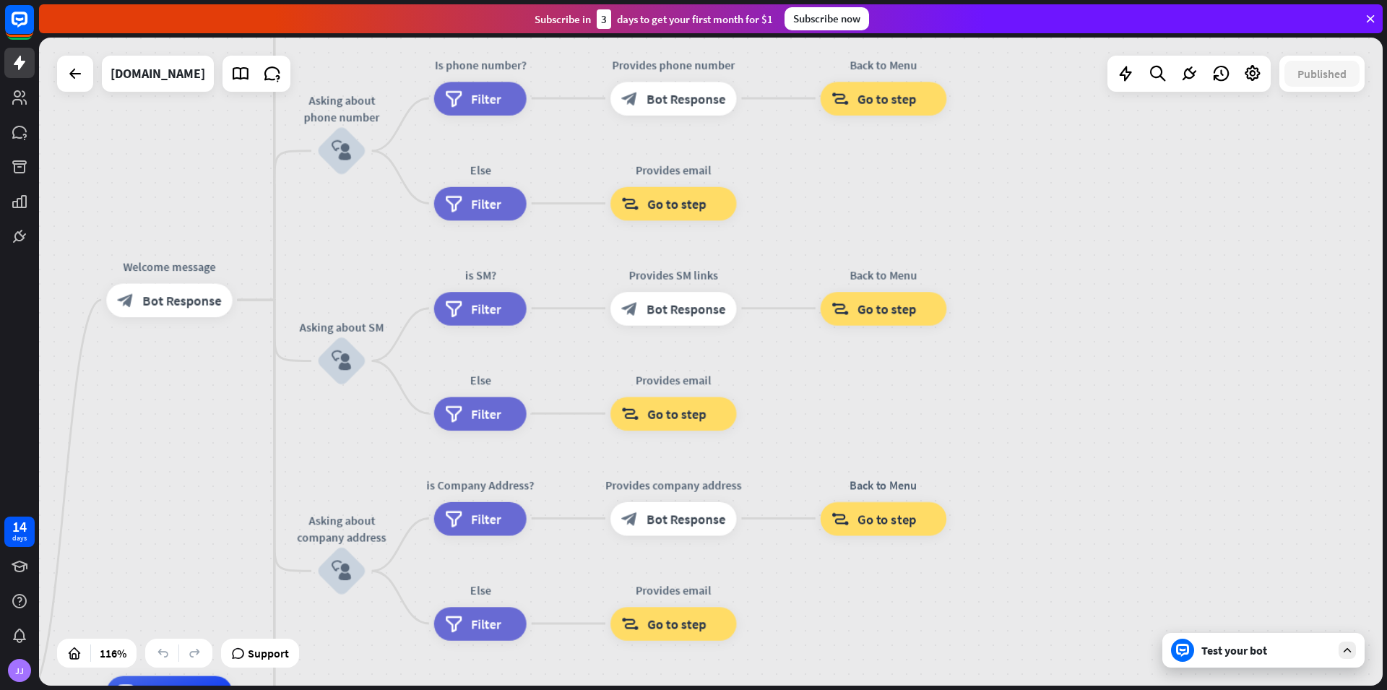
drag, startPoint x: 1117, startPoint y: 329, endPoint x: 1035, endPoint y: -61, distance: 398.8
click at [1035, 38] on div "home_2 Start point Welcome message block_bot_response Bot Response About us blo…" at bounding box center [711, 362] width 1344 height 648
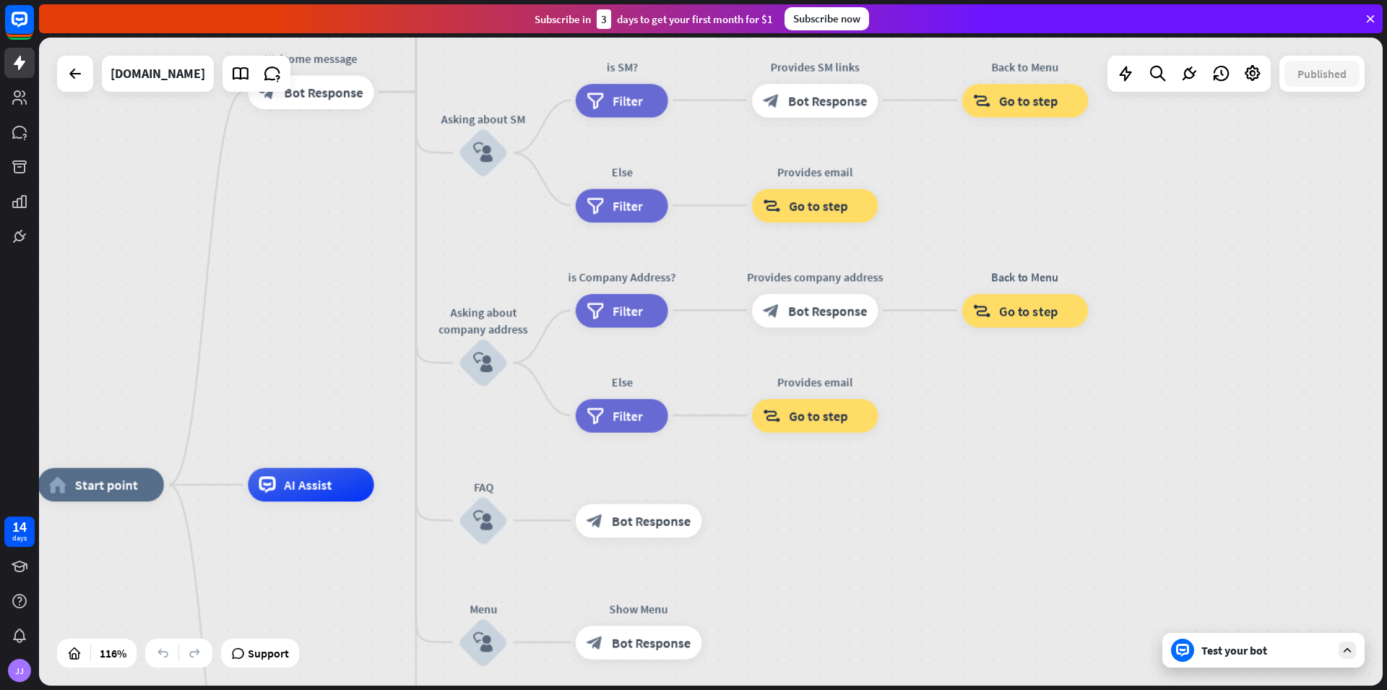
drag, startPoint x: 156, startPoint y: 558, endPoint x: 297, endPoint y: 352, distance: 249.5
click at [297, 352] on div "home_2 Start point Welcome message block_bot_response Bot Response About us blo…" at bounding box center [711, 362] width 1344 height 648
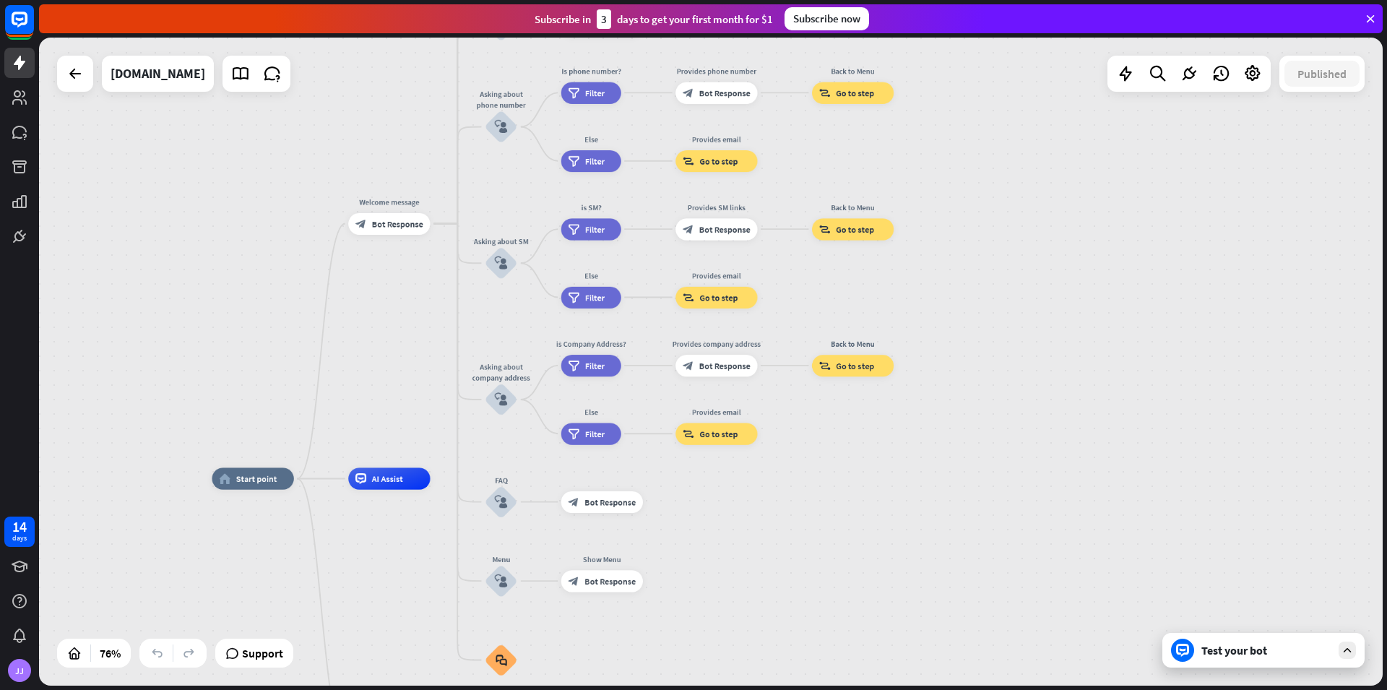
click at [1233, 652] on div "Test your bot" at bounding box center [1267, 650] width 130 height 14
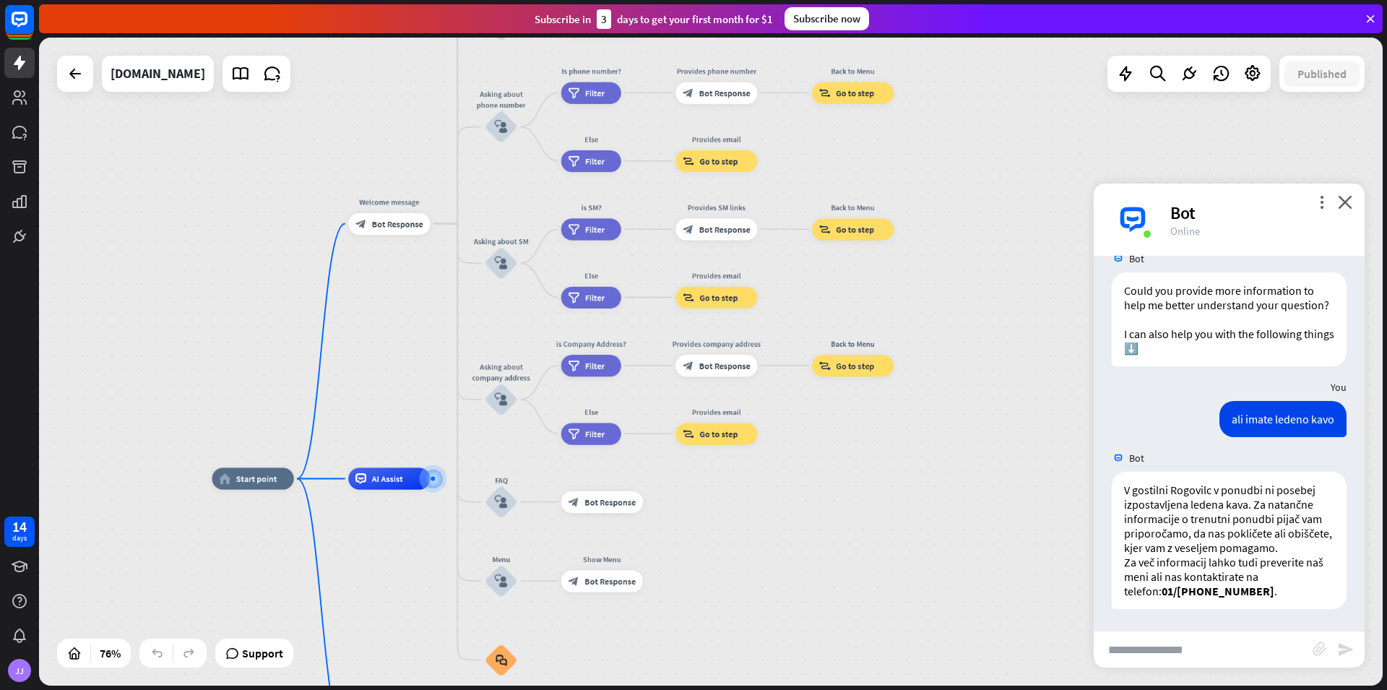
click at [1193, 660] on input "text" at bounding box center [1203, 650] width 219 height 36
type input "**********"
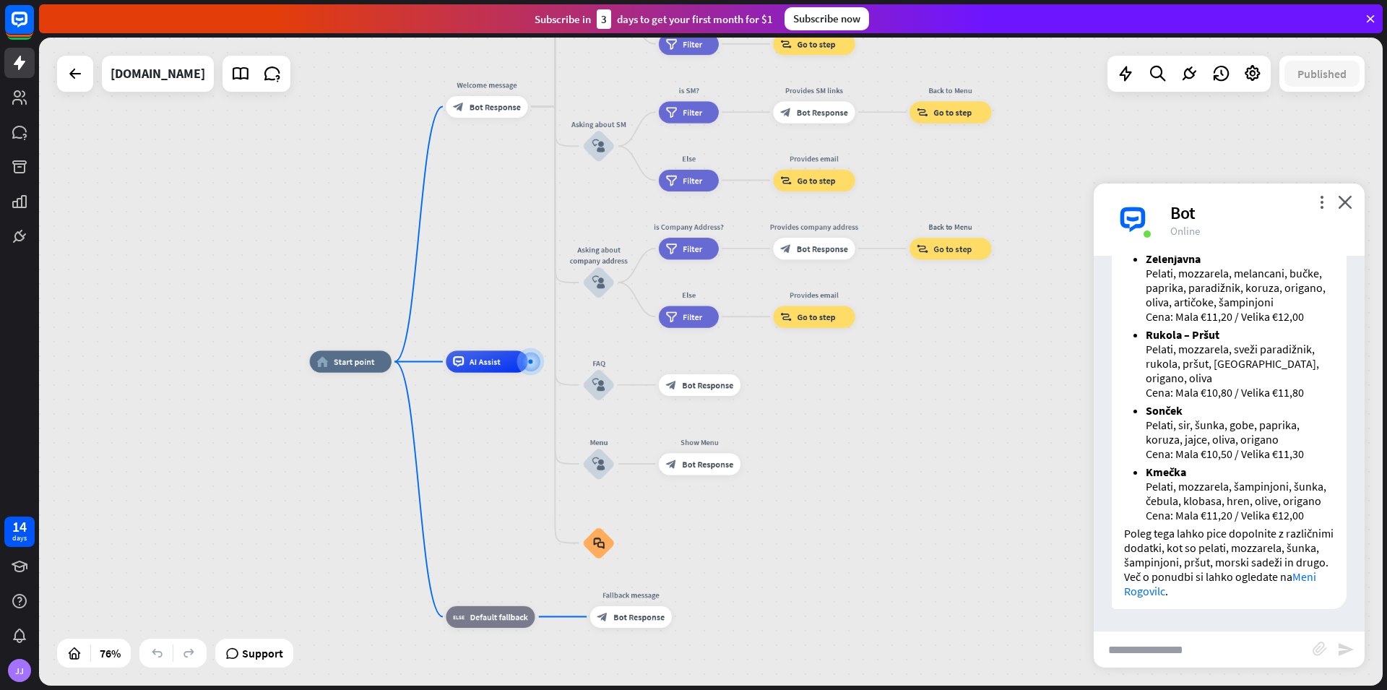
scroll to position [2671, 0]
click at [1192, 649] on input "text" at bounding box center [1203, 650] width 219 height 36
type input "**********"
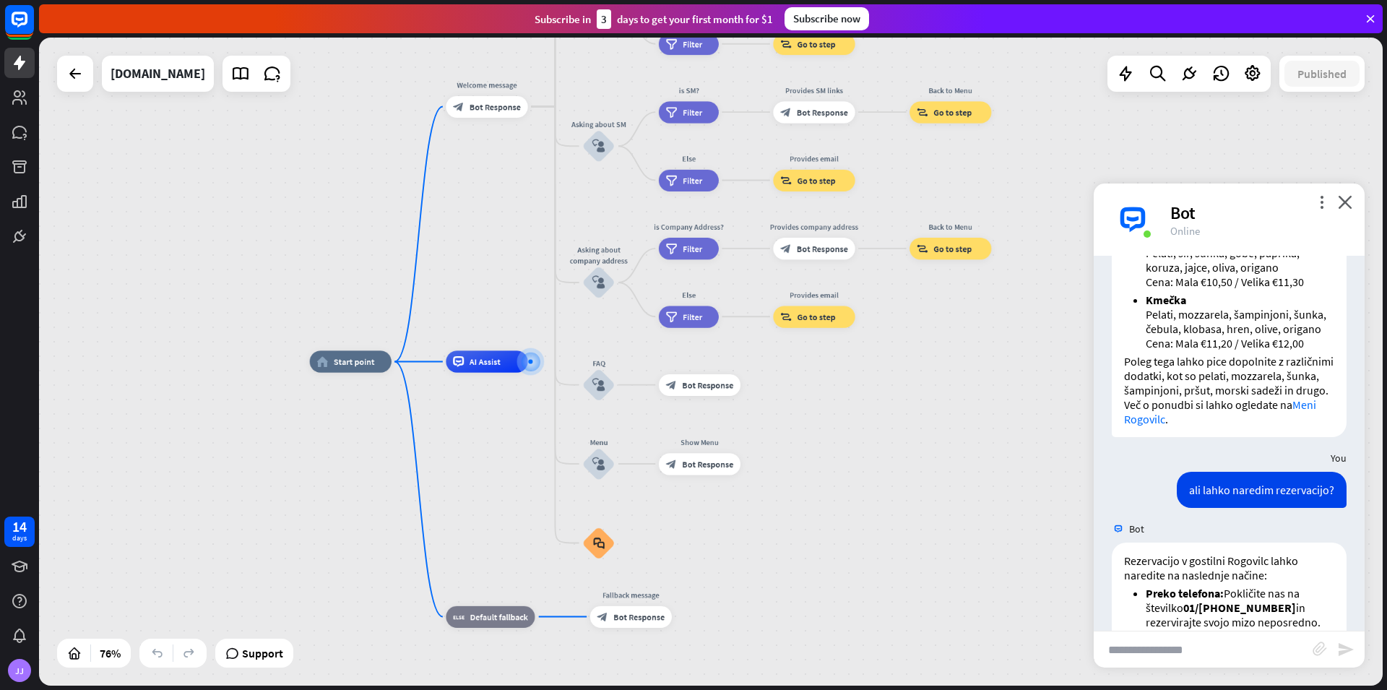
scroll to position [2997, 0]
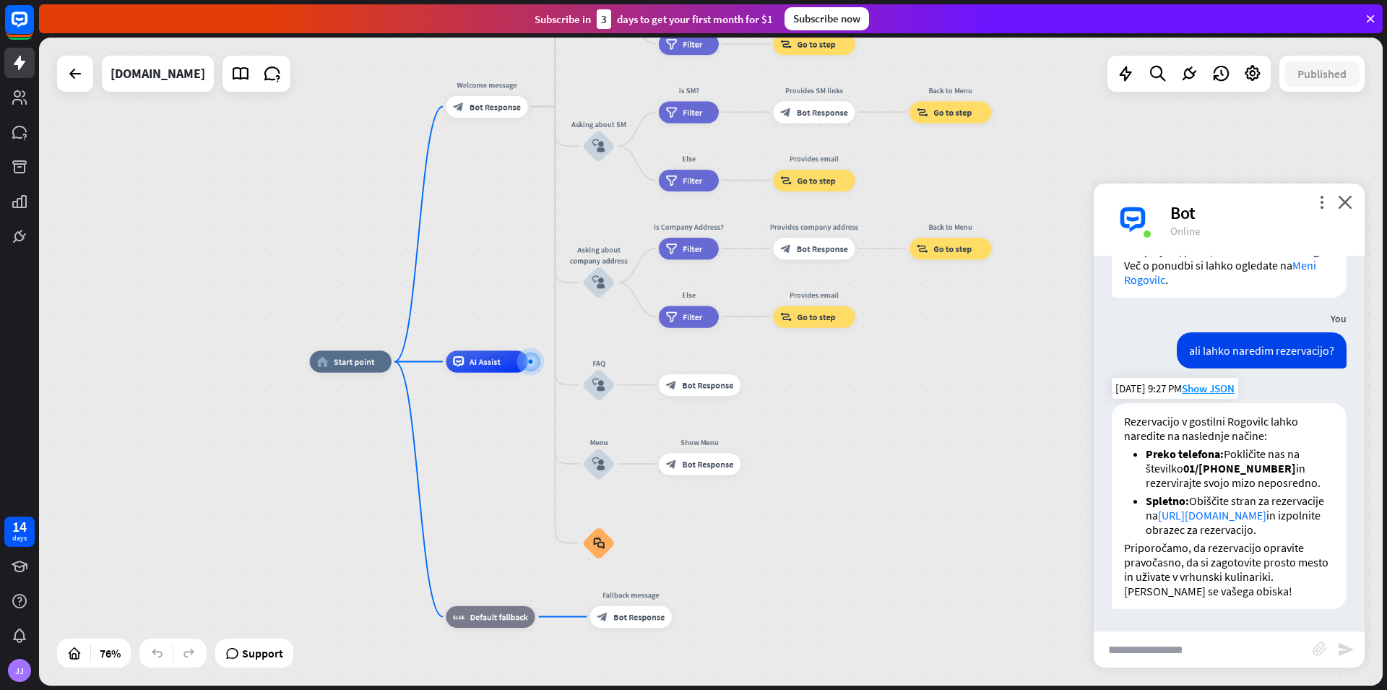
click at [1257, 508] on link "[URL][DOMAIN_NAME]" at bounding box center [1212, 515] width 108 height 14
